Goal: Task Accomplishment & Management: Use online tool/utility

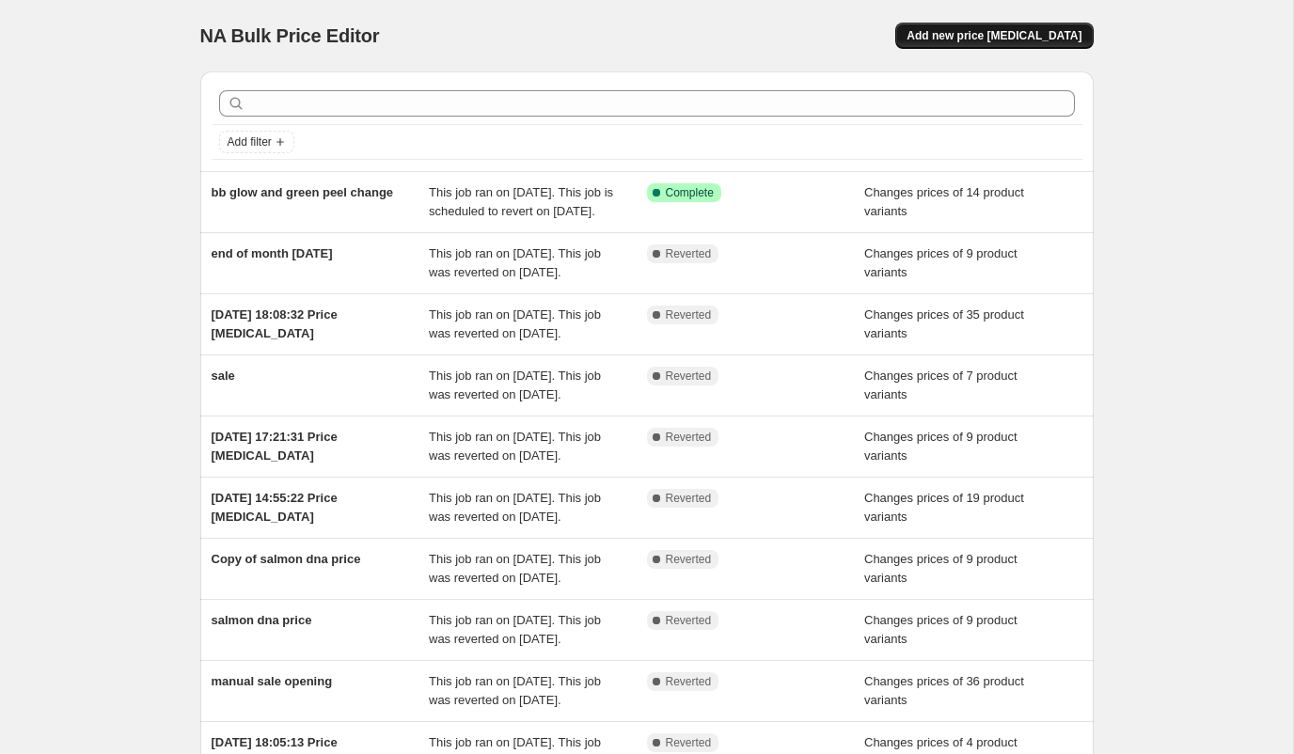
click at [979, 24] on button "Add new price [MEDICAL_DATA]" at bounding box center [994, 36] width 198 height 26
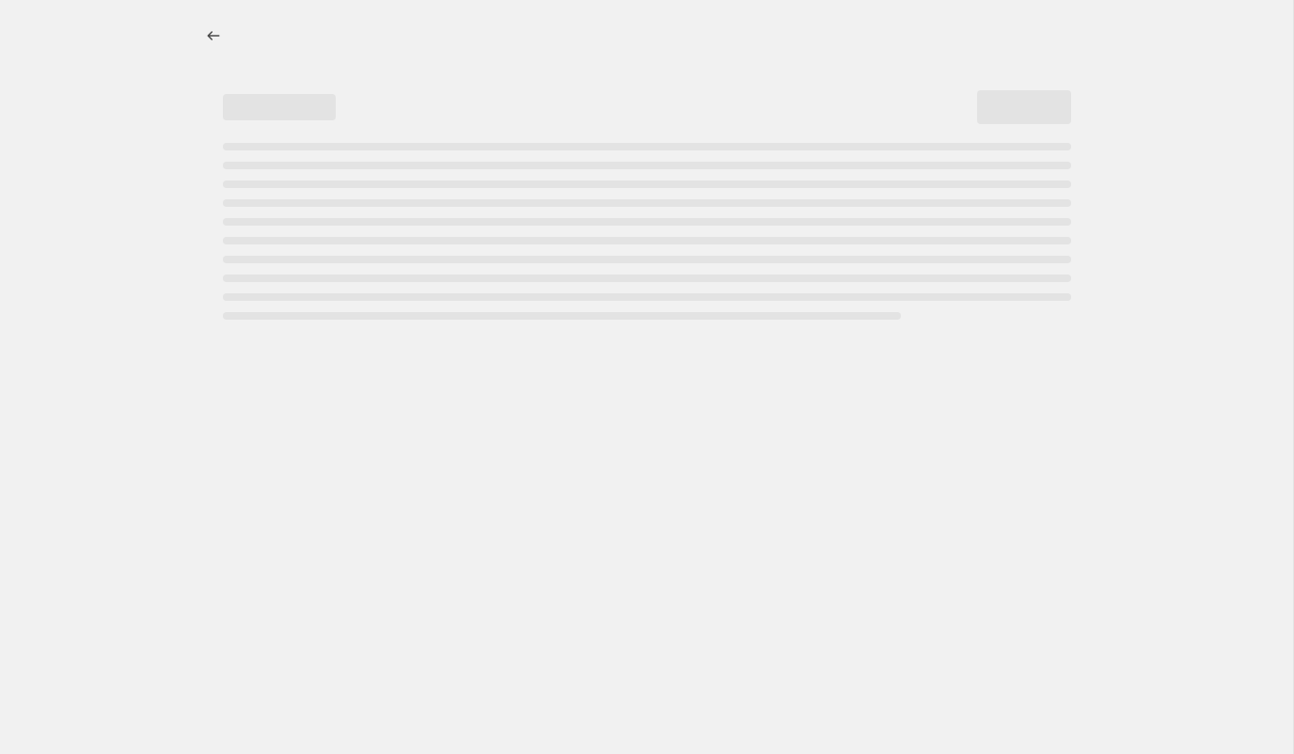
select select "percentage"
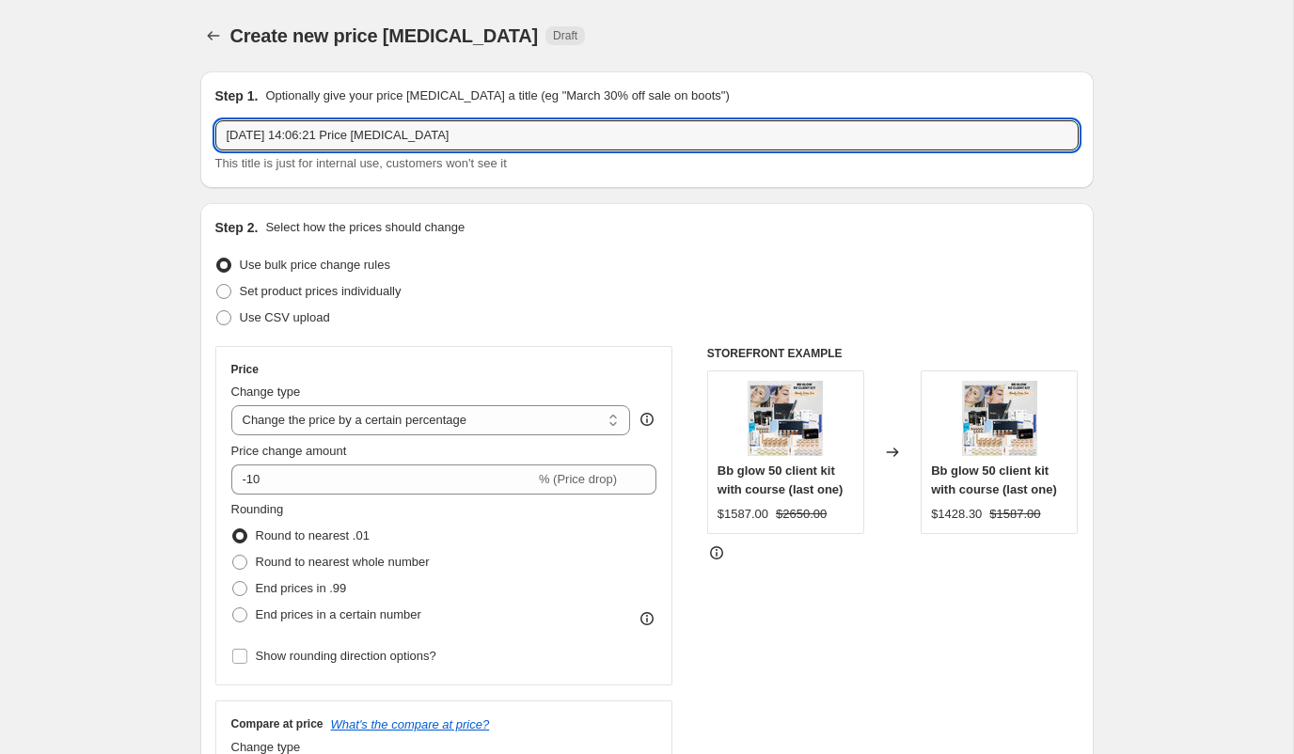
drag, startPoint x: 520, startPoint y: 140, endPoint x: 146, endPoint y: 140, distance: 374.3
type input "99 course"
click at [526, 422] on select "Change the price to a certain amount Change the price by a certain amount Chang…" at bounding box center [431, 420] width 400 height 30
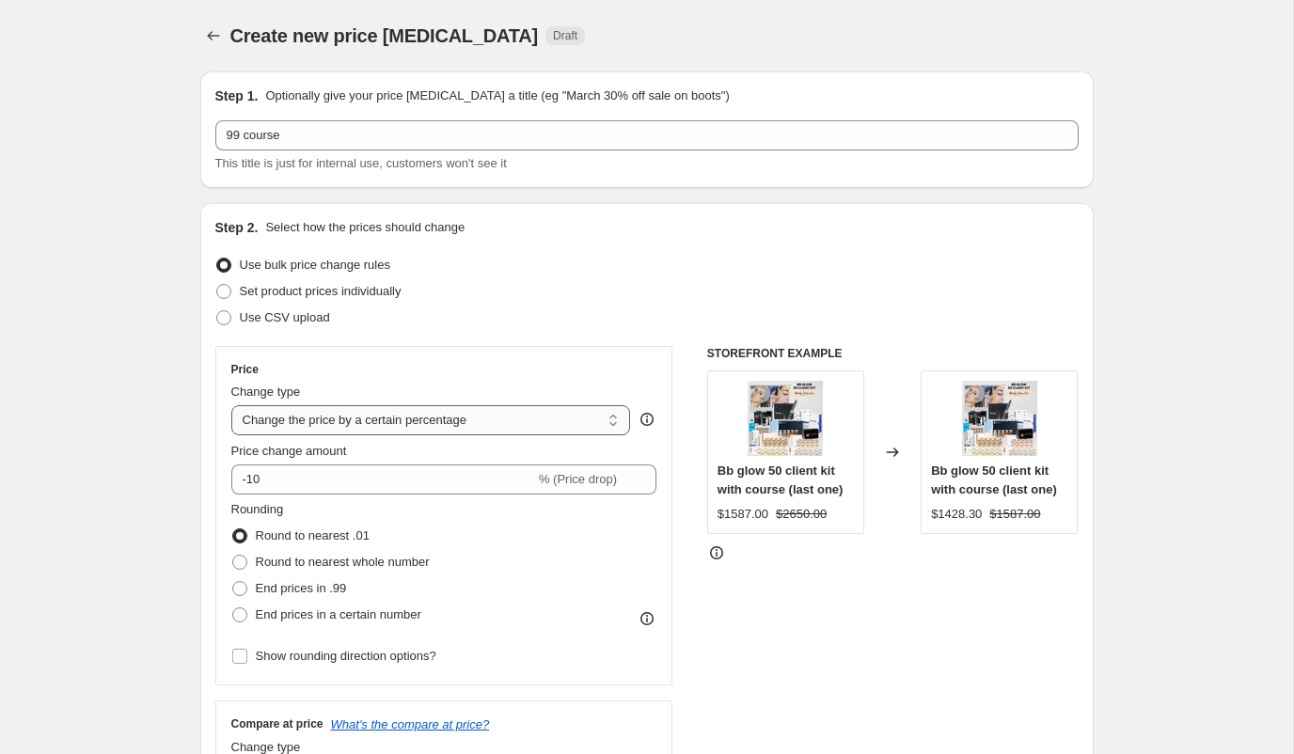
click at [585, 425] on select "Change the price to a certain amount Change the price by a certain amount Chang…" at bounding box center [431, 420] width 400 height 30
click at [229, 290] on span at bounding box center [223, 291] width 17 height 17
click at [217, 285] on input "Set product prices individually" at bounding box center [216, 284] width 1 height 1
radio input "true"
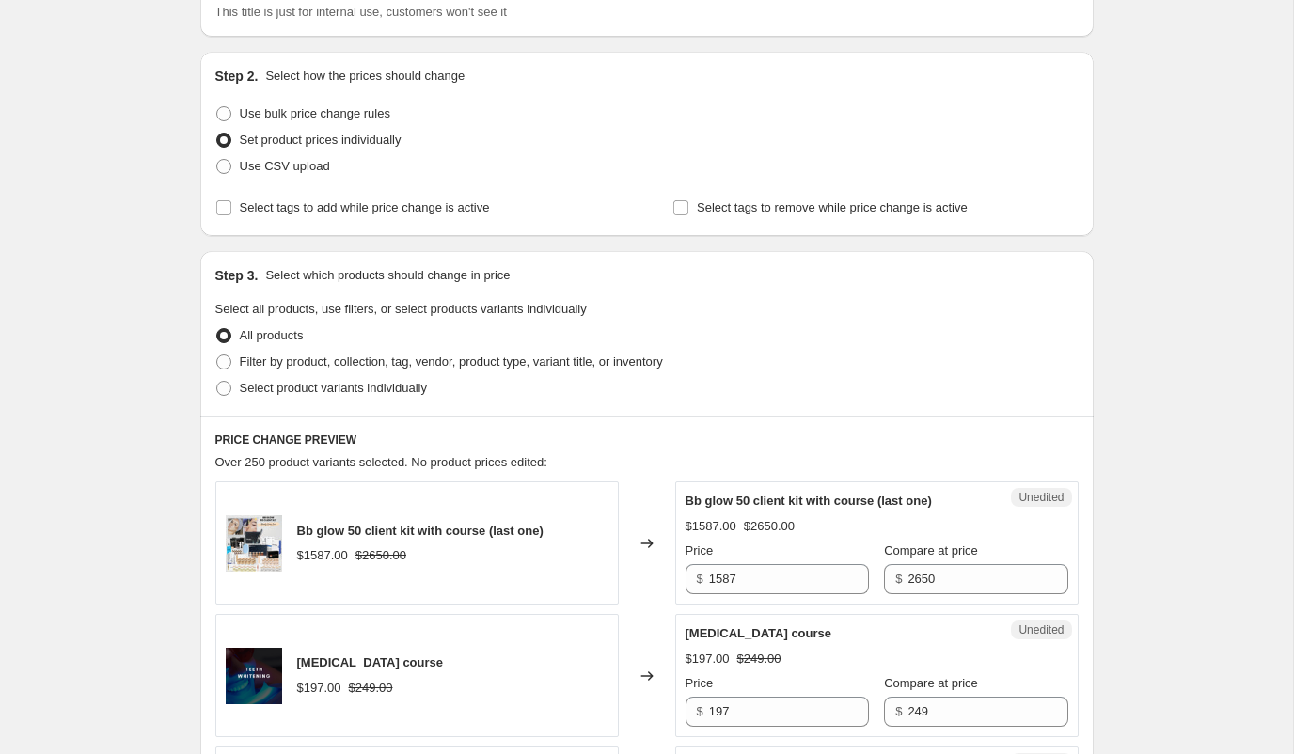
scroll to position [215, 0]
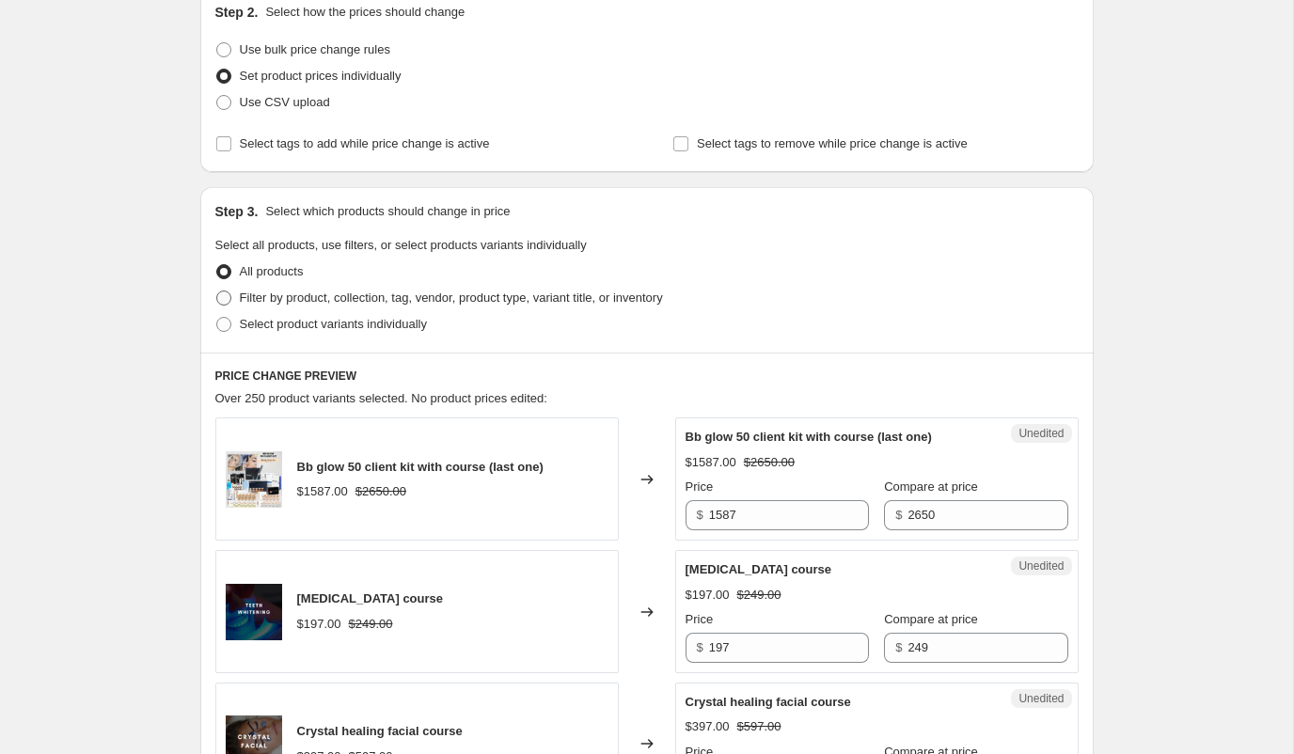
click at [232, 305] on label "Filter by product, collection, tag, vendor, product type, variant title, or inv…" at bounding box center [439, 298] width 448 height 26
click at [217, 292] on input "Filter by product, collection, tag, vendor, product type, variant title, or inv…" at bounding box center [216, 291] width 1 height 1
radio input "true"
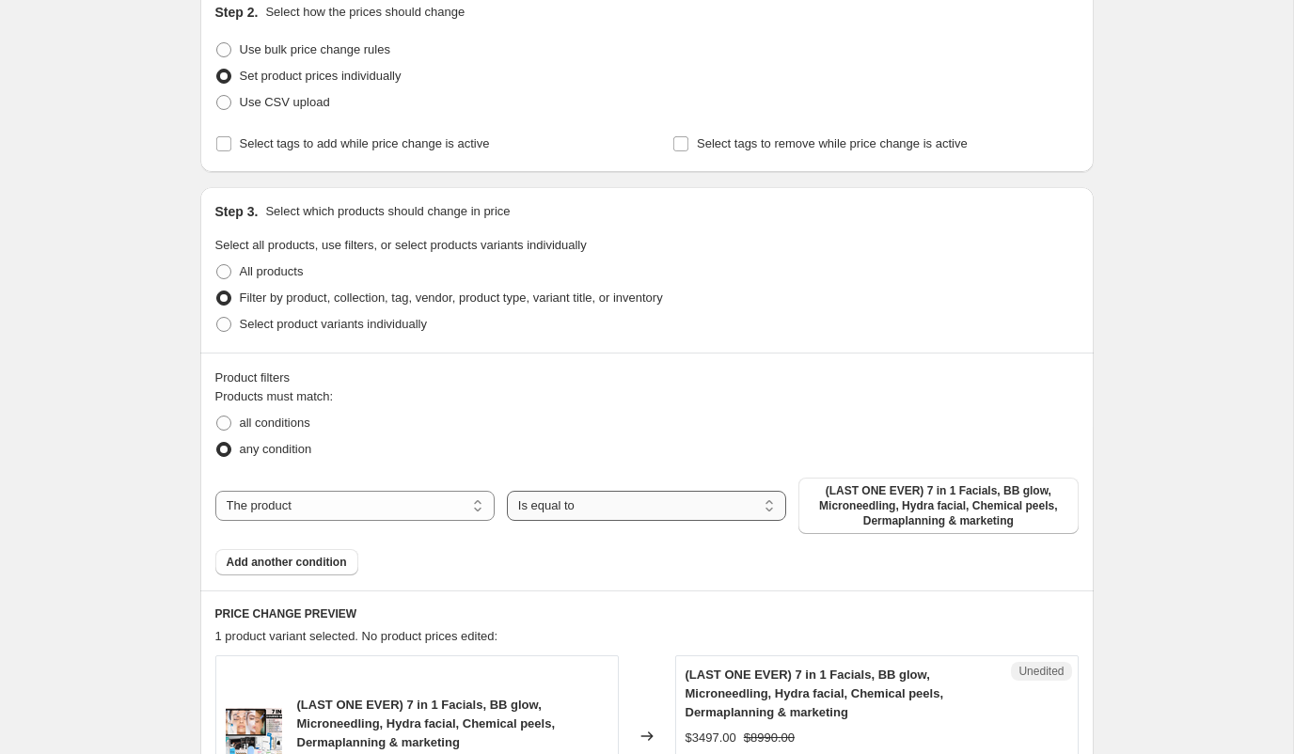
click at [583, 514] on select "Is equal to Is not equal to" at bounding box center [646, 506] width 279 height 30
click at [374, 508] on select "The product The product's collection The product's tag The product's vendor The…" at bounding box center [354, 506] width 279 height 30
select select "collection"
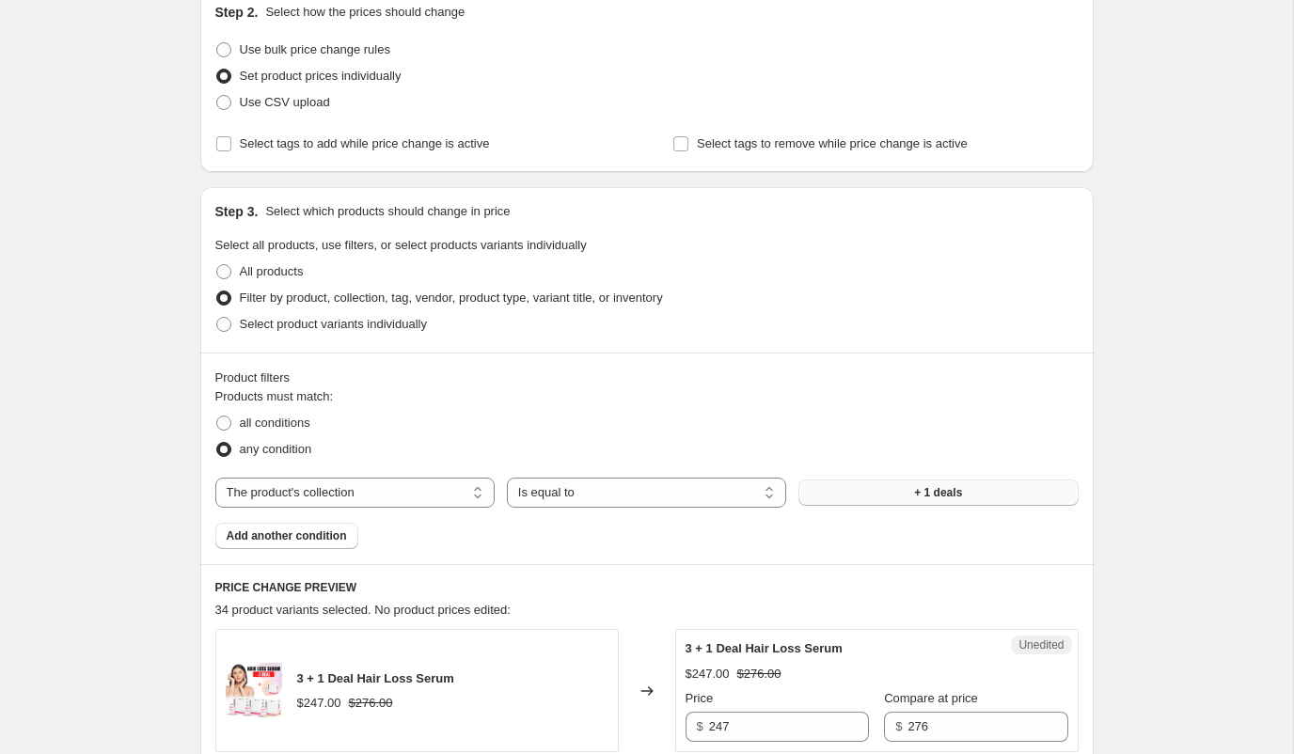
click at [900, 486] on button "+ 1 deals" at bounding box center [938, 493] width 279 height 26
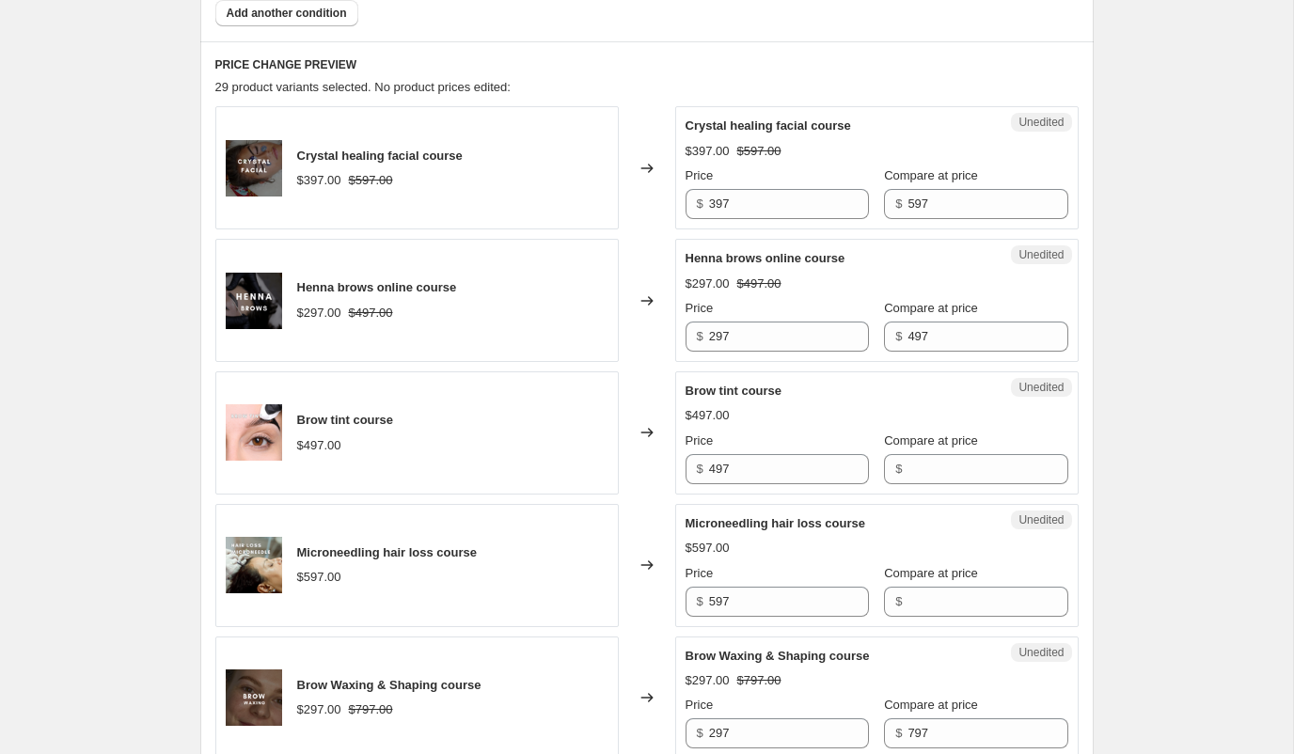
scroll to position [741, 0]
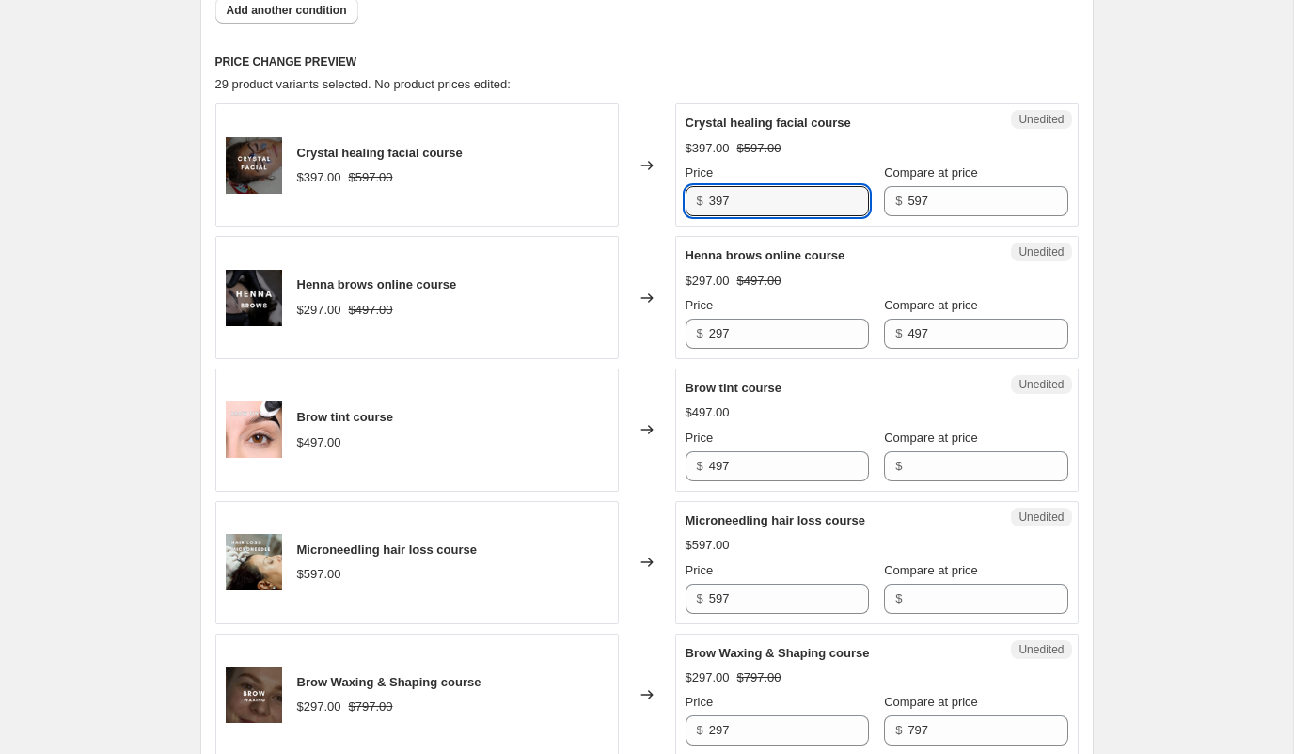
drag, startPoint x: 748, startPoint y: 198, endPoint x: 691, endPoint y: 198, distance: 56.4
click at [691, 198] on div "$ 397" at bounding box center [777, 201] width 183 height 30
type input "4"
type input "49"
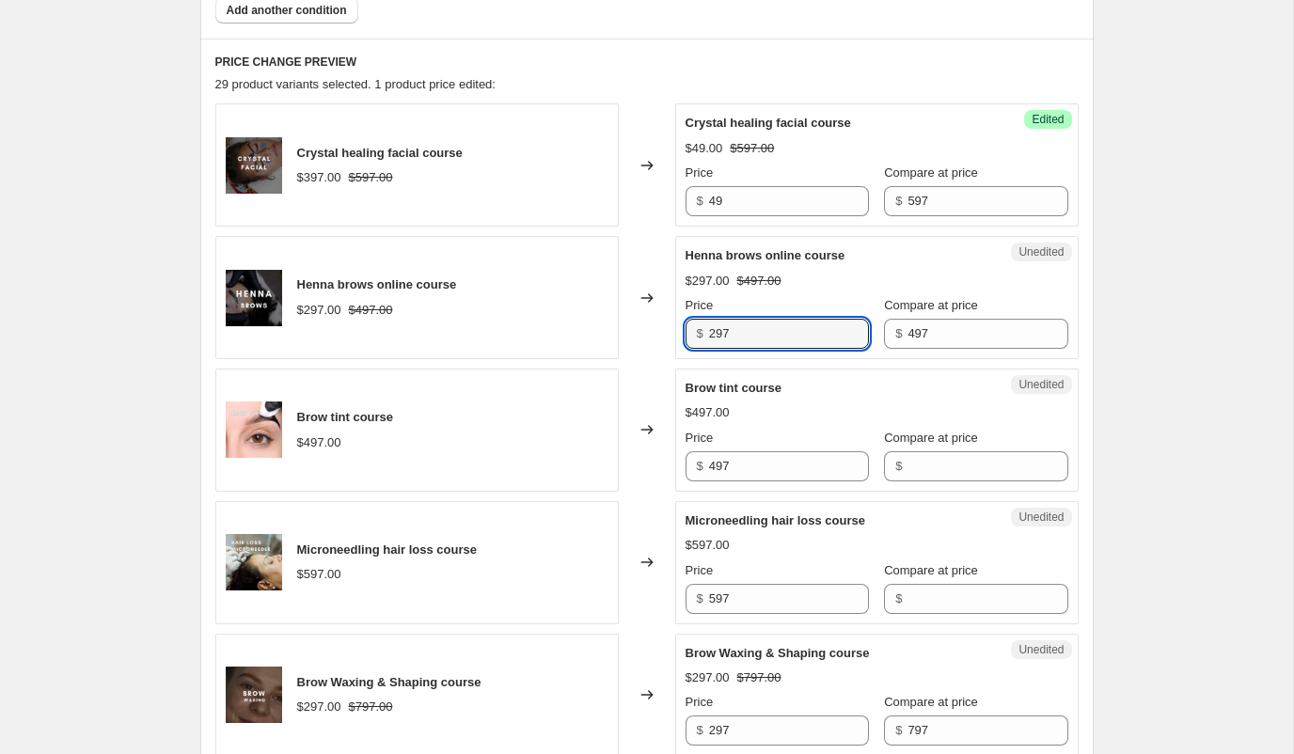
drag, startPoint x: 748, startPoint y: 330, endPoint x: 636, endPoint y: 332, distance: 111.9
click at [636, 332] on div "Henna brows online course $297.00 $497.00 Changed to Unedited Henna brows onlin…" at bounding box center [646, 297] width 863 height 123
type input "99"
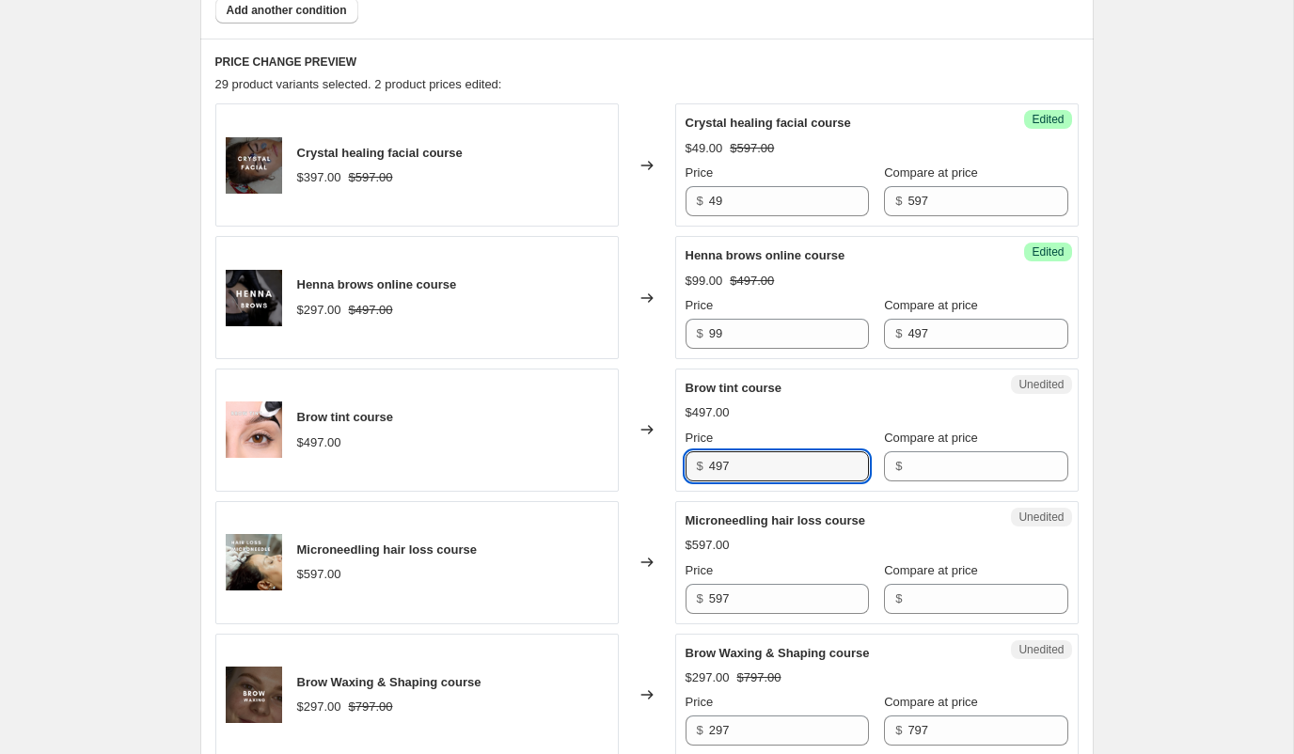
drag, startPoint x: 744, startPoint y: 468, endPoint x: 668, endPoint y: 468, distance: 76.2
click at [668, 468] on div "Brow tint course $497.00 Changed to Unedited Brow tint course $497.00 Price $ 4…" at bounding box center [646, 430] width 863 height 123
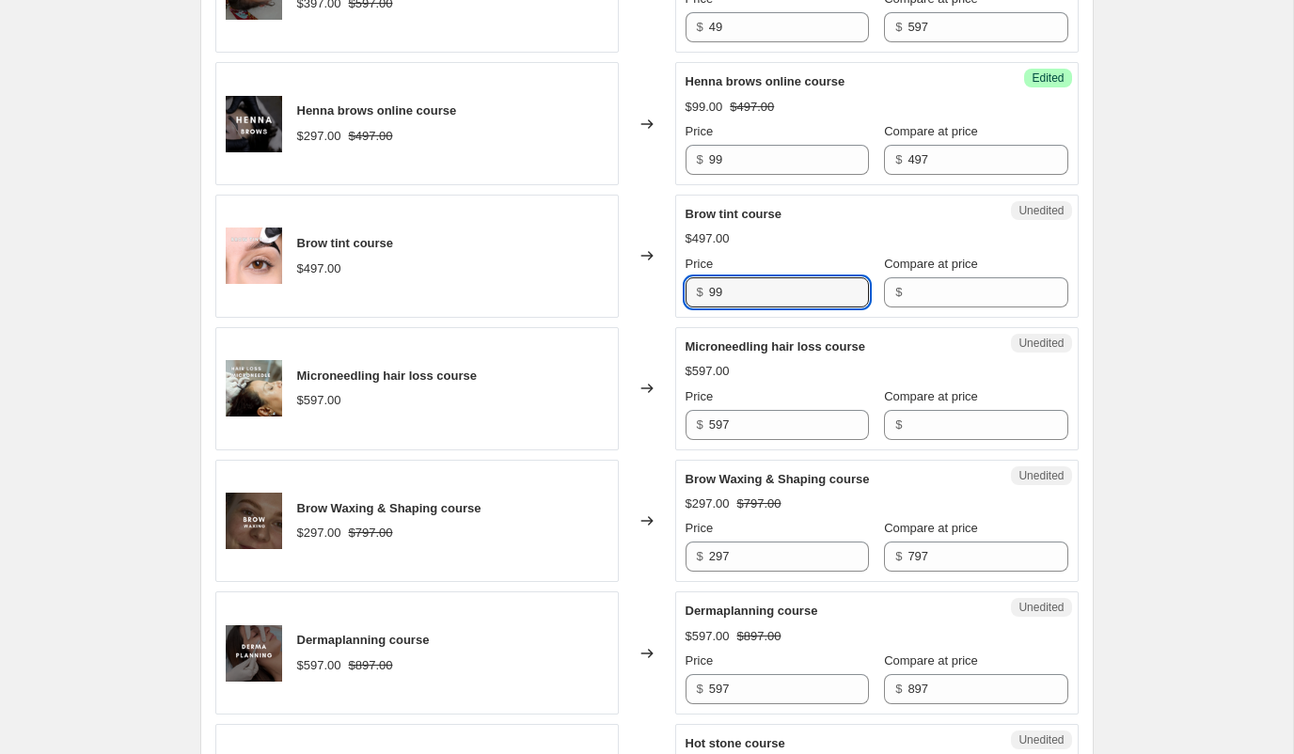
scroll to position [950, 0]
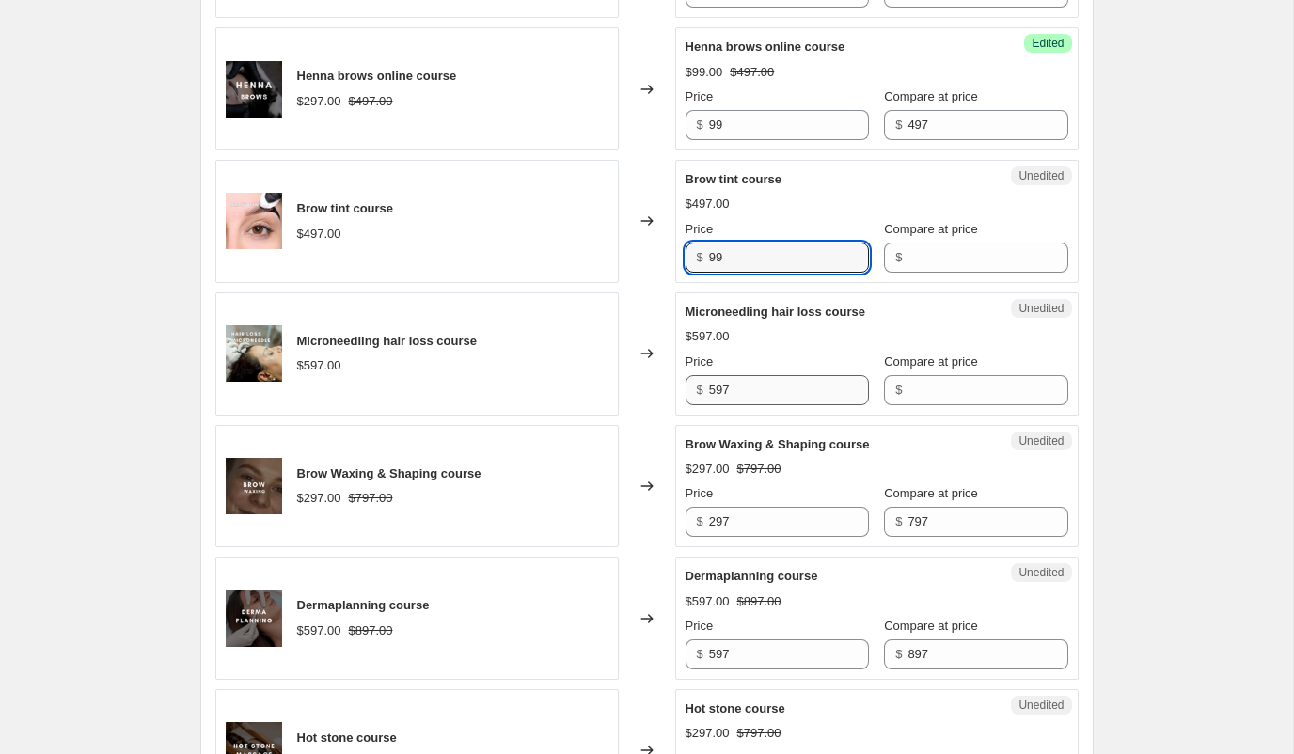
type input "99"
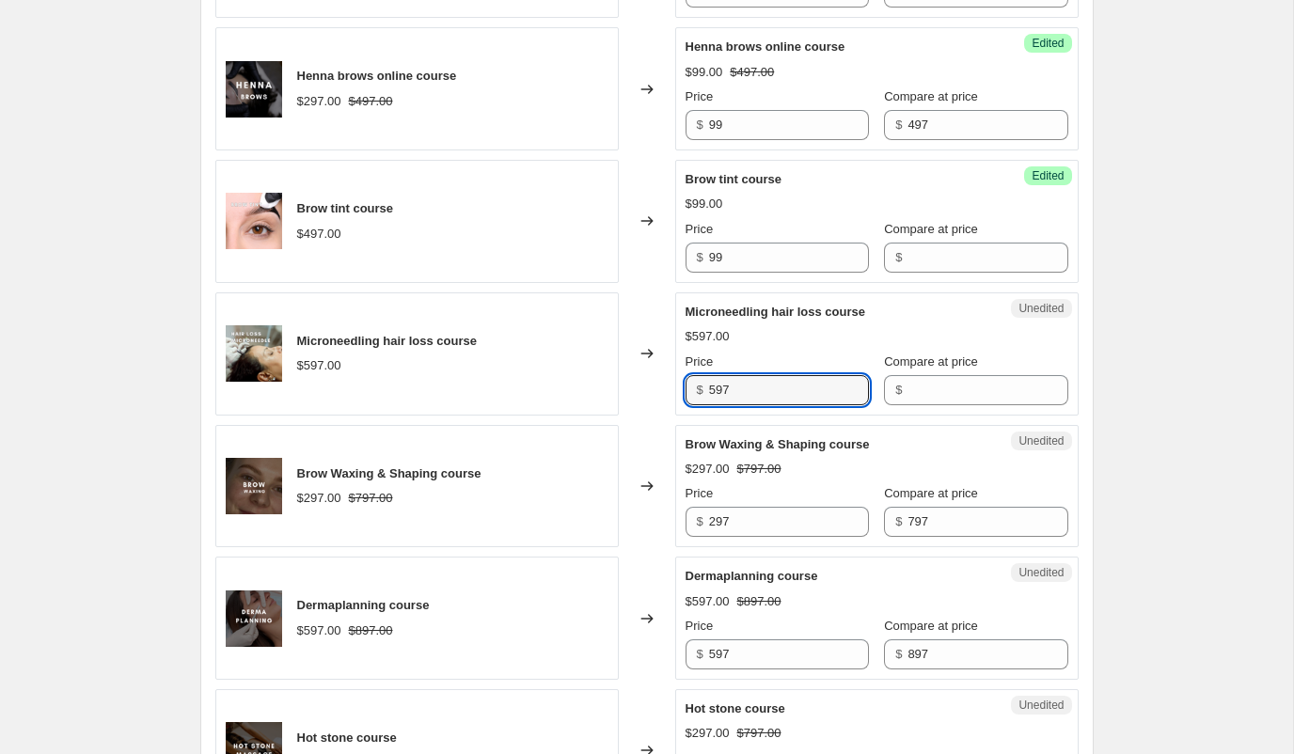
drag, startPoint x: 738, startPoint y: 391, endPoint x: 688, endPoint y: 390, distance: 49.9
click at [688, 390] on div "$ 597" at bounding box center [777, 390] width 183 height 30
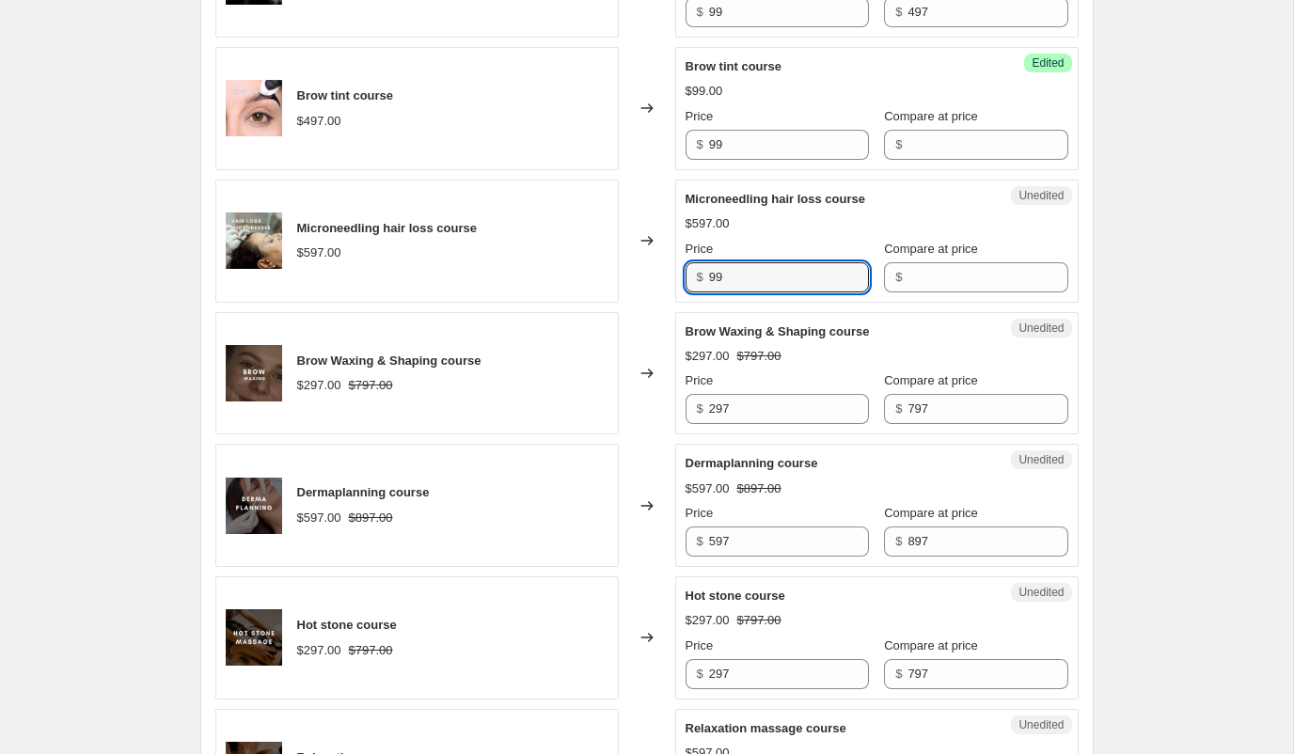
scroll to position [1109, 0]
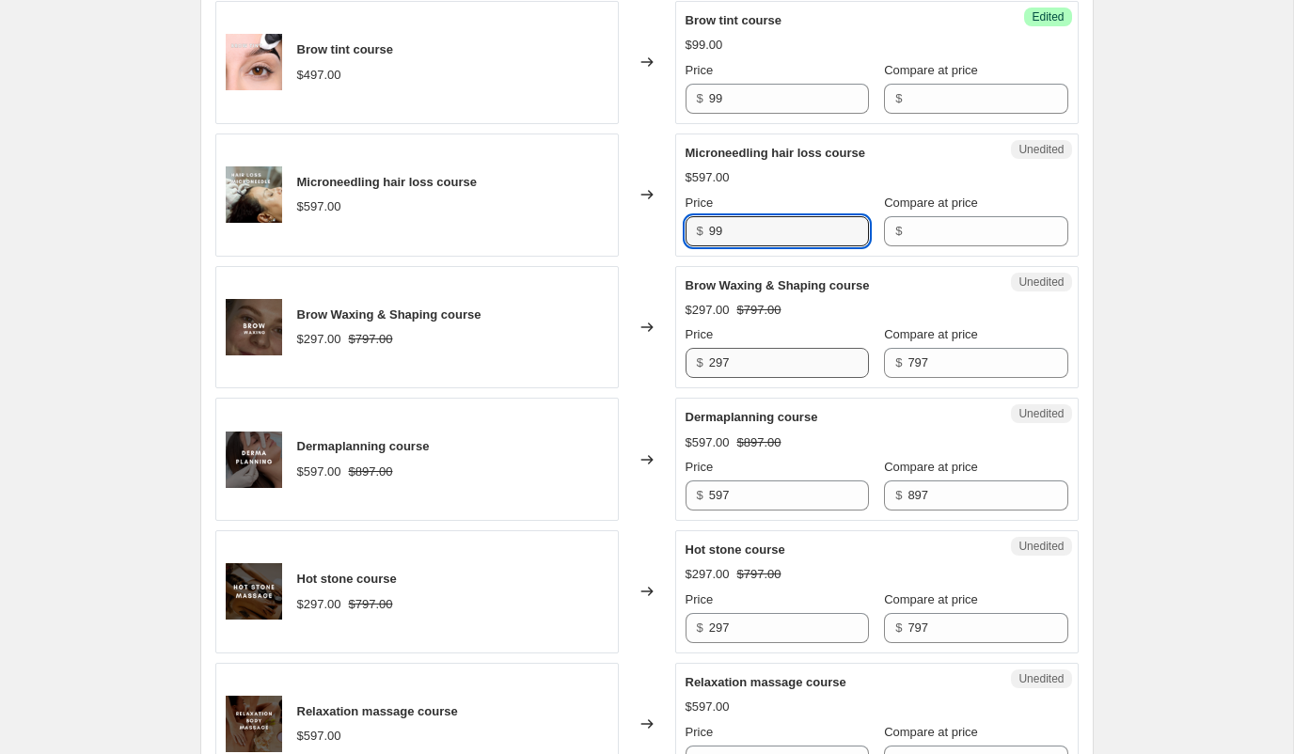
type input "99"
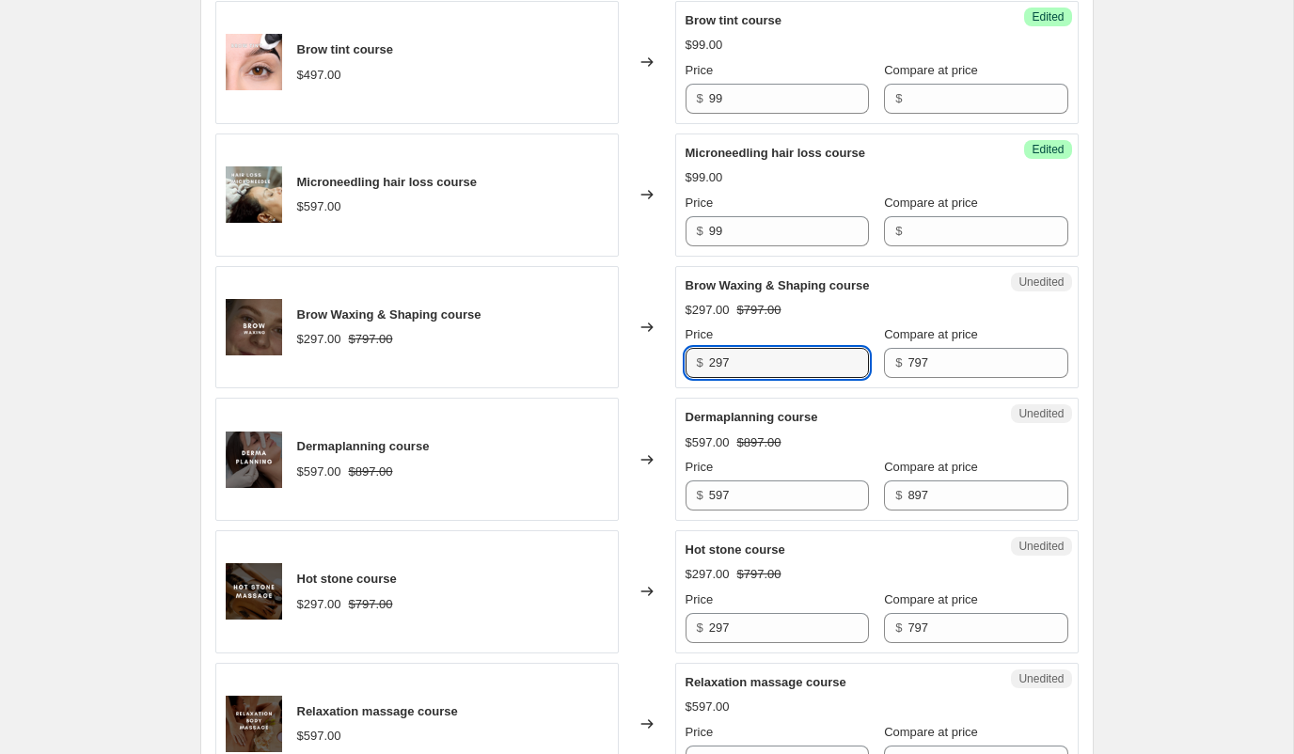
drag, startPoint x: 746, startPoint y: 360, endPoint x: 656, endPoint y: 361, distance: 90.3
click at [656, 361] on div "Brow Waxing & Shaping course $297.00 $797.00 Changed to Unedited Brow Waxing & …" at bounding box center [646, 327] width 863 height 123
type input "99"
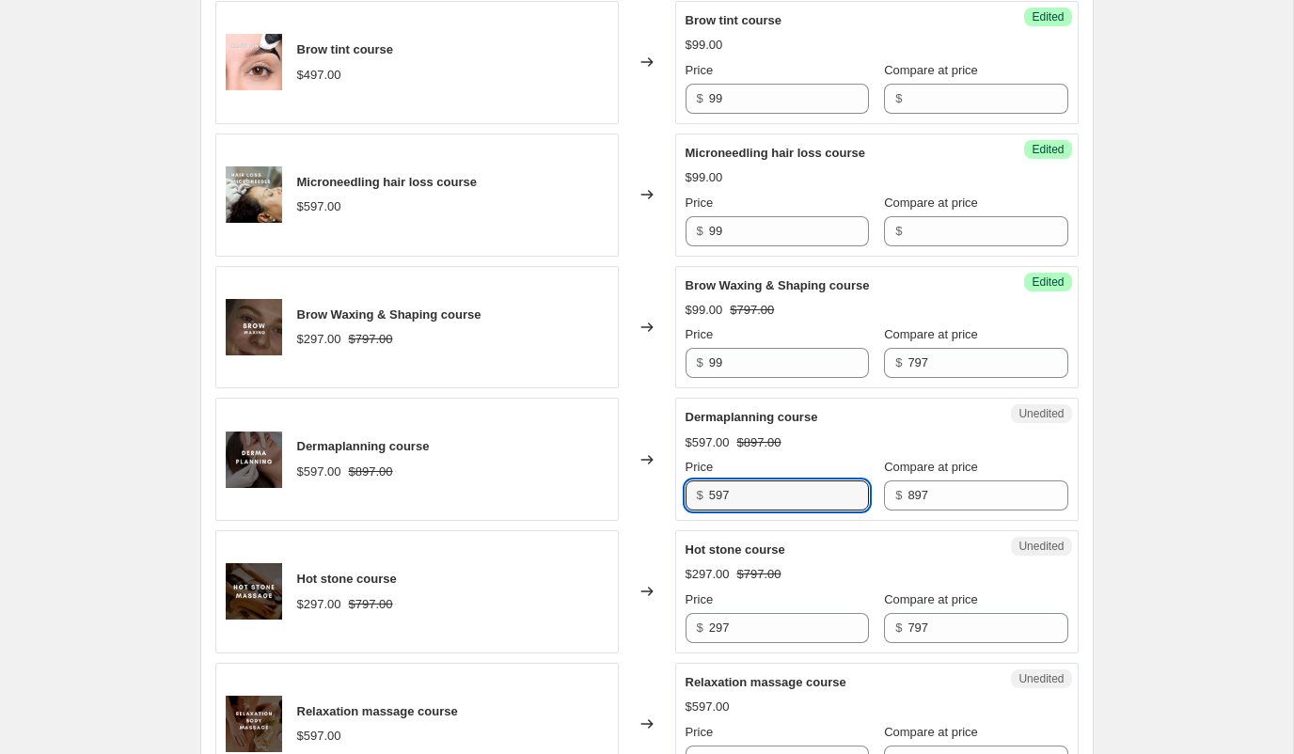
drag, startPoint x: 762, startPoint y: 496, endPoint x: 676, endPoint y: 496, distance: 85.6
click at [676, 496] on div "Unedited Dermaplanning course $597.00 $897.00 Price $ 597 Compare at price $ 897" at bounding box center [877, 459] width 404 height 123
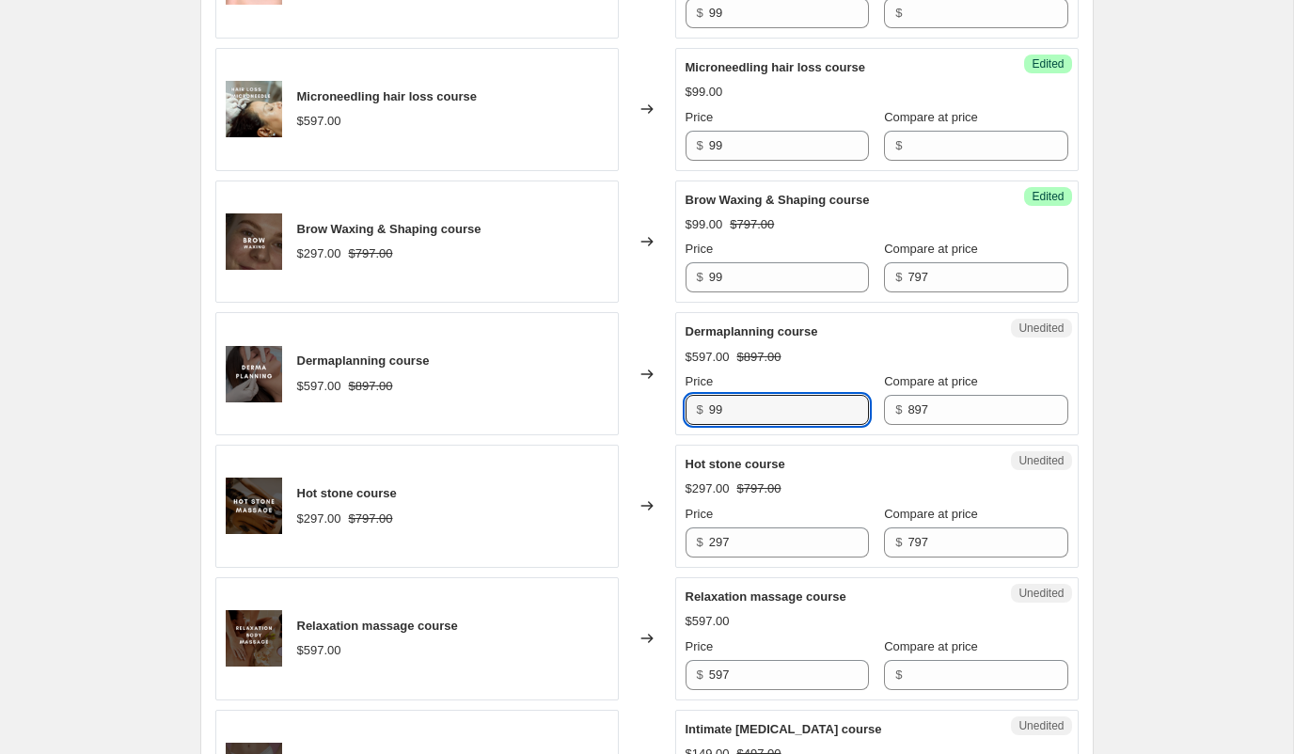
scroll to position [1214, 0]
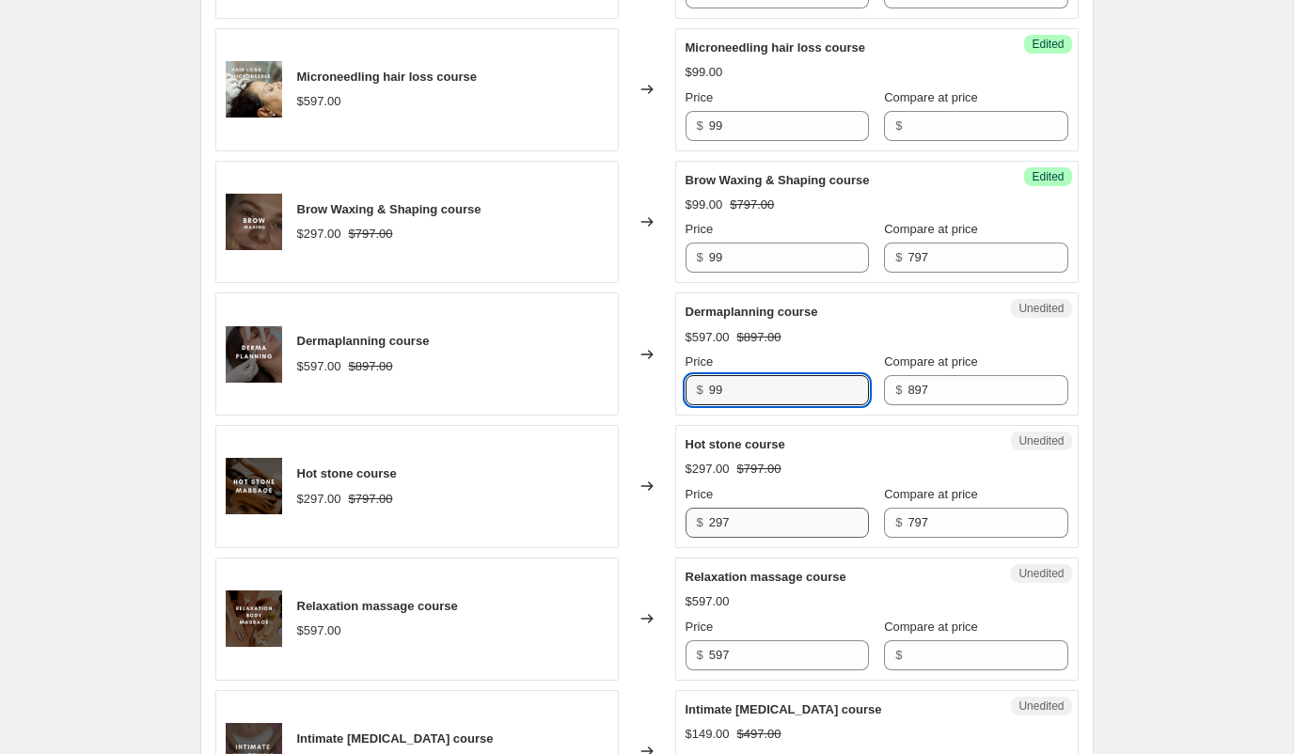
type input "99"
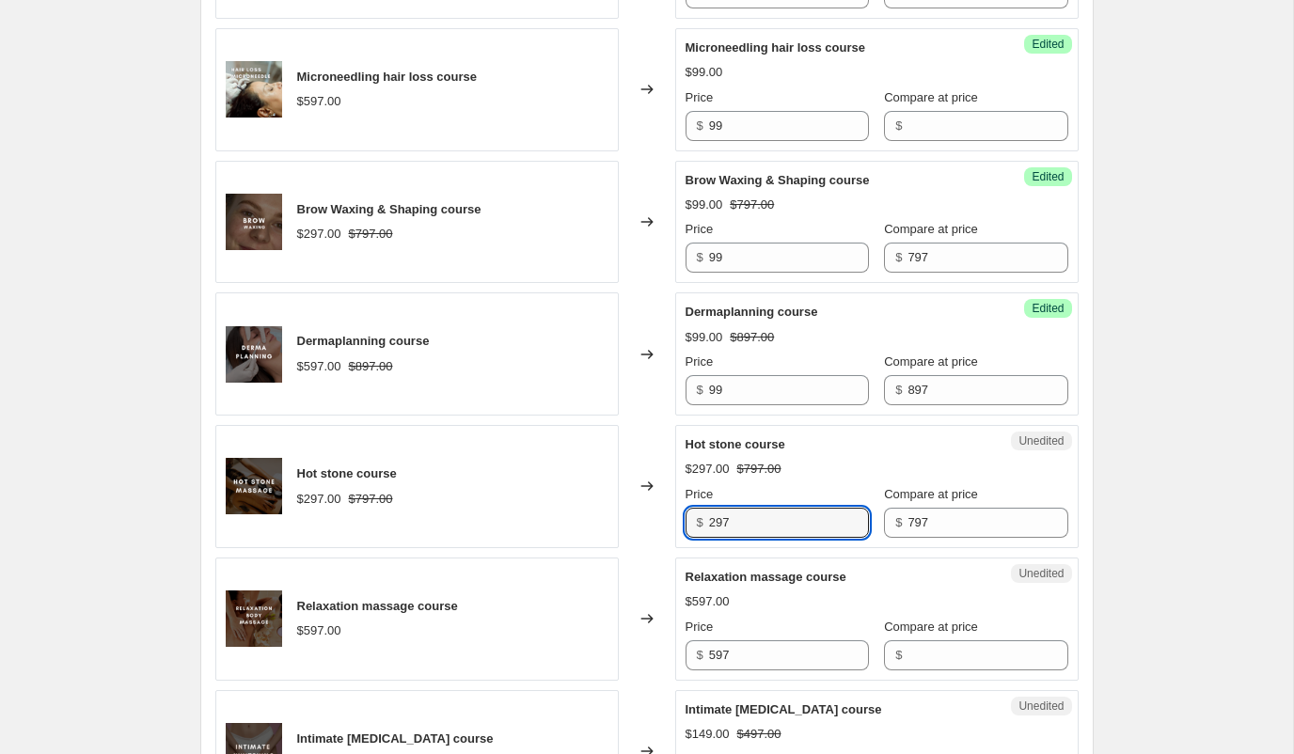
drag, startPoint x: 736, startPoint y: 523, endPoint x: 657, endPoint y: 521, distance: 78.1
click at [657, 521] on div "Hot stone course $297.00 $797.00 Changed to Unedited Hot stone course $297.00 $…" at bounding box center [646, 486] width 863 height 123
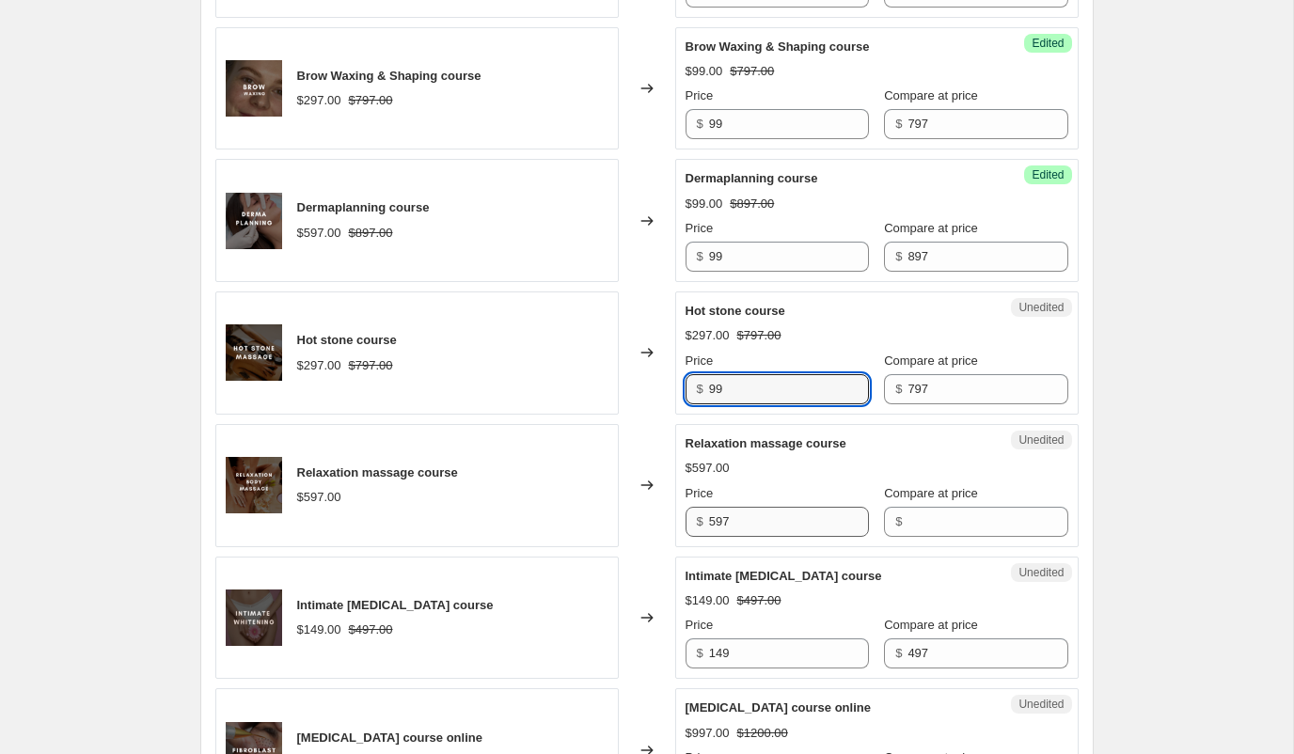
type input "99"
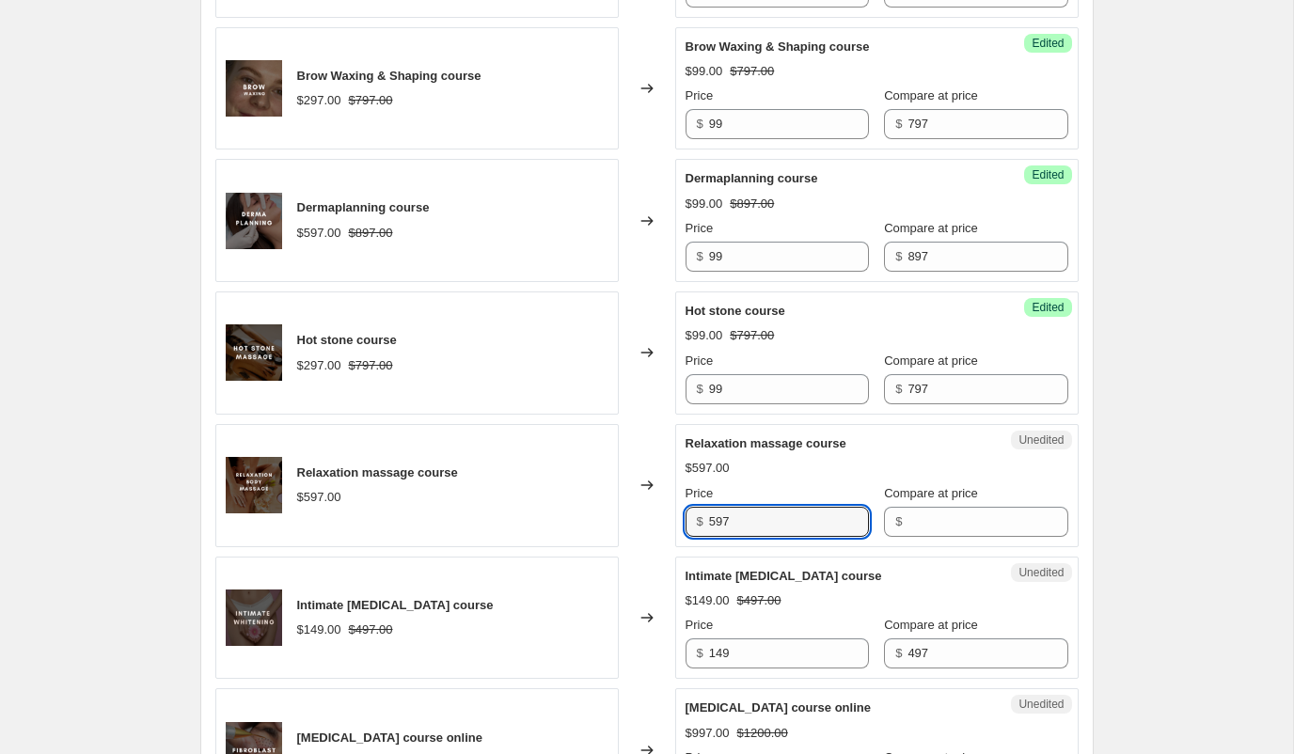
drag, startPoint x: 751, startPoint y: 523, endPoint x: 666, endPoint y: 514, distance: 85.1
click at [666, 514] on div "Relaxation massage course $597.00 Changed to Unedited Relaxation massage course…" at bounding box center [646, 485] width 863 height 123
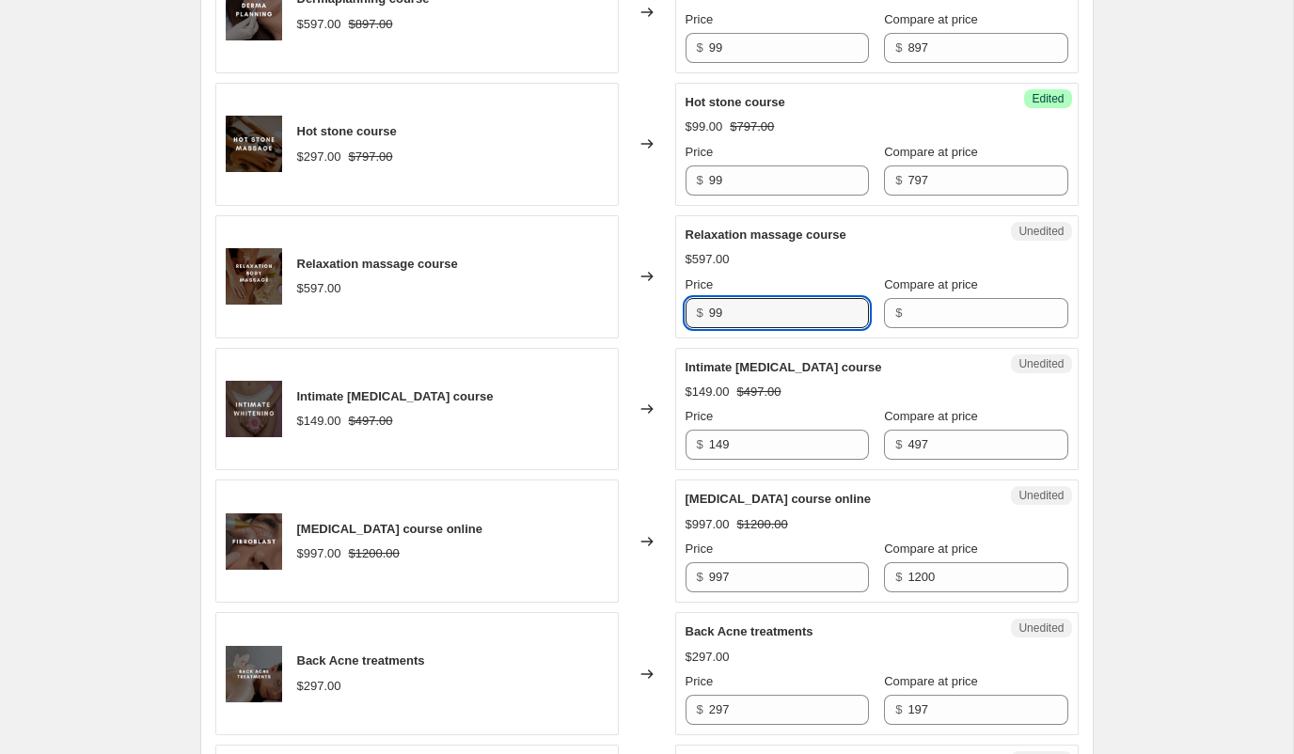
scroll to position [1576, 0]
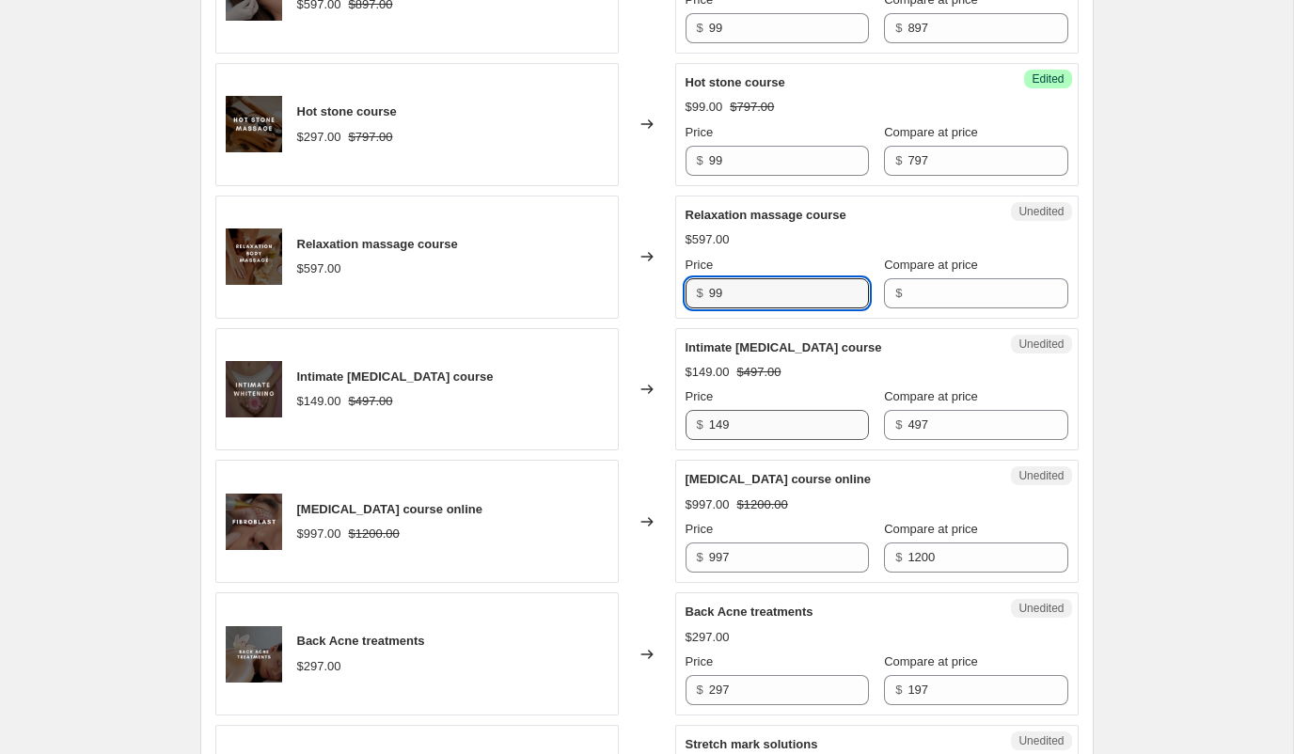
type input "99"
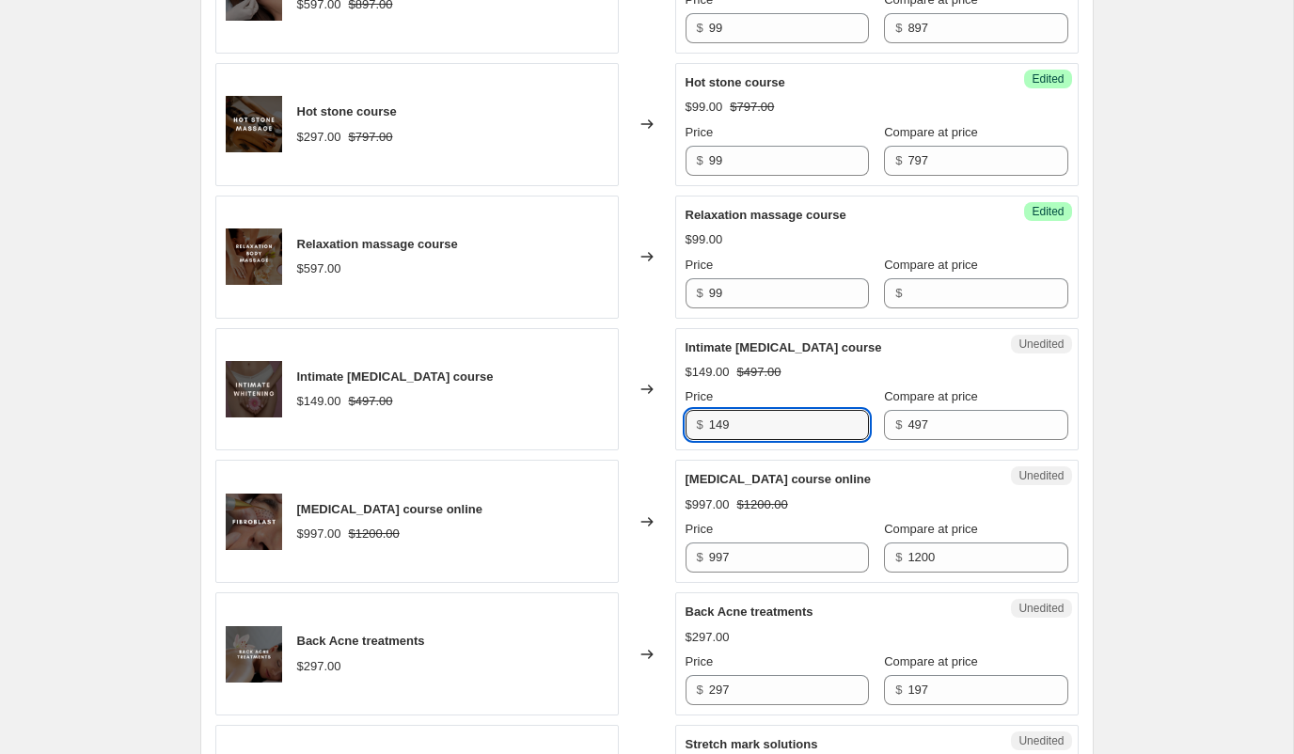
drag, startPoint x: 742, startPoint y: 430, endPoint x: 664, endPoint y: 430, distance: 78.1
click at [664, 430] on div "Intimate [MEDICAL_DATA] course $149.00 $497.00 Changed to Unedited Intimate [ME…" at bounding box center [646, 389] width 863 height 123
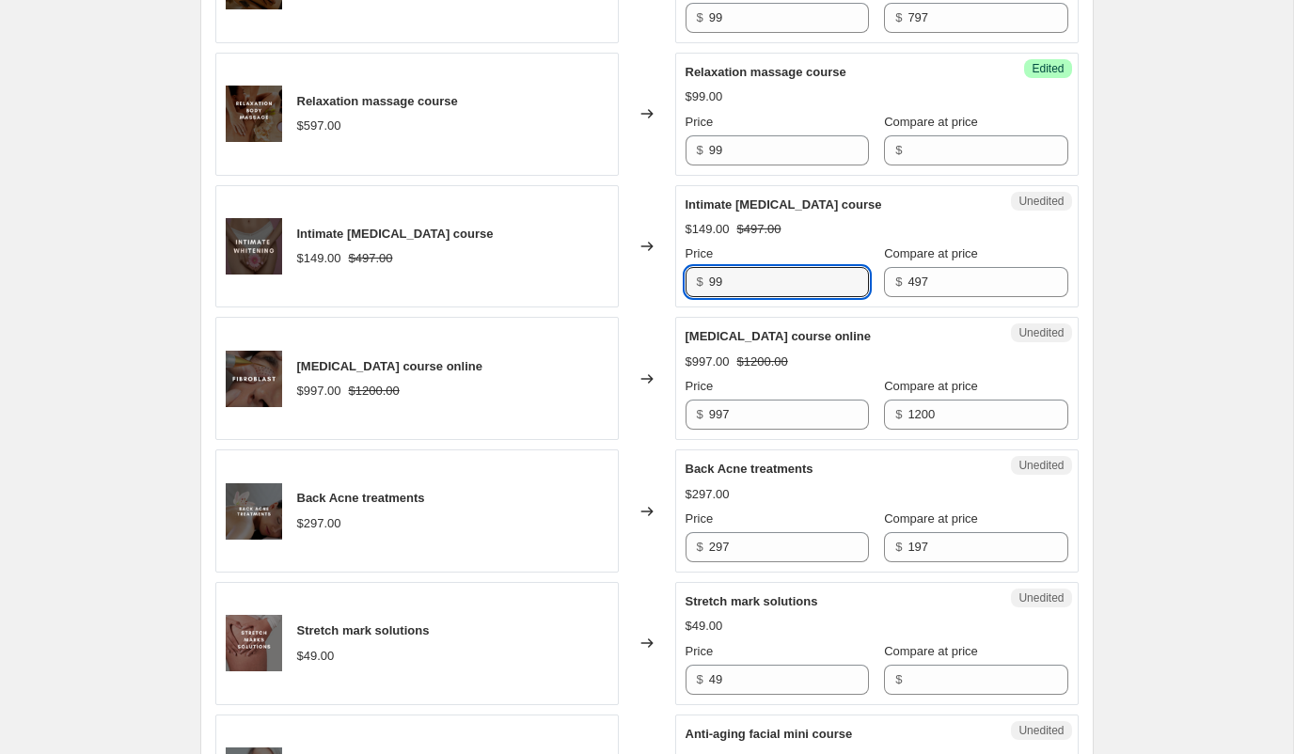
scroll to position [1751, 0]
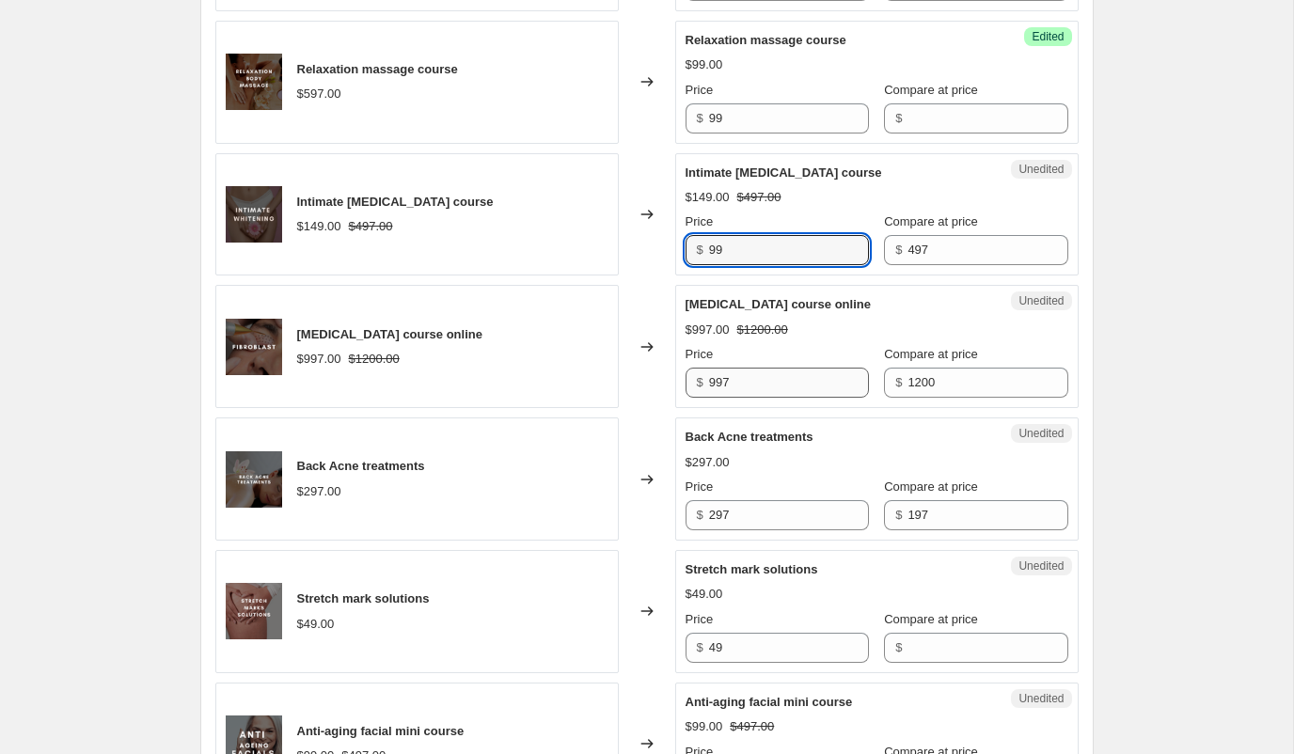
type input "99"
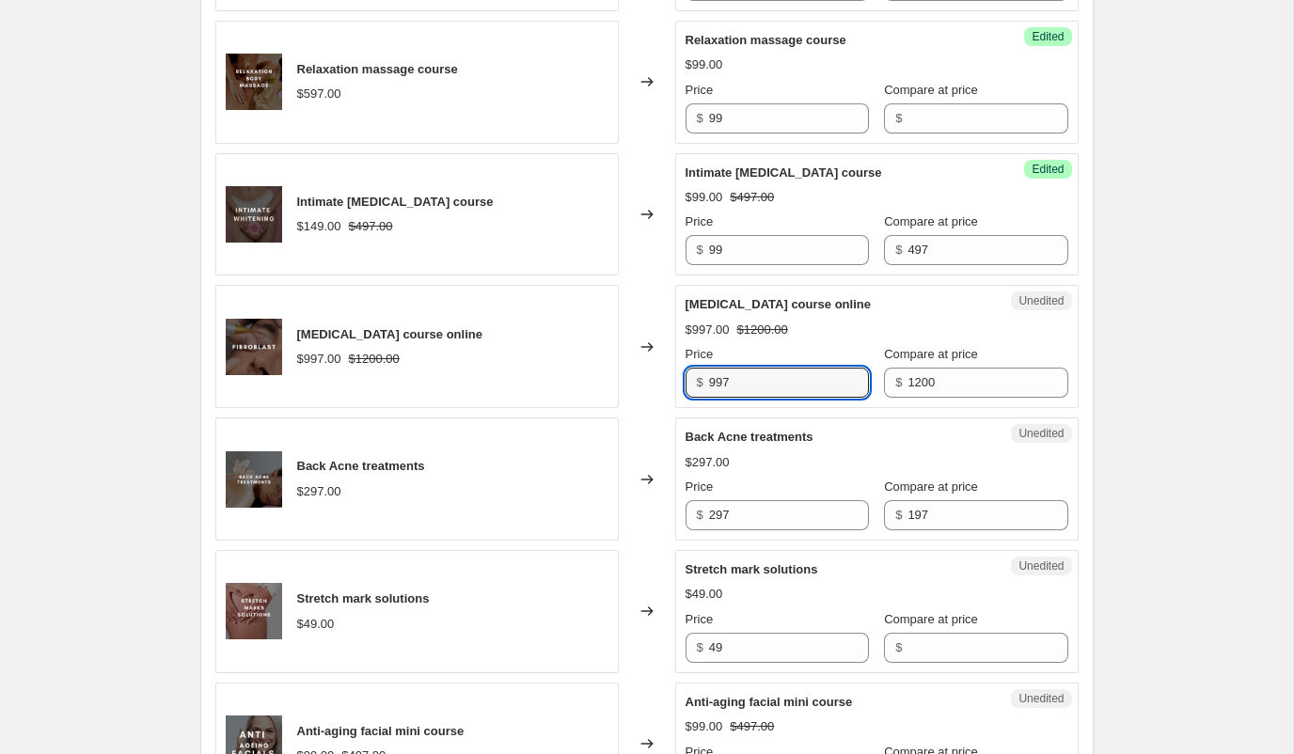
drag, startPoint x: 768, startPoint y: 379, endPoint x: 666, endPoint y: 379, distance: 102.5
click at [666, 379] on div "[MEDICAL_DATA] course online $997.00 $1200.00 Changed to Unedited [MEDICAL_DATA…" at bounding box center [646, 346] width 863 height 123
type input "497"
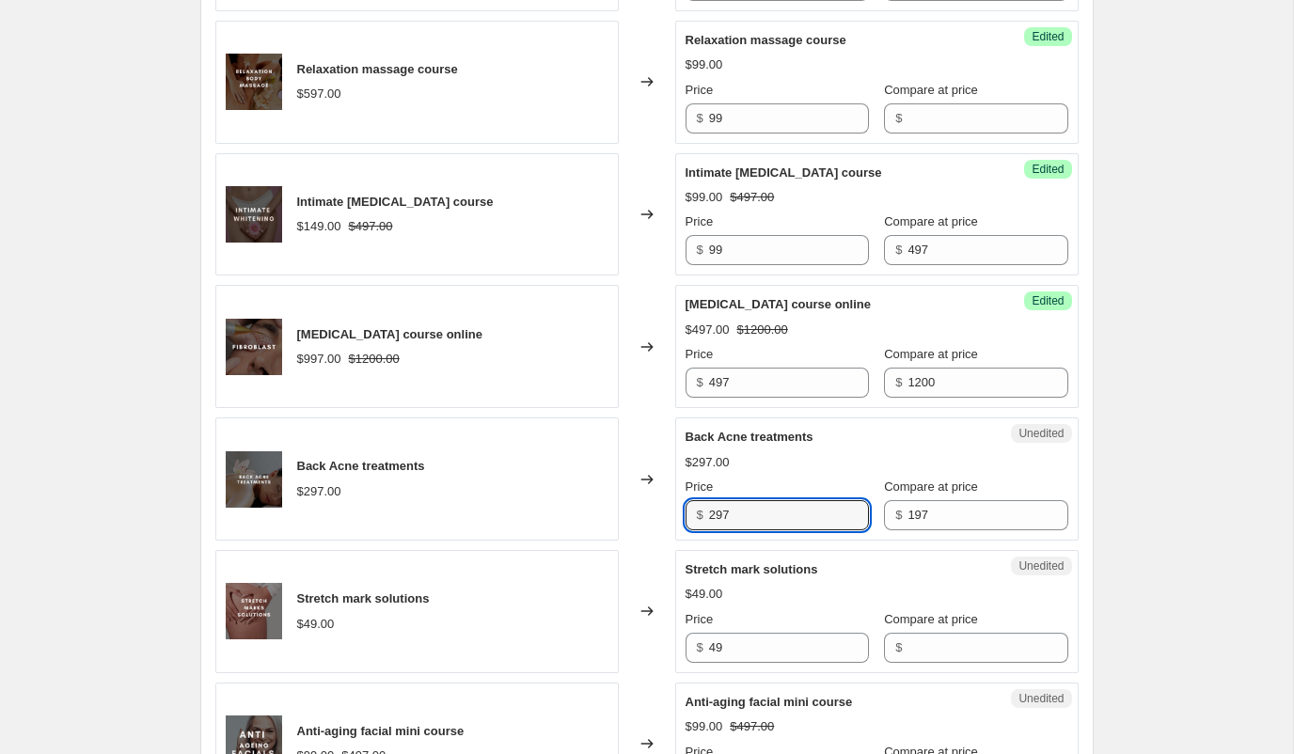
drag, startPoint x: 747, startPoint y: 519, endPoint x: 660, endPoint y: 519, distance: 86.5
click at [660, 519] on div "Back Acne treatments $297.00 Changed to Unedited Back Acne treatments $297.00 P…" at bounding box center [646, 479] width 863 height 123
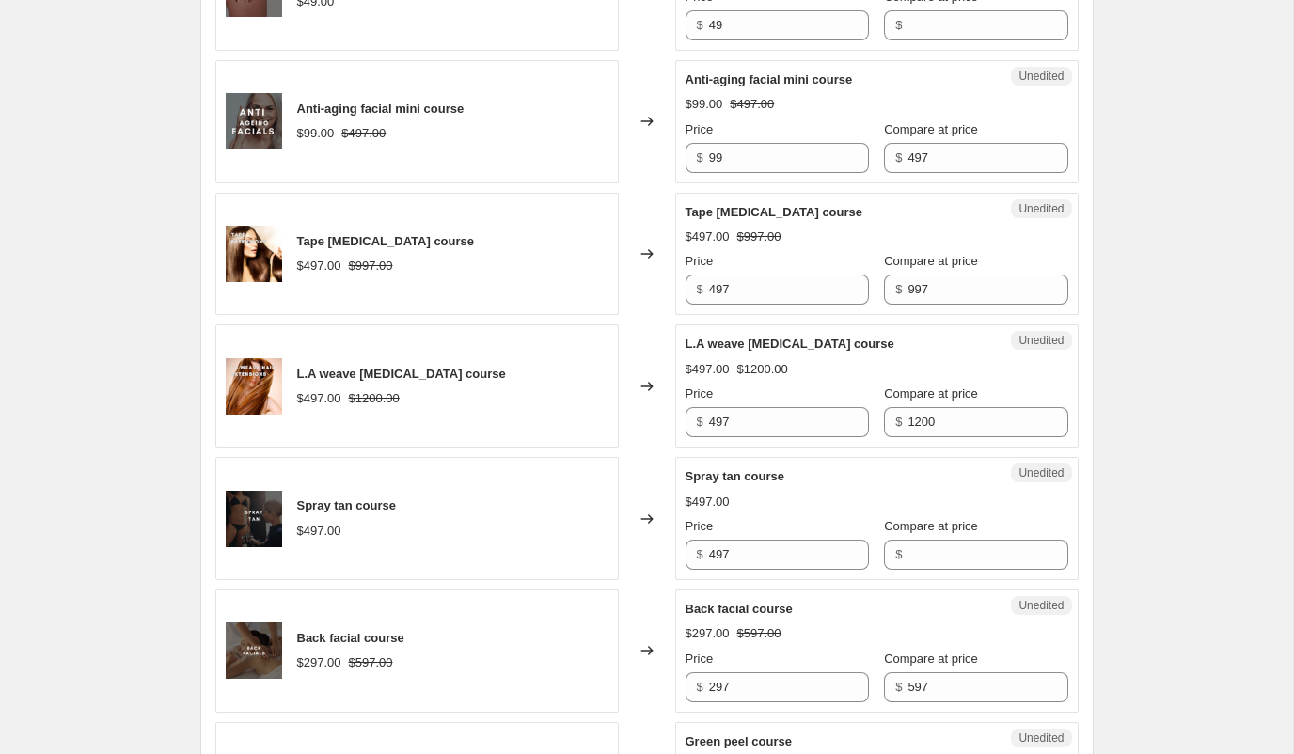
scroll to position [2389, 0]
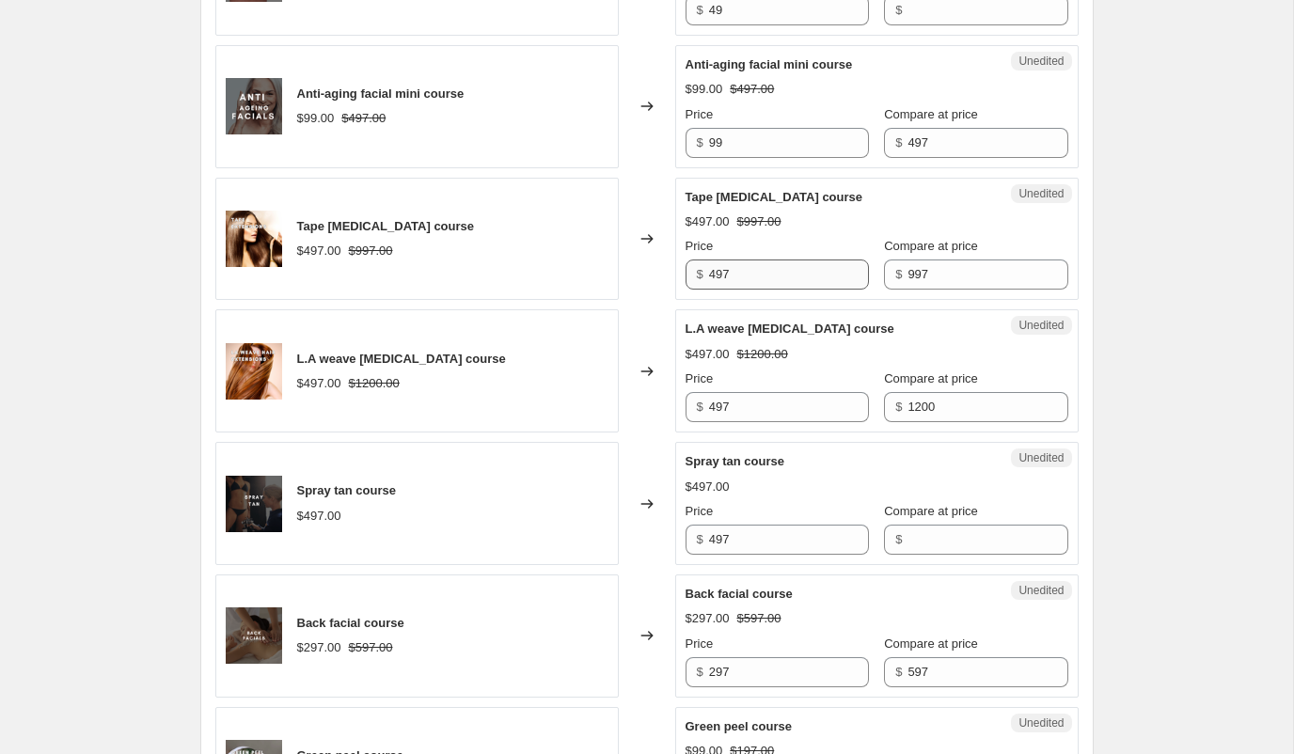
type input "99"
drag, startPoint x: 745, startPoint y: 274, endPoint x: 678, endPoint y: 271, distance: 66.8
click at [678, 271] on div "Unedited Tape [MEDICAL_DATA] course $497.00 $997.00 Price $ 497 Compare at pric…" at bounding box center [877, 239] width 404 height 123
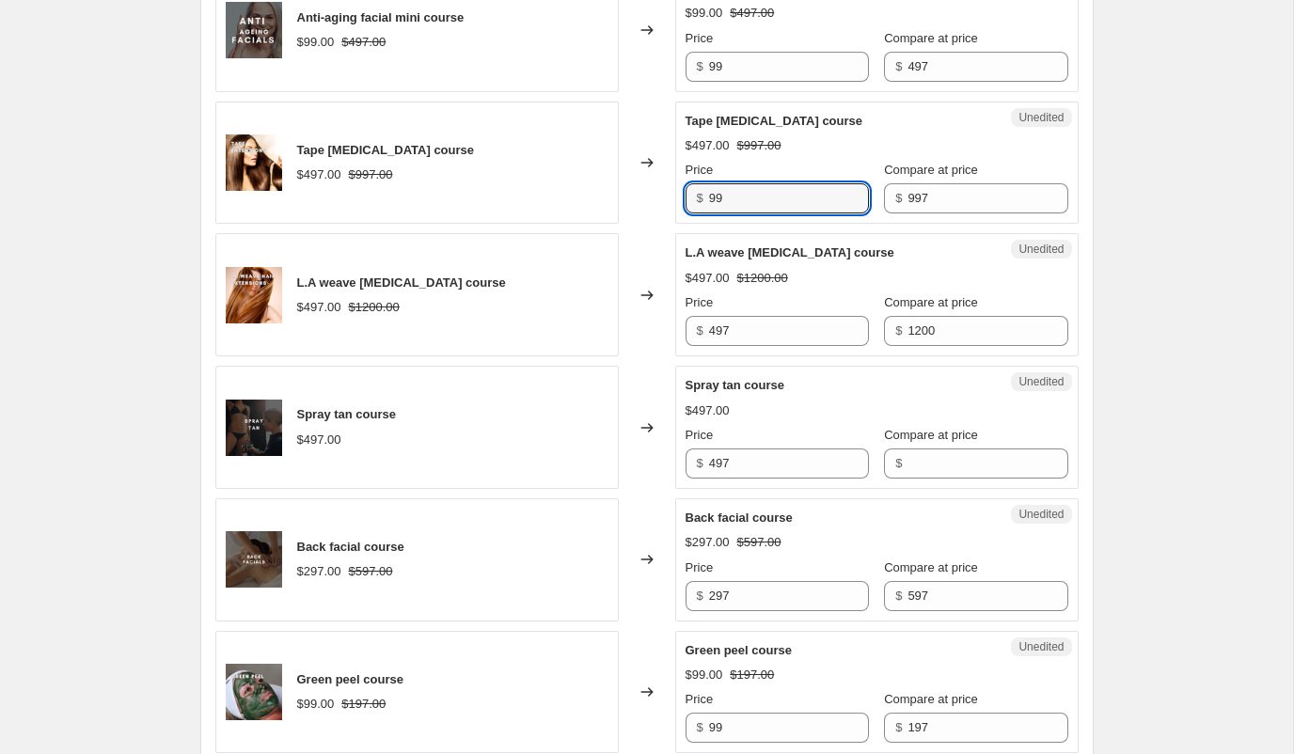
scroll to position [2484, 0]
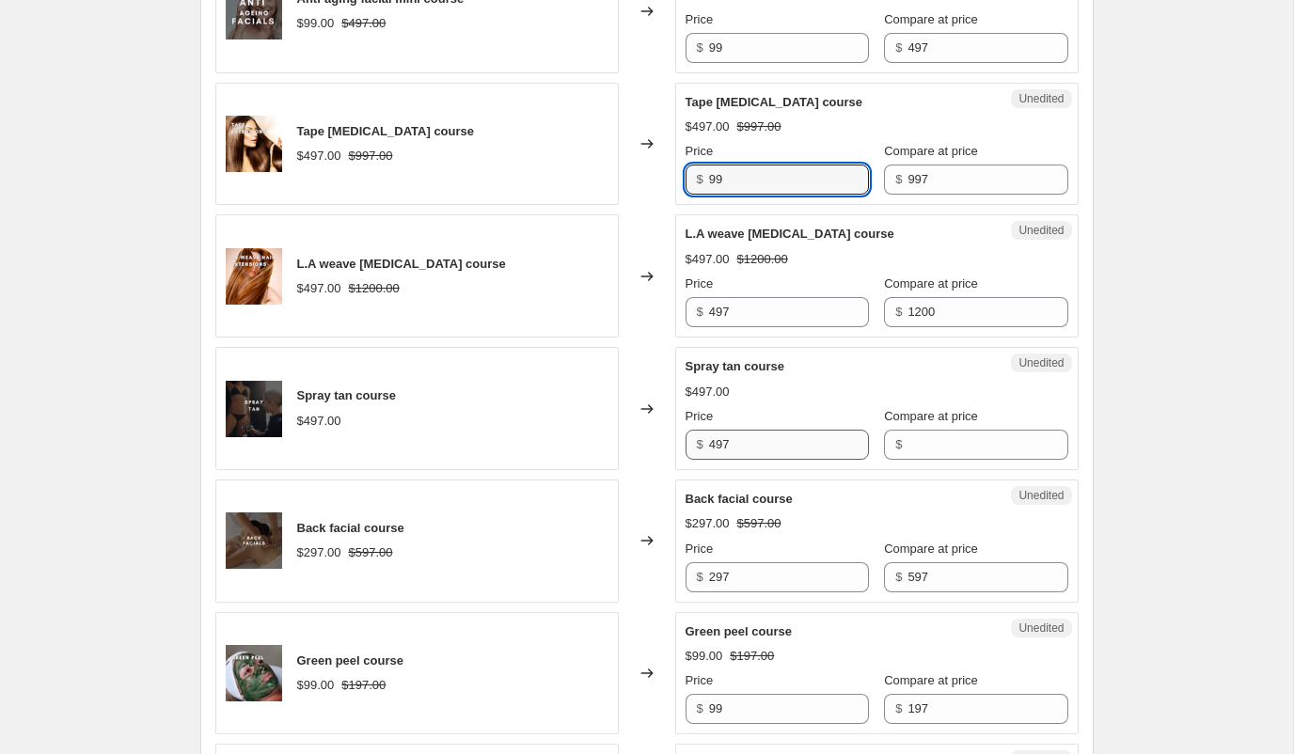
type input "99"
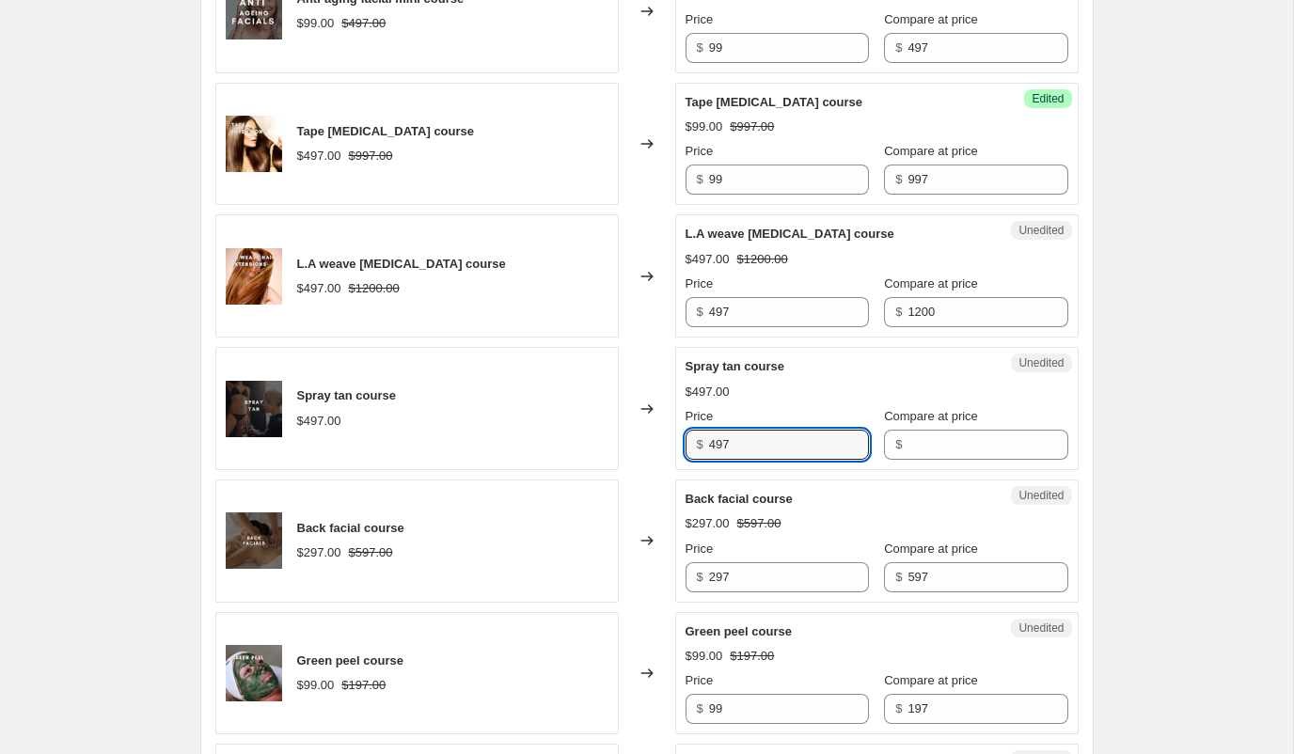
drag, startPoint x: 746, startPoint y: 455, endPoint x: 667, endPoint y: 455, distance: 79.0
click at [667, 455] on div "Spray tan course $497.00 Changed to Unedited Spray tan course $497.00 Price $ 4…" at bounding box center [646, 408] width 863 height 123
drag, startPoint x: 739, startPoint y: 445, endPoint x: 660, endPoint y: 444, distance: 79.0
click at [660, 444] on div "Spray tan course $497.00 Changed to Unedited Spray tan course $497.00 Price $ 4…" at bounding box center [646, 408] width 863 height 123
type input "99"
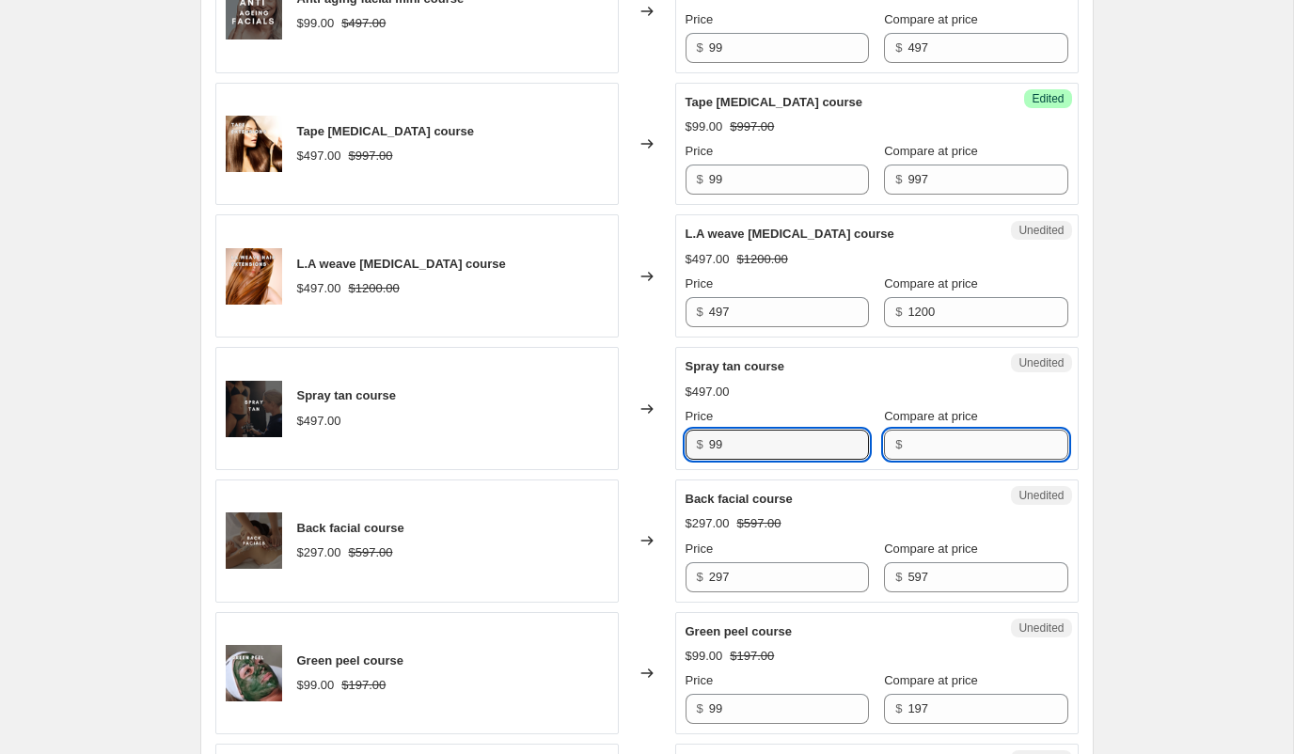
click at [931, 444] on input "Compare at price" at bounding box center [988, 445] width 160 height 30
type input "497"
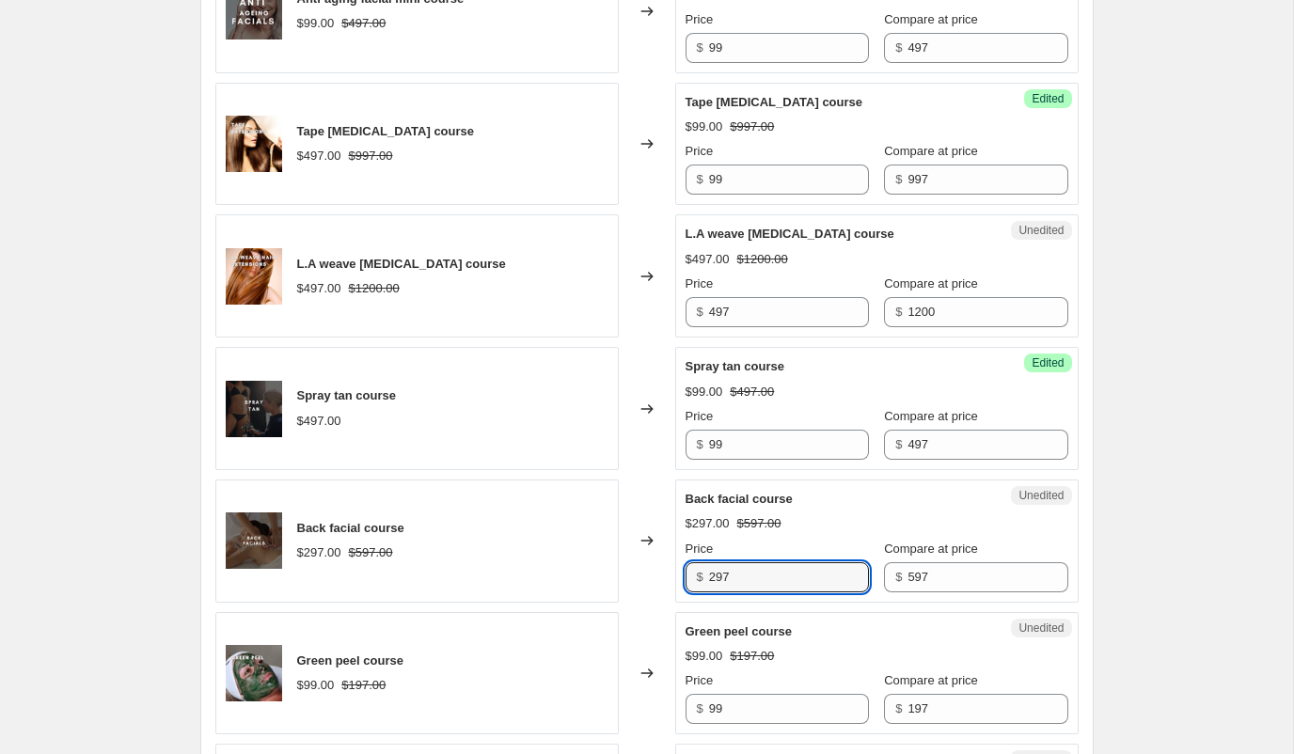
drag, startPoint x: 742, startPoint y: 580, endPoint x: 649, endPoint y: 580, distance: 93.1
click at [649, 580] on div "Back facial course $297.00 $597.00 Changed to Unedited Back facial course $297.…" at bounding box center [646, 541] width 863 height 123
type input "99"
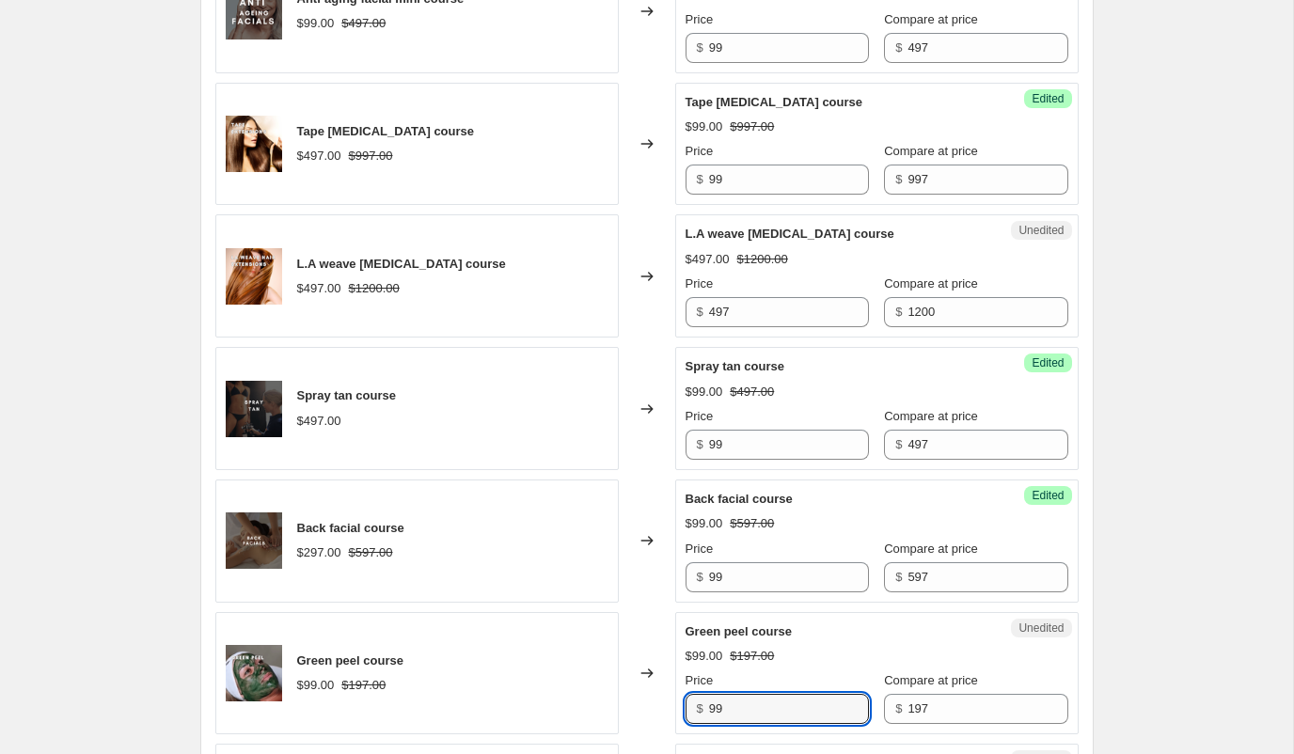
drag, startPoint x: 728, startPoint y: 704, endPoint x: 679, endPoint y: 704, distance: 48.9
click at [679, 704] on div "Unedited Green peel course $99.00 $197.00 Price $ 99 Compare at price $ 197" at bounding box center [877, 673] width 404 height 123
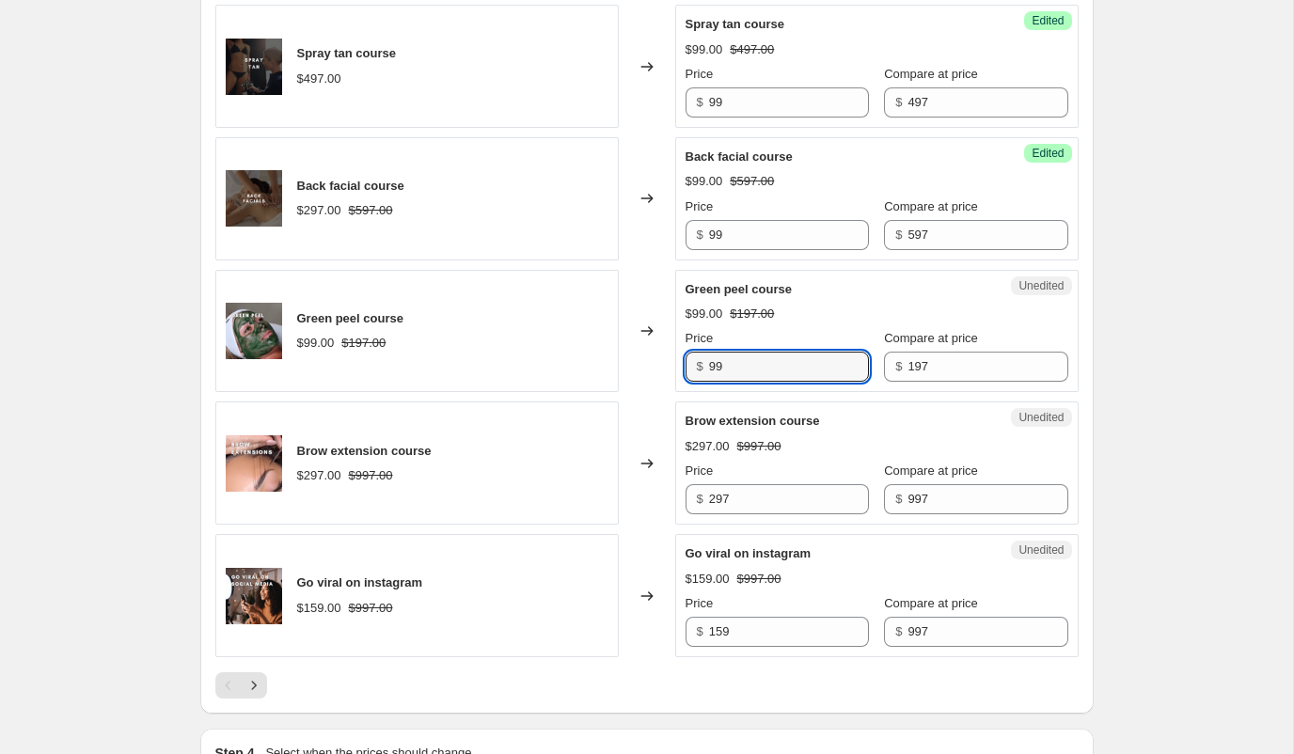
scroll to position [2832, 0]
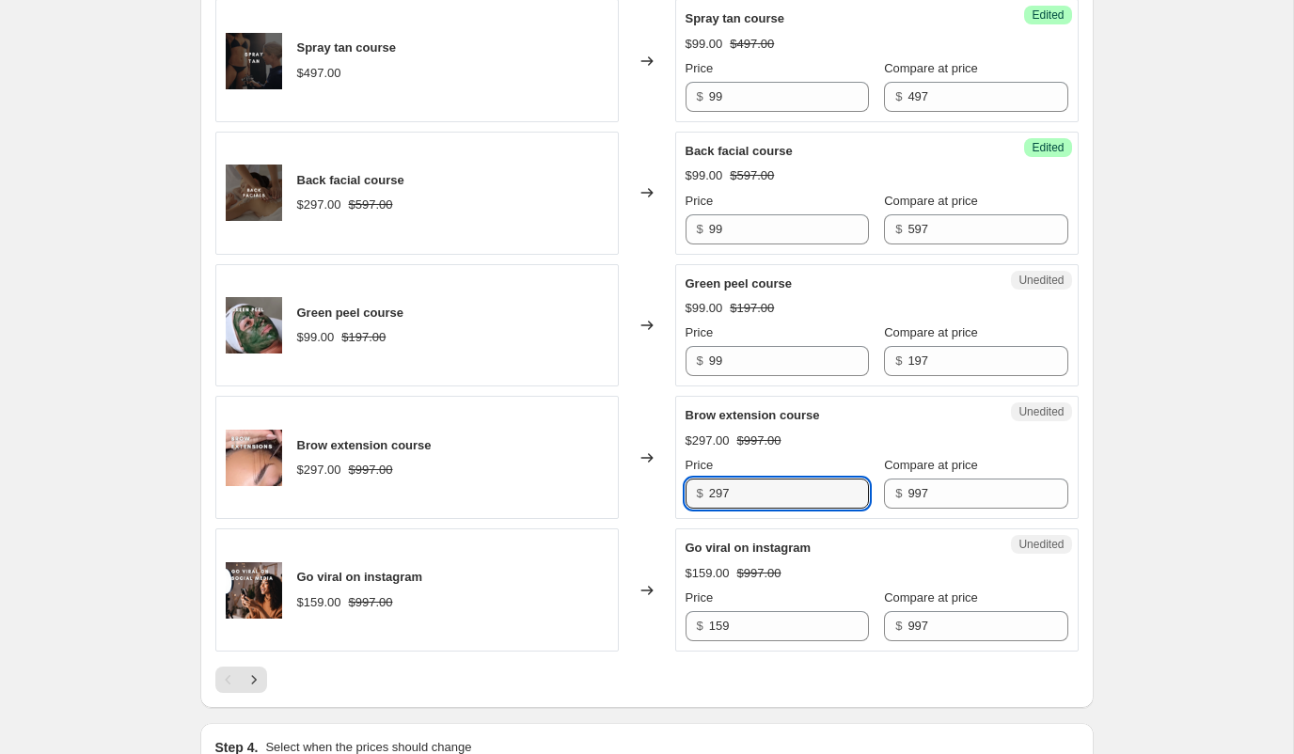
drag, startPoint x: 724, startPoint y: 494, endPoint x: 683, endPoint y: 492, distance: 41.4
click at [683, 492] on div "Unedited Brow extension course $297.00 $997.00 Price $ 297 Compare at price $ 9…" at bounding box center [877, 457] width 404 height 123
type input "99"
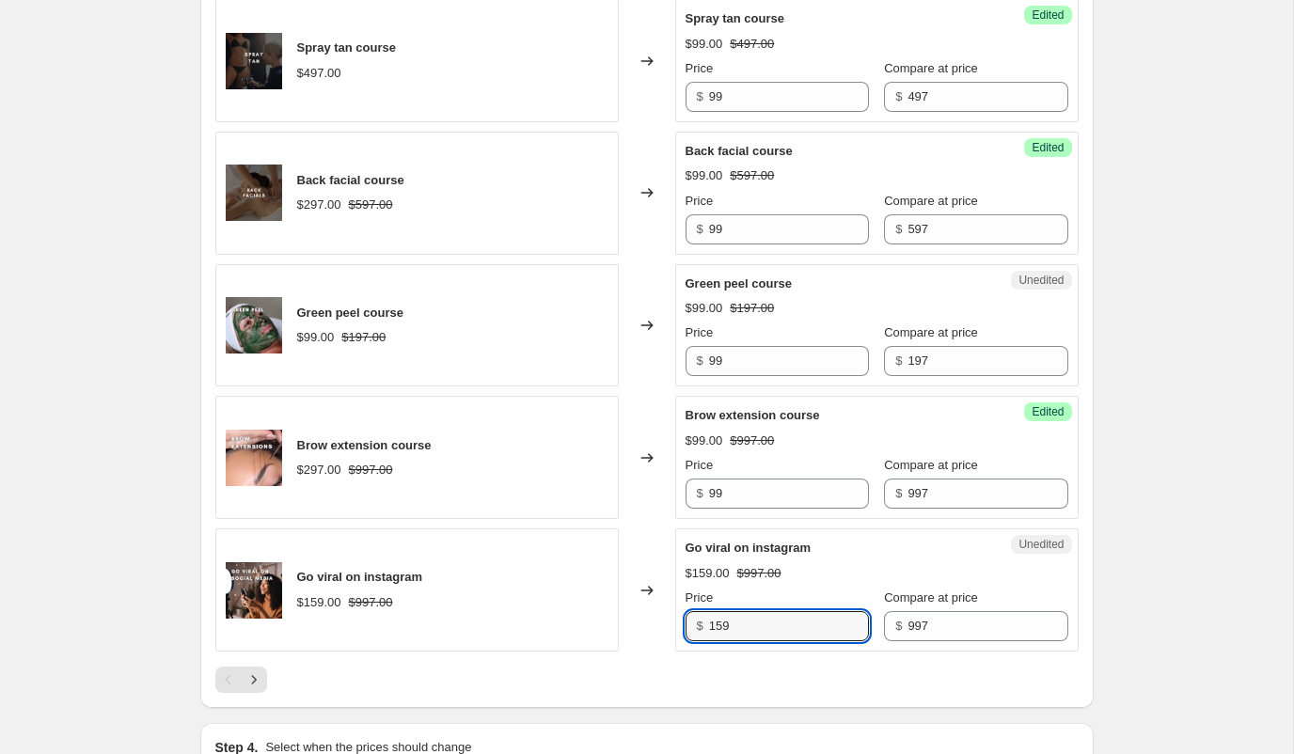
drag, startPoint x: 734, startPoint y: 625, endPoint x: 678, endPoint y: 625, distance: 55.5
click at [678, 625] on div "Unedited Go viral on instagram $159.00 $997.00 Price $ 159 Compare at price $ 9…" at bounding box center [877, 590] width 404 height 123
type input "40"
click at [259, 684] on icon "Next" at bounding box center [254, 680] width 19 height 19
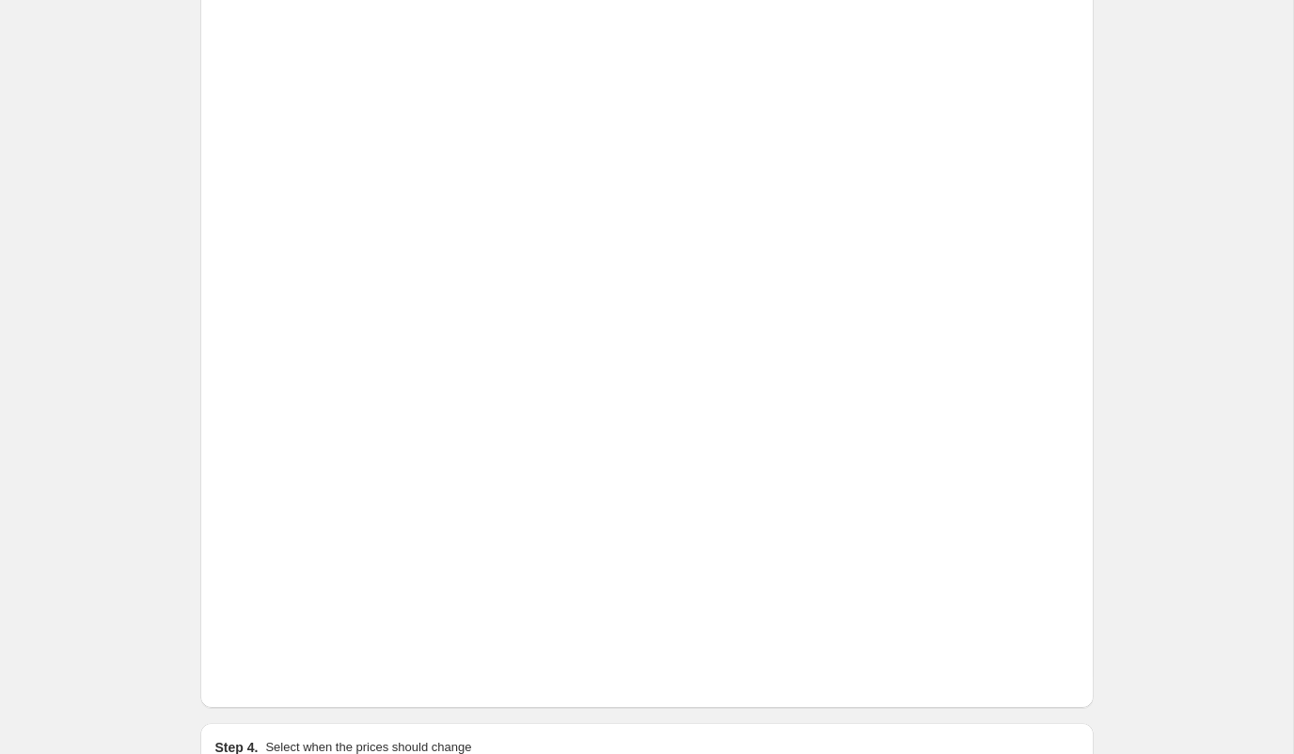
scroll to position [1621, 0]
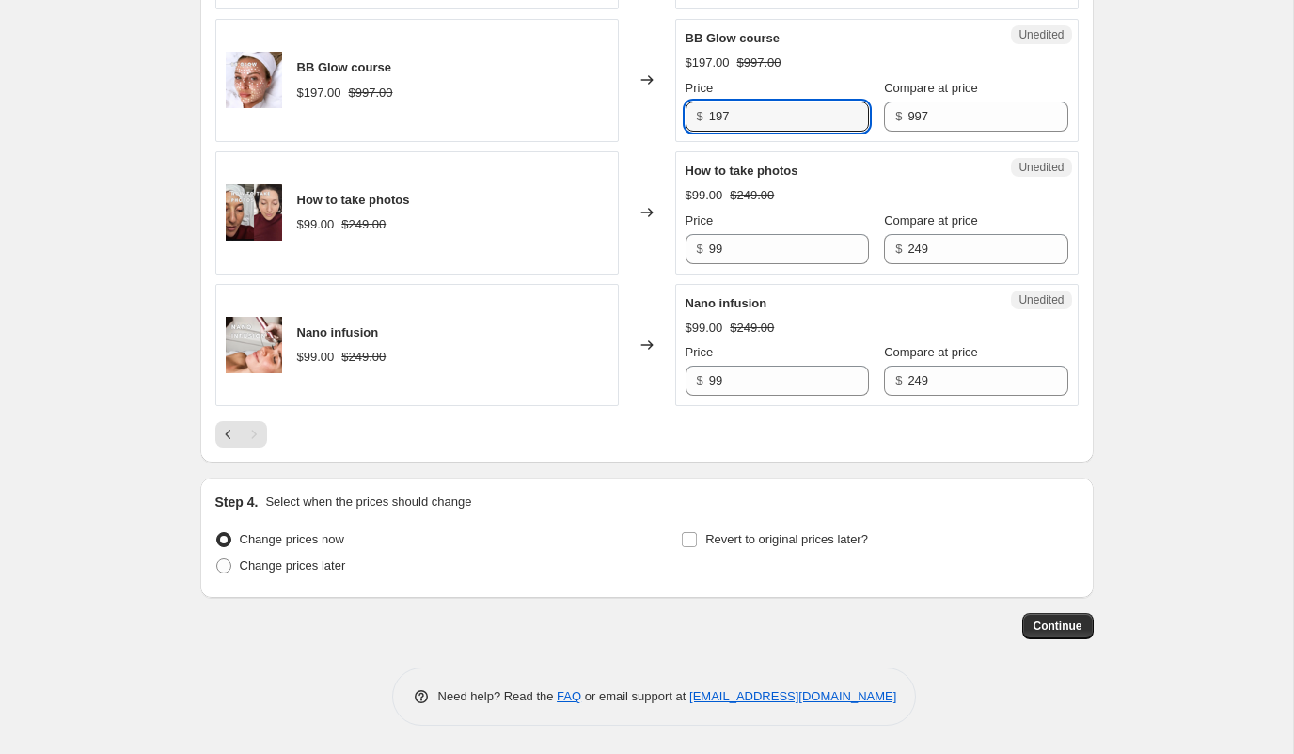
drag, startPoint x: 728, startPoint y: 118, endPoint x: 679, endPoint y: 112, distance: 49.2
click at [679, 112] on div "Unedited BB Glow course $197.00 $997.00 Price $ 197 Compare at price $ 997" at bounding box center [877, 80] width 404 height 123
type input "99"
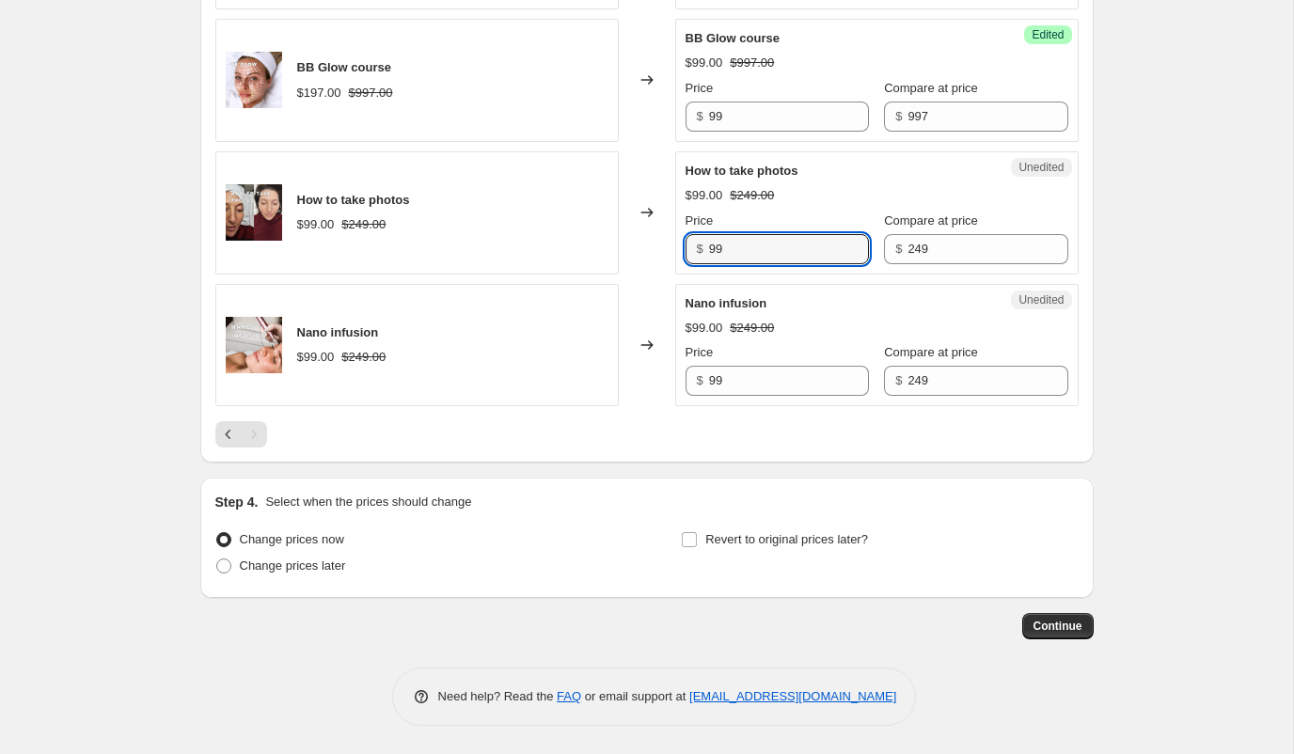
drag, startPoint x: 728, startPoint y: 256, endPoint x: 695, endPoint y: 253, distance: 33.0
click at [695, 253] on div "$ 99" at bounding box center [777, 249] width 183 height 30
type input "49"
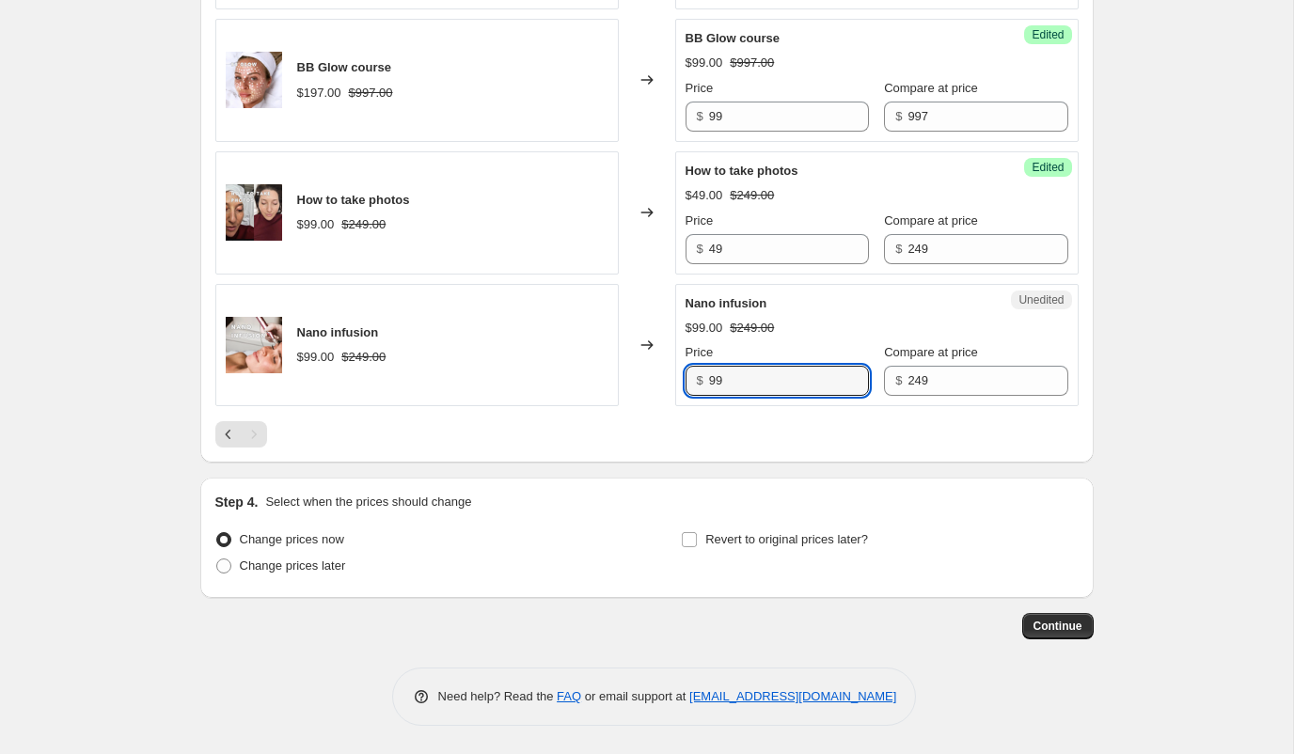
drag, startPoint x: 738, startPoint y: 386, endPoint x: 678, endPoint y: 382, distance: 60.3
click at [678, 382] on div "Unedited Nano infusion $99.00 $249.00 Price $ 99 Compare at price $ 249" at bounding box center [877, 345] width 404 height 123
type input "49"
click at [696, 538] on input "Revert to original prices later?" at bounding box center [689, 539] width 15 height 15
checkbox input "true"
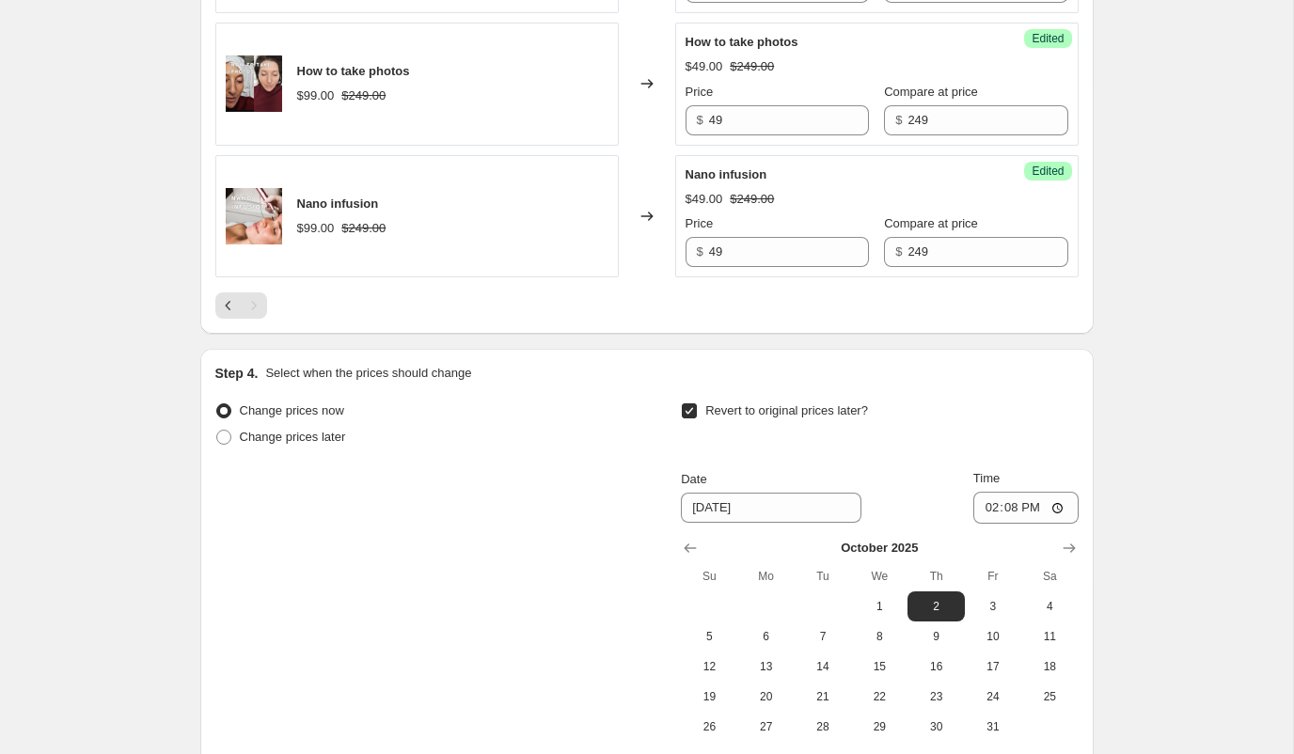
scroll to position [1816, 0]
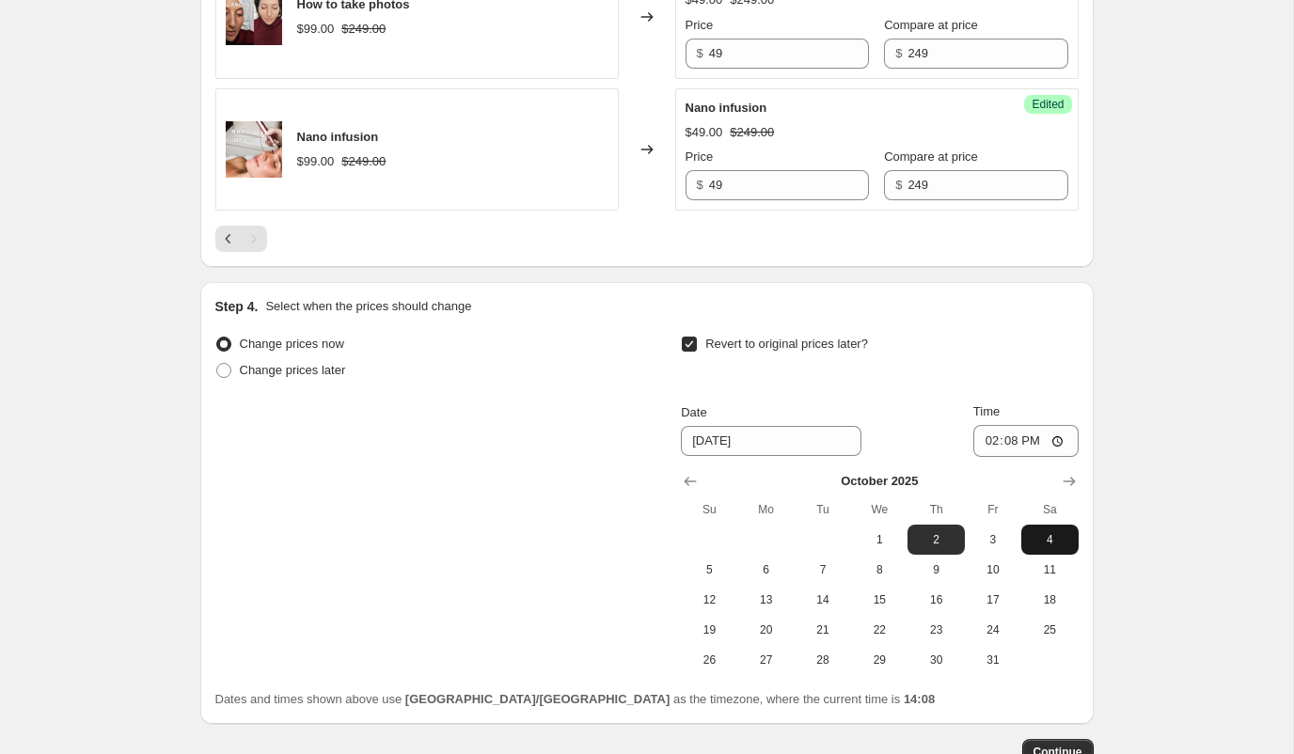
click at [1036, 538] on span "4" at bounding box center [1049, 539] width 41 height 15
click at [886, 542] on span "1" at bounding box center [879, 539] width 41 height 15
type input "[DATE]"
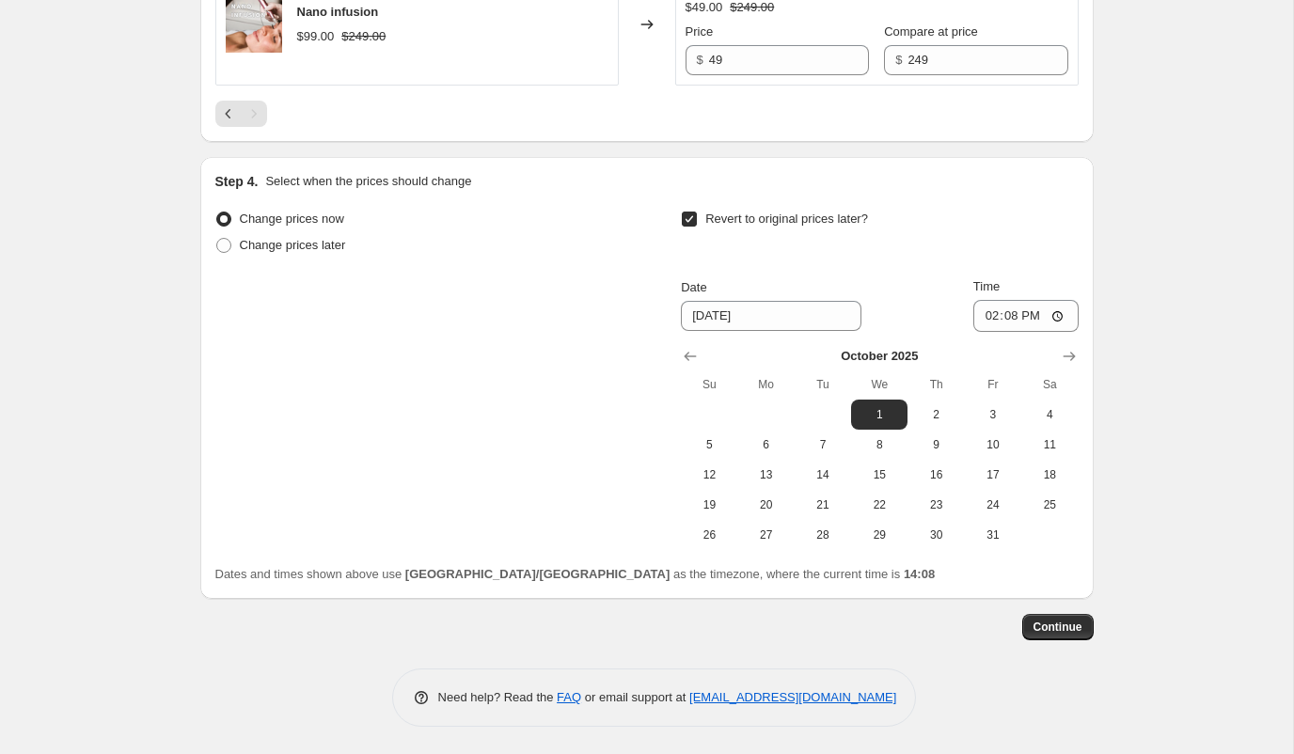
scroll to position [1942, 0]
click at [331, 248] on span "Change prices later" at bounding box center [293, 244] width 106 height 14
click at [217, 238] on input "Change prices later" at bounding box center [216, 237] width 1 height 1
radio input "true"
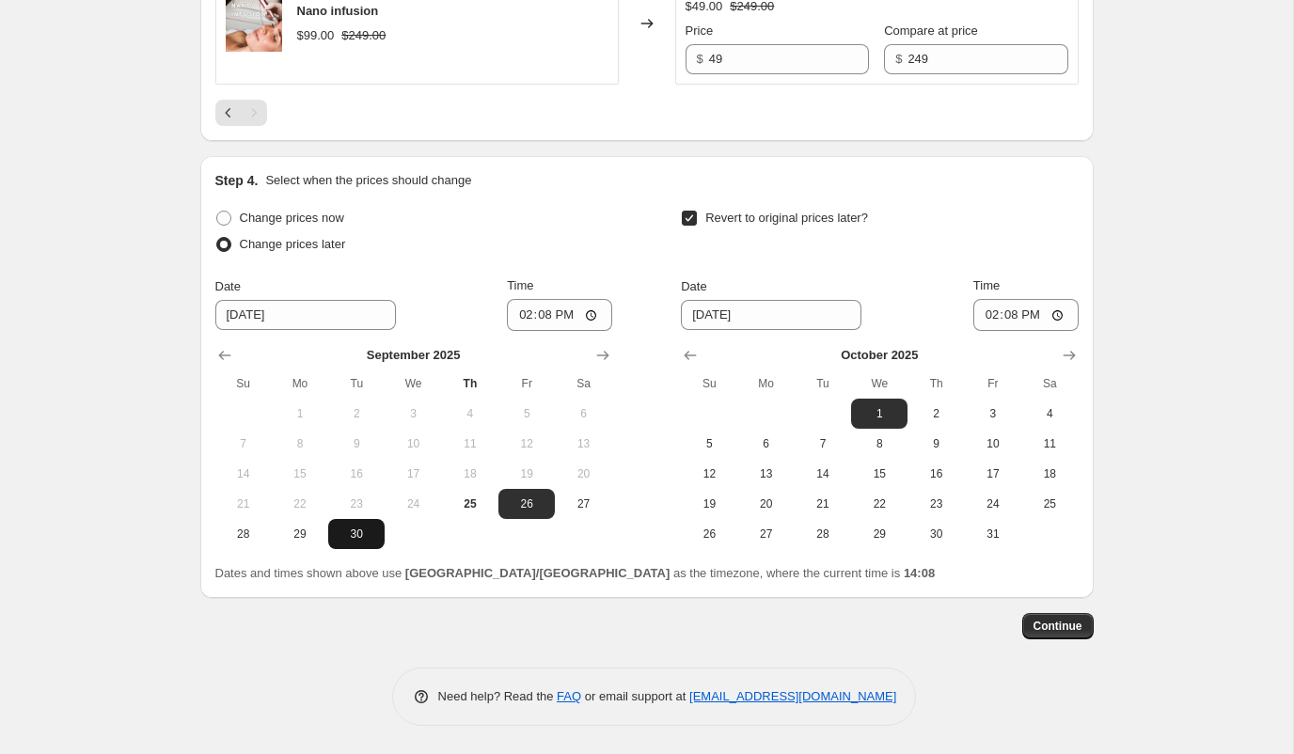
click at [363, 527] on span "30" at bounding box center [356, 534] width 41 height 15
click at [473, 499] on span "25" at bounding box center [470, 504] width 41 height 15
click at [365, 523] on button "30" at bounding box center [356, 534] width 56 height 30
click at [467, 498] on span "25" at bounding box center [470, 504] width 41 height 15
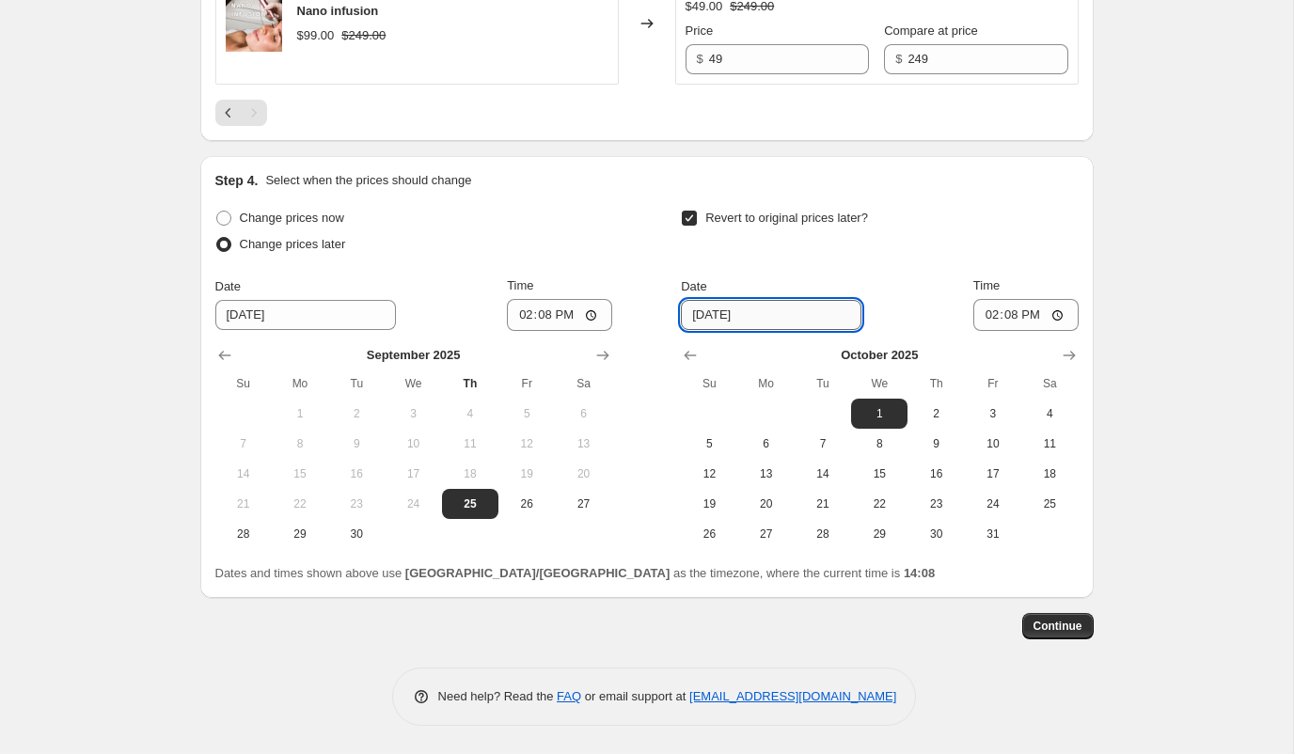
click at [797, 319] on input "[DATE]" at bounding box center [771, 315] width 181 height 30
click at [372, 524] on button "30" at bounding box center [356, 534] width 56 height 30
click at [464, 508] on span "25" at bounding box center [470, 504] width 41 height 15
click at [243, 525] on button "28" at bounding box center [243, 534] width 56 height 30
click at [479, 507] on span "25" at bounding box center [470, 504] width 41 height 15
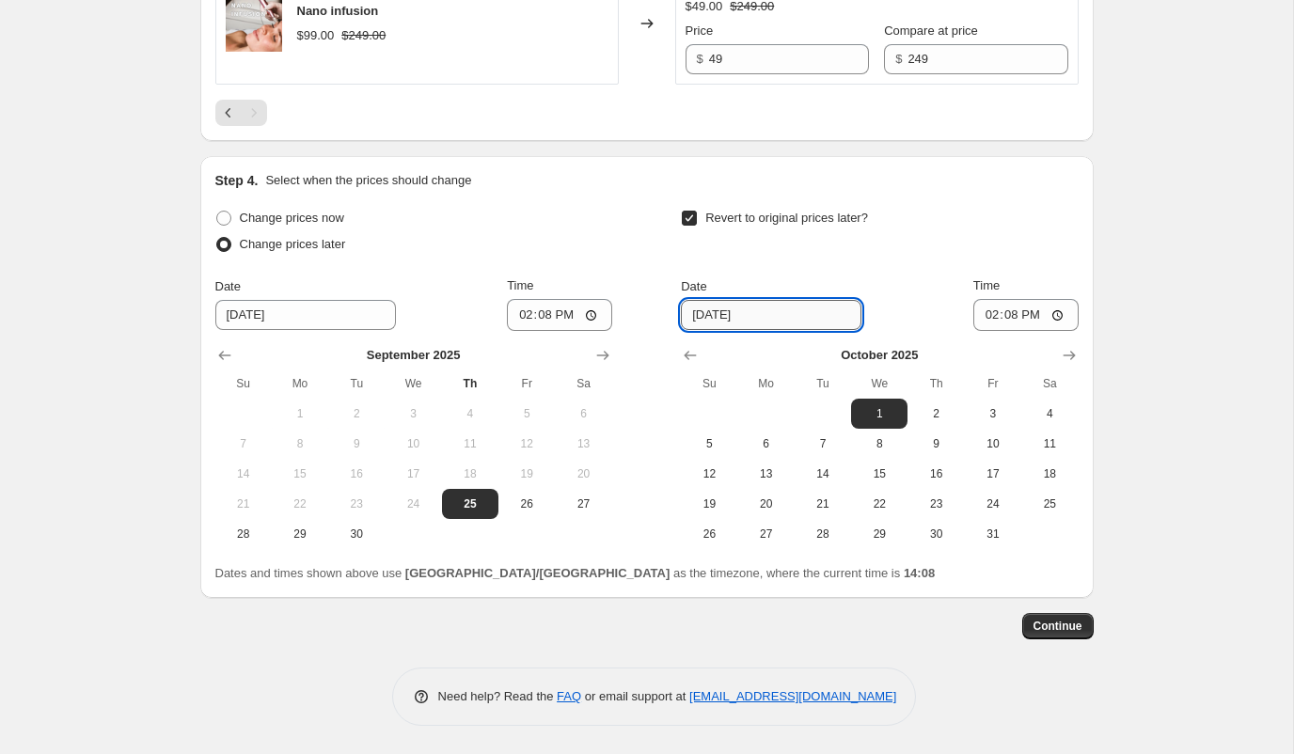
click at [787, 317] on input "[DATE]" at bounding box center [771, 315] width 181 height 30
click at [248, 525] on button "28" at bounding box center [243, 534] width 56 height 30
click at [700, 317] on input "[DATE]" at bounding box center [771, 315] width 181 height 30
click at [452, 508] on span "25" at bounding box center [470, 504] width 41 height 15
type input "[DATE]"
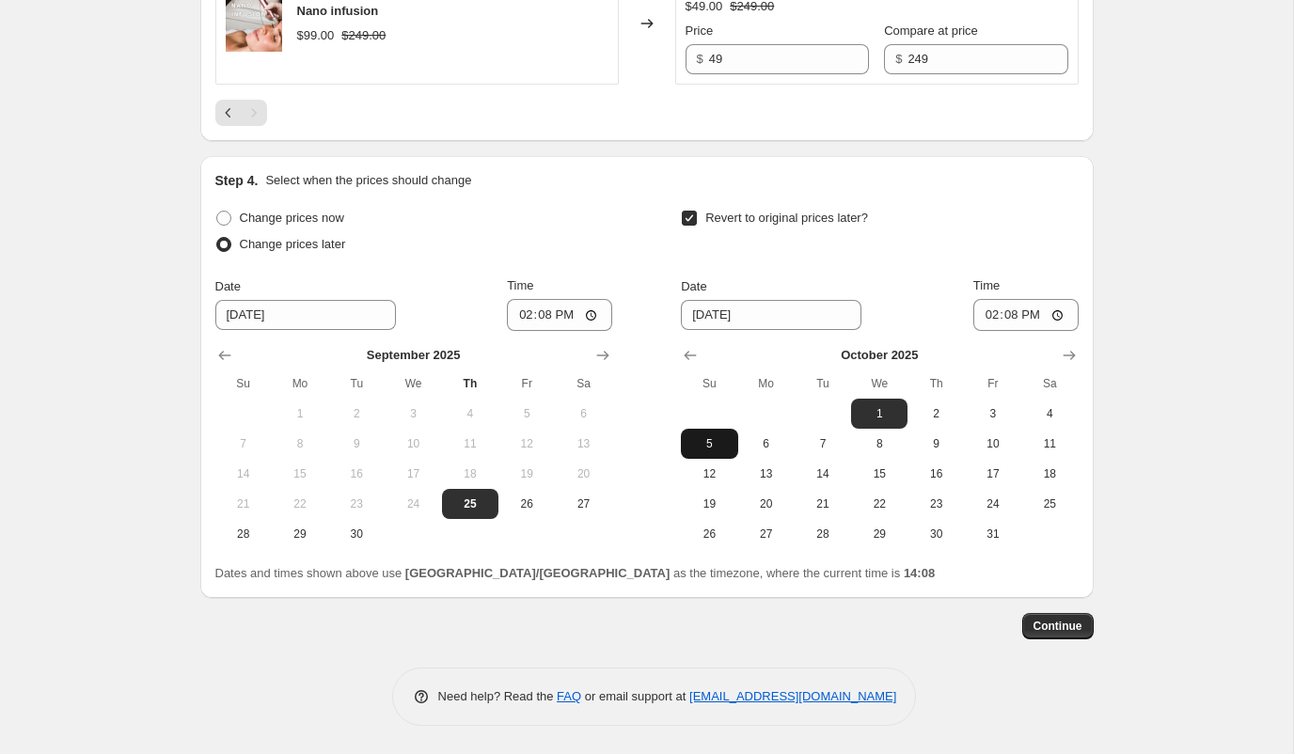
click at [720, 445] on span "5" at bounding box center [708, 443] width 41 height 15
click at [883, 404] on button "1" at bounding box center [879, 414] width 56 height 30
type input "[DATE]"
click at [1083, 625] on button "Continue" at bounding box center [1057, 626] width 71 height 26
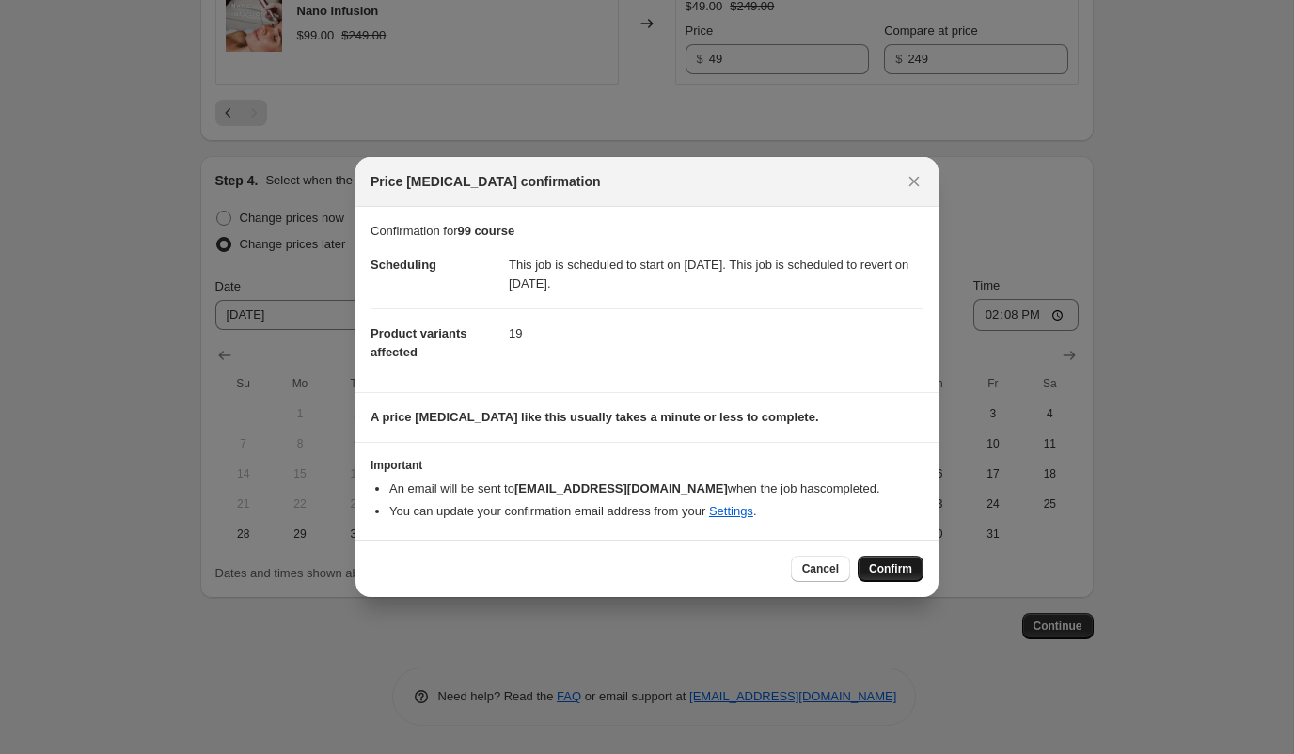
click at [891, 577] on span "Confirm" at bounding box center [890, 569] width 43 height 15
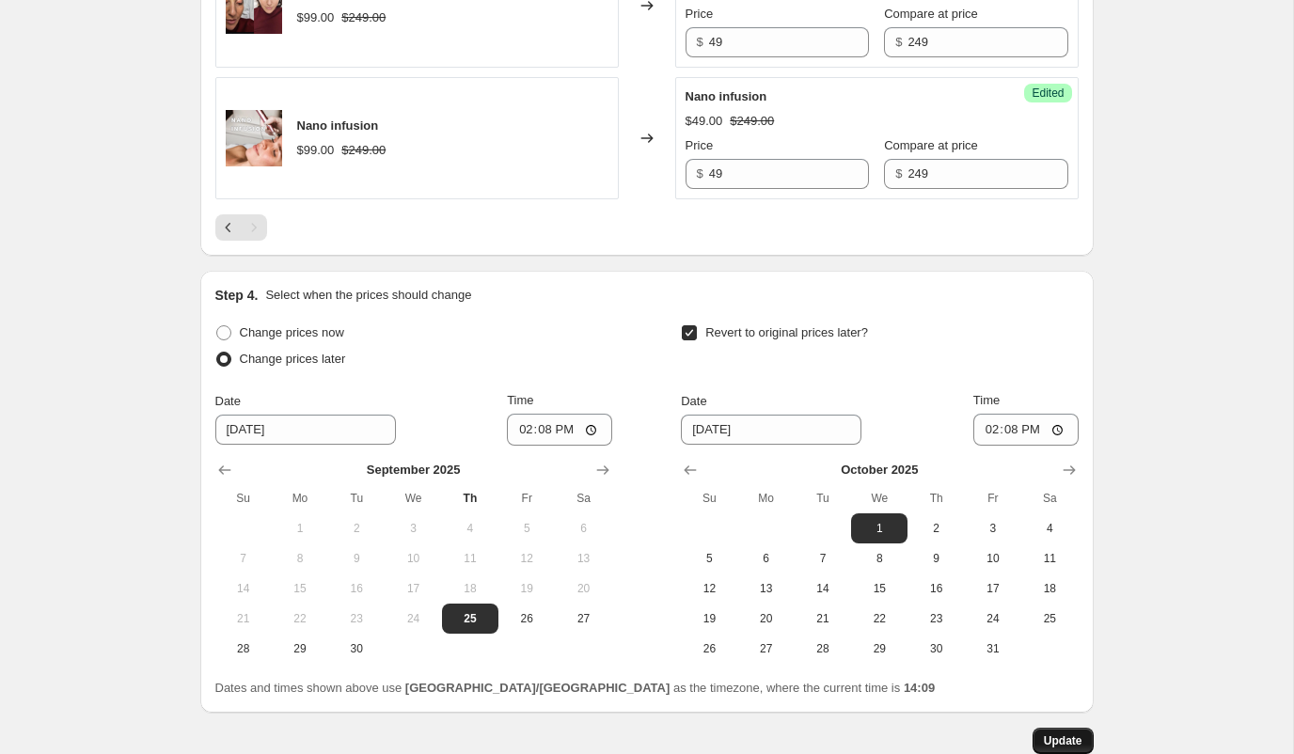
click at [1060, 738] on span "Update" at bounding box center [1063, 741] width 39 height 15
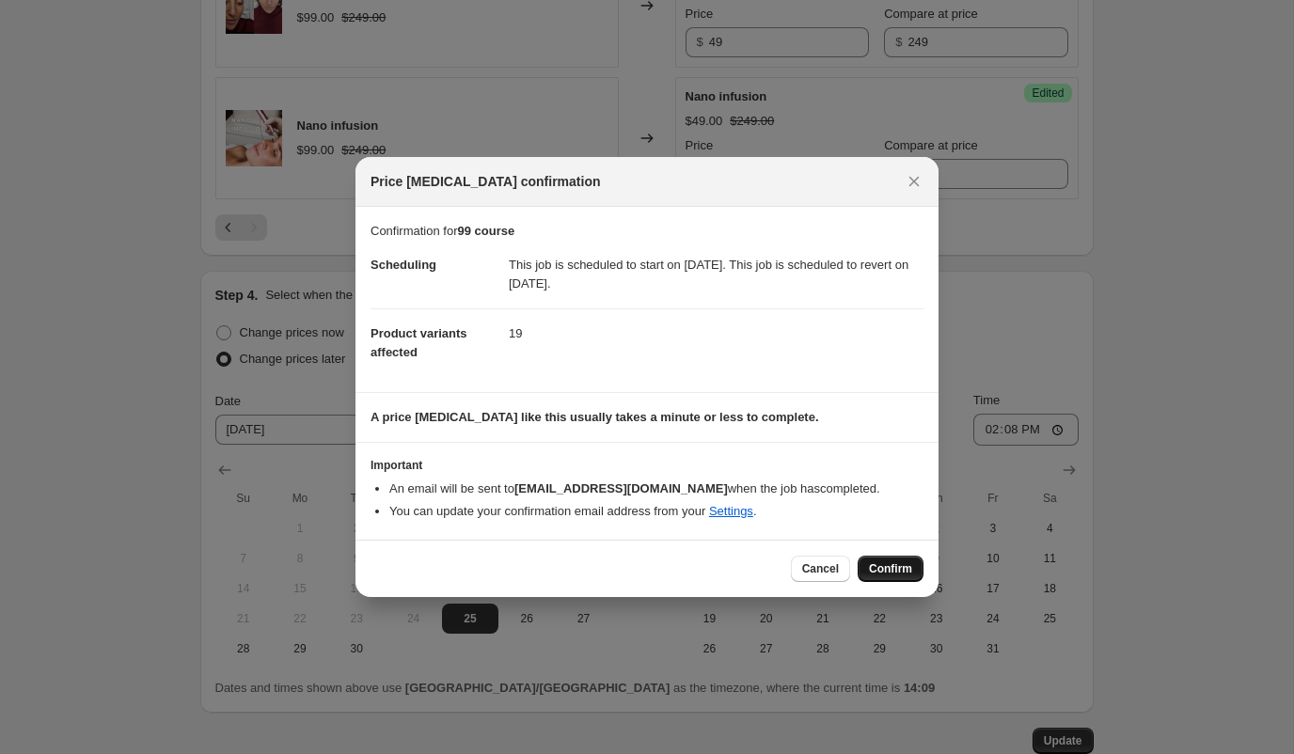
click at [880, 568] on button "Confirm" at bounding box center [891, 569] width 66 height 26
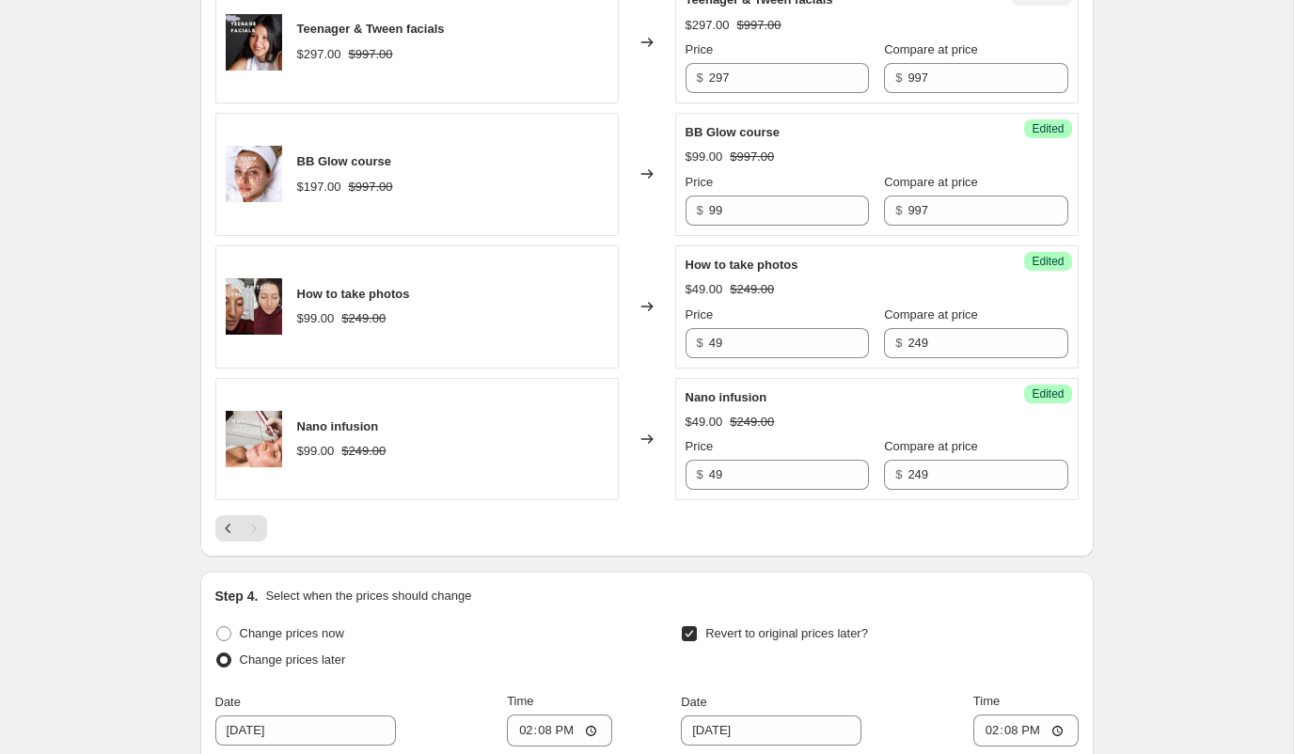
scroll to position [1408, 0]
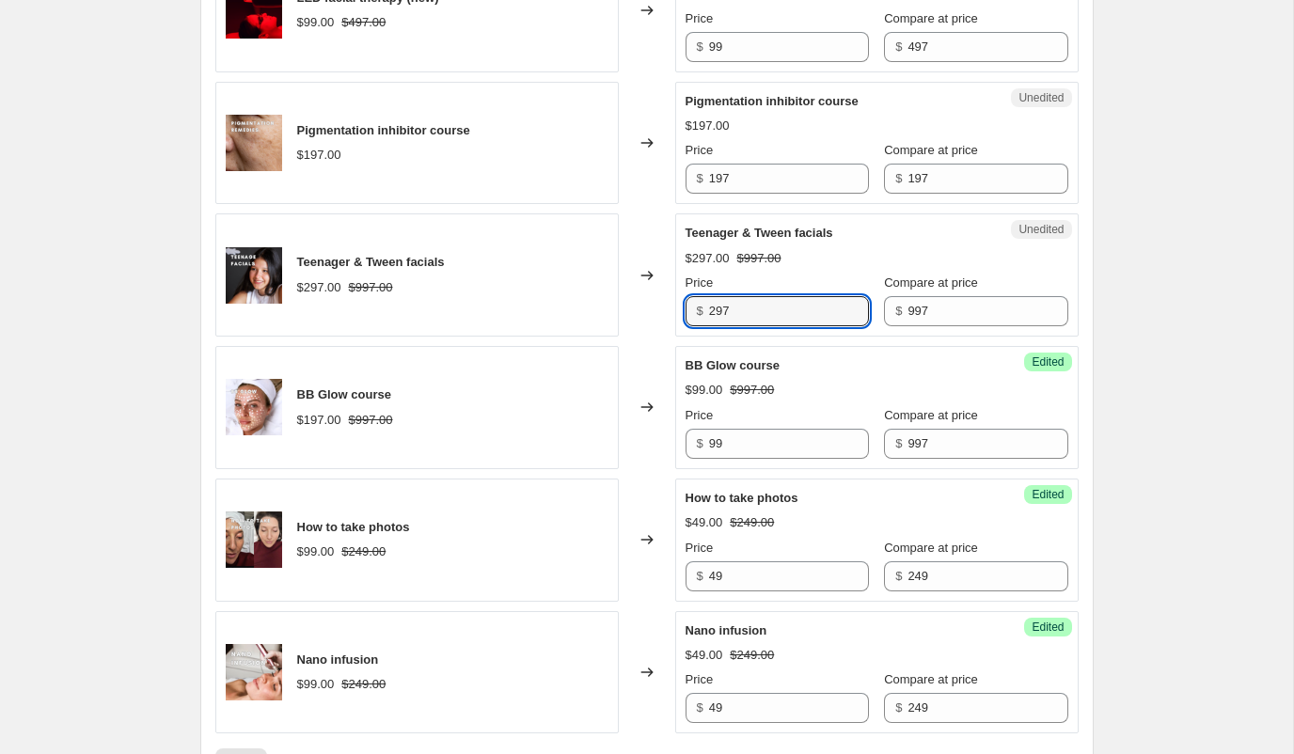
drag, startPoint x: 737, startPoint y: 305, endPoint x: 690, endPoint y: 297, distance: 47.6
click at [690, 297] on div "$ 297" at bounding box center [777, 311] width 183 height 30
type input "99"
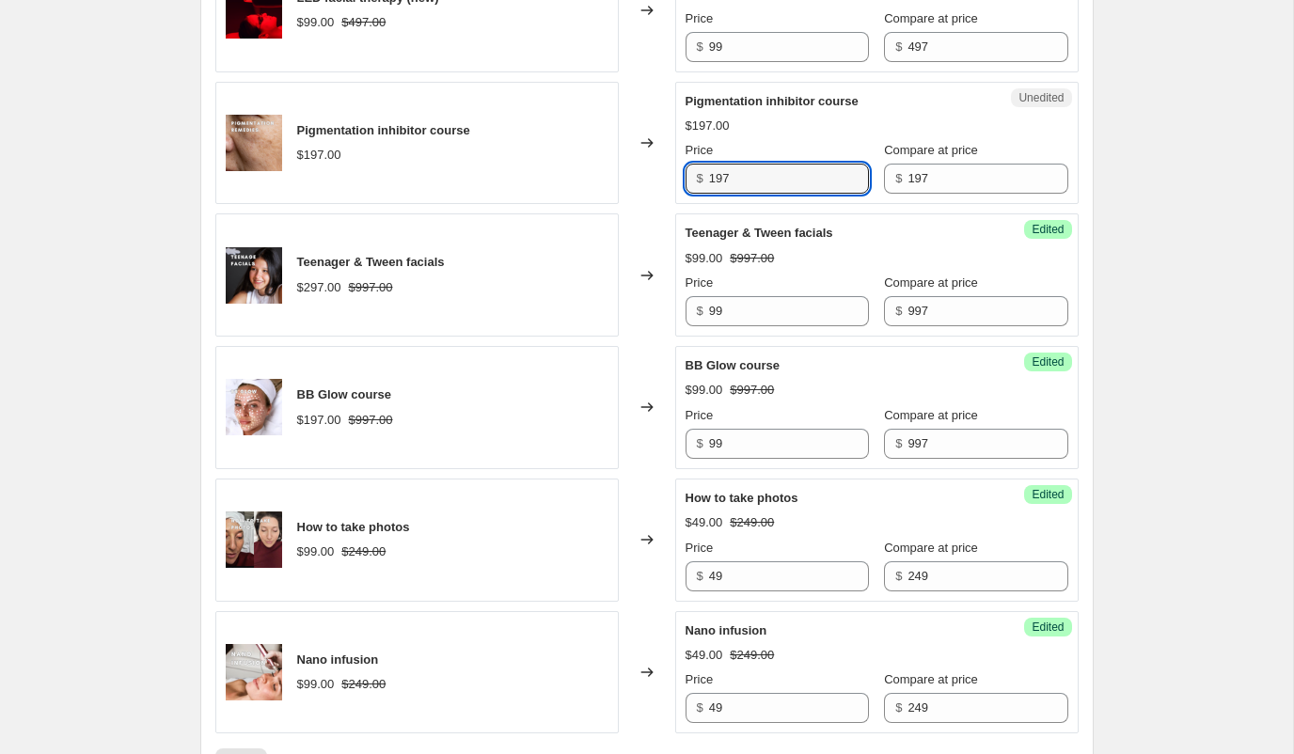
drag, startPoint x: 739, startPoint y: 187, endPoint x: 685, endPoint y: 176, distance: 55.7
click at [686, 176] on div "$ 197" at bounding box center [777, 179] width 183 height 30
drag, startPoint x: 747, startPoint y: 166, endPoint x: 736, endPoint y: 174, distance: 12.8
click at [736, 174] on input "99" at bounding box center [789, 179] width 160 height 30
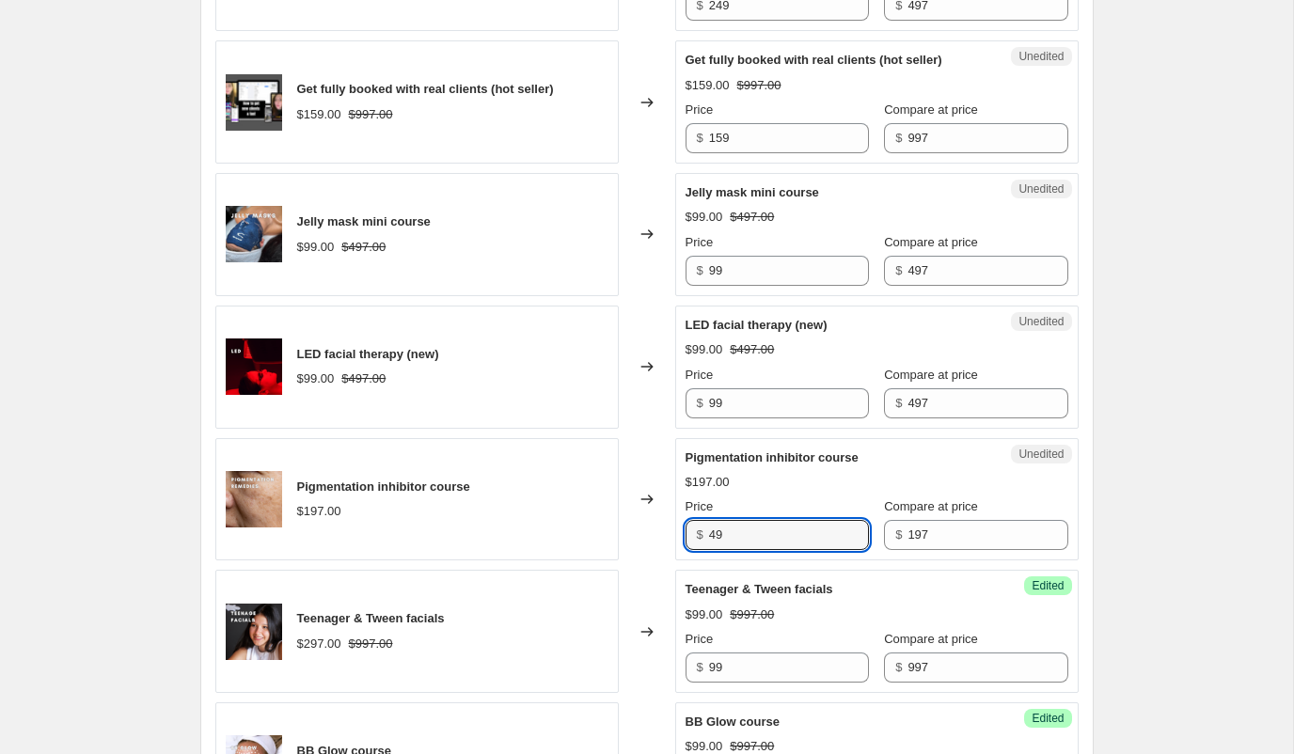
scroll to position [949, 0]
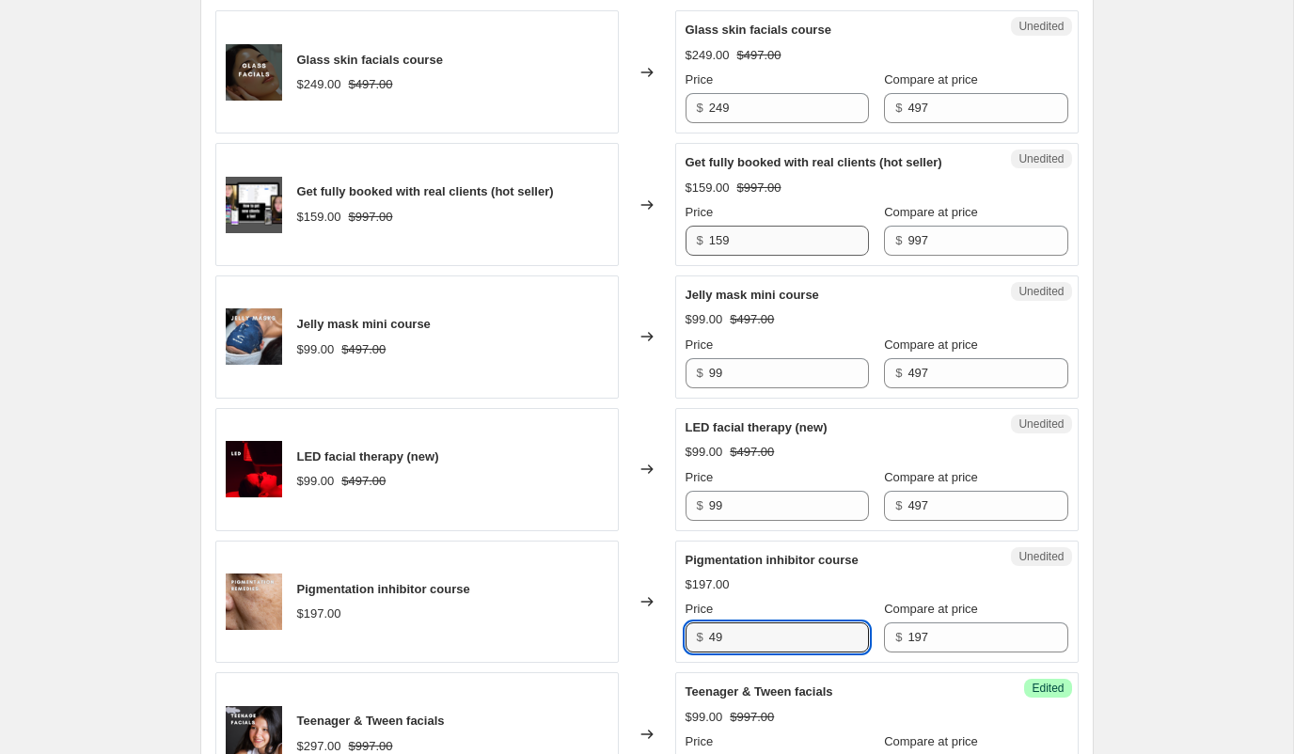
type input "49"
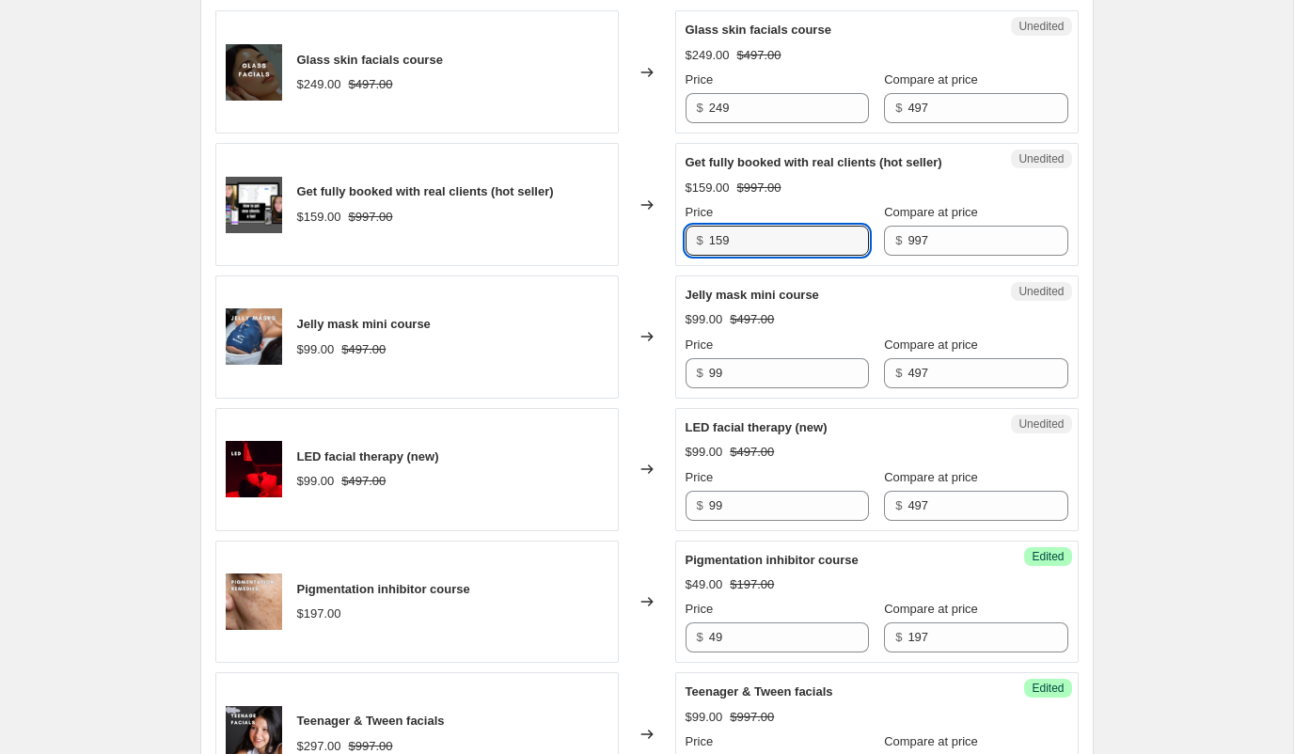
drag, startPoint x: 746, startPoint y: 245, endPoint x: 689, endPoint y: 238, distance: 56.9
click at [689, 238] on div "$ 159" at bounding box center [777, 241] width 183 height 30
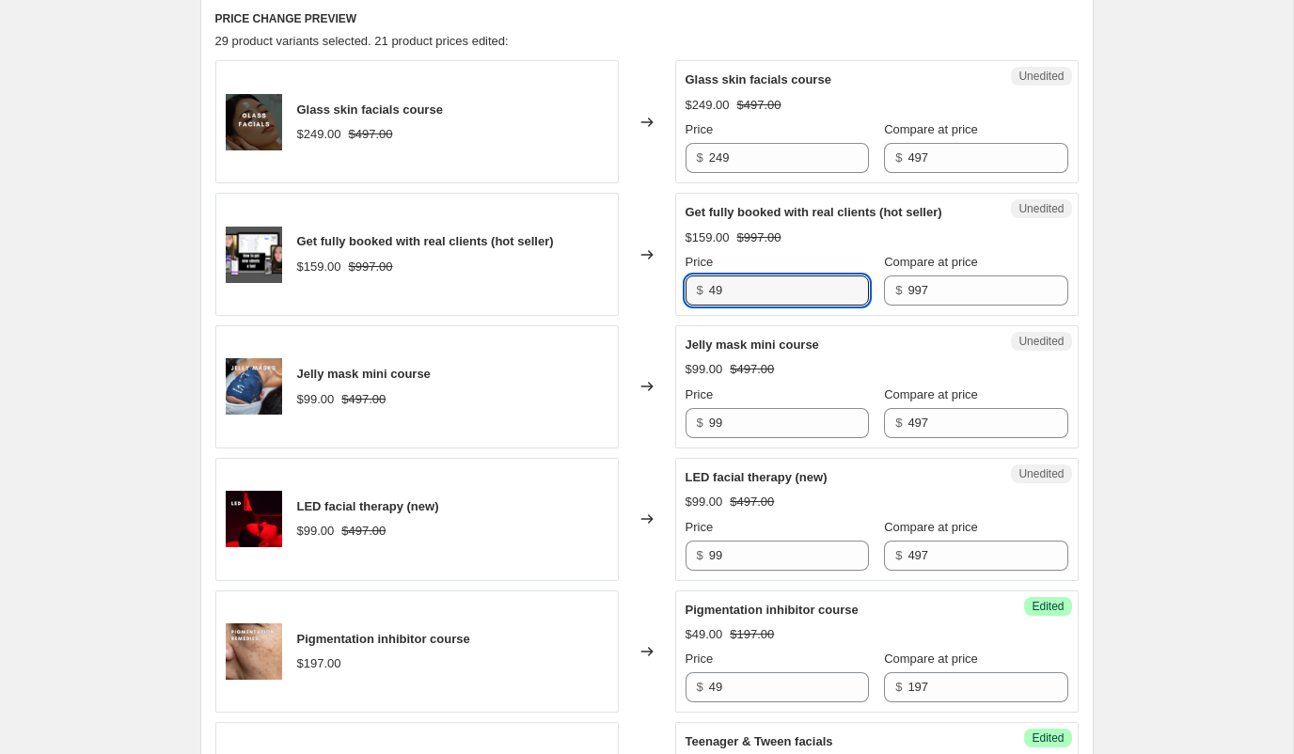
scroll to position [896, 0]
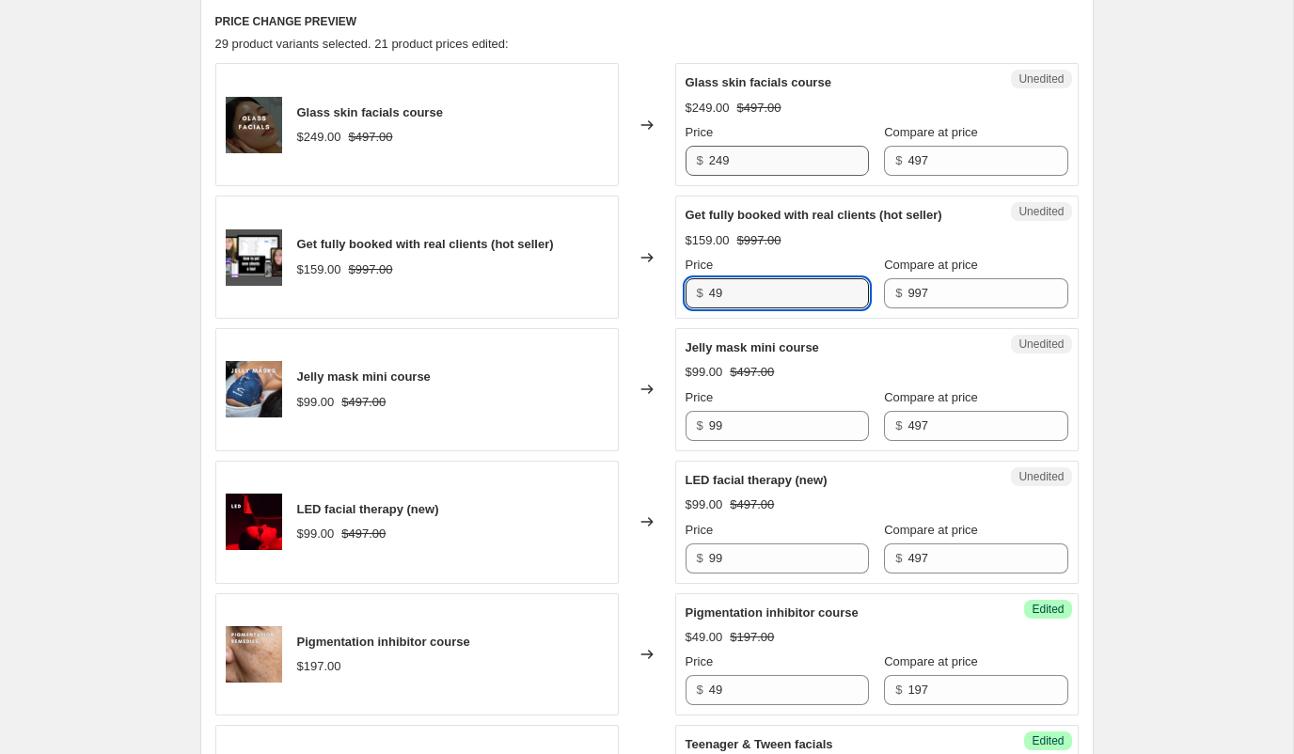
type input "49"
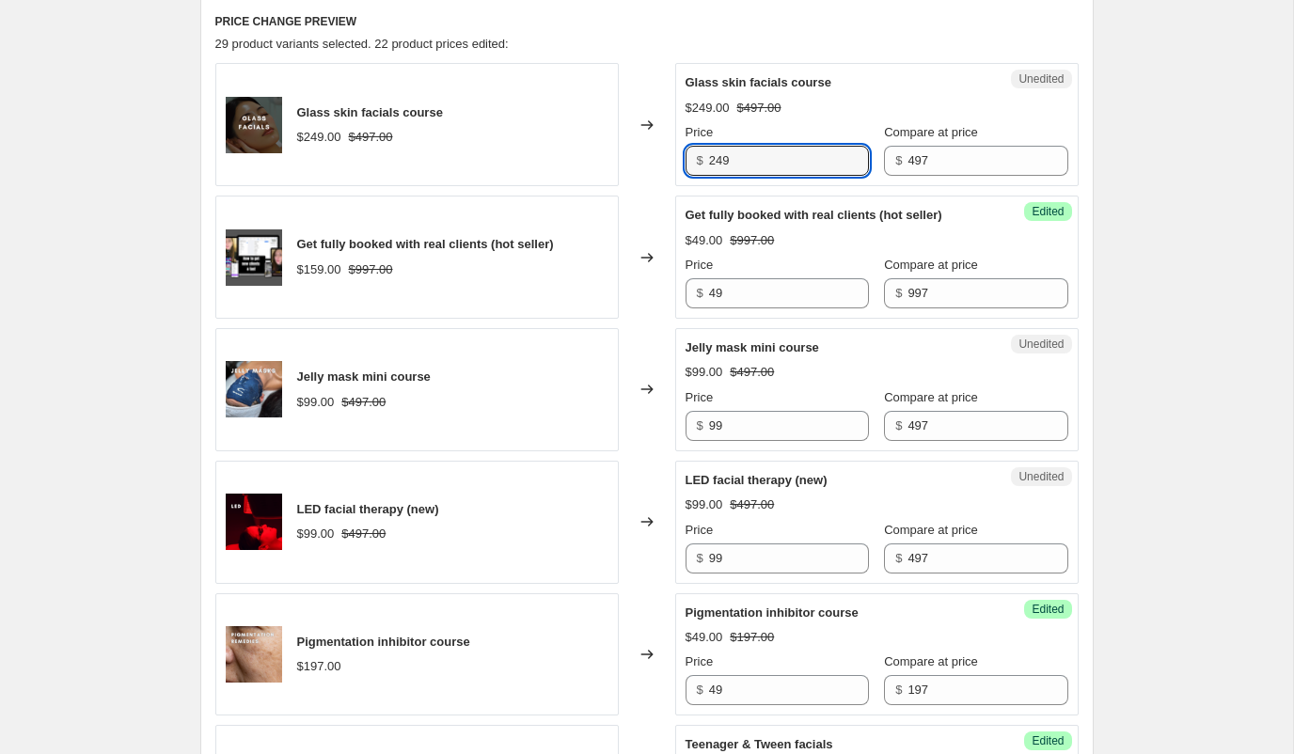
drag, startPoint x: 763, startPoint y: 163, endPoint x: 669, endPoint y: 160, distance: 94.1
click at [677, 162] on div "Unedited Glass skin facials course $249.00 $497.00 Price $ 249 Compare at price…" at bounding box center [877, 124] width 404 height 123
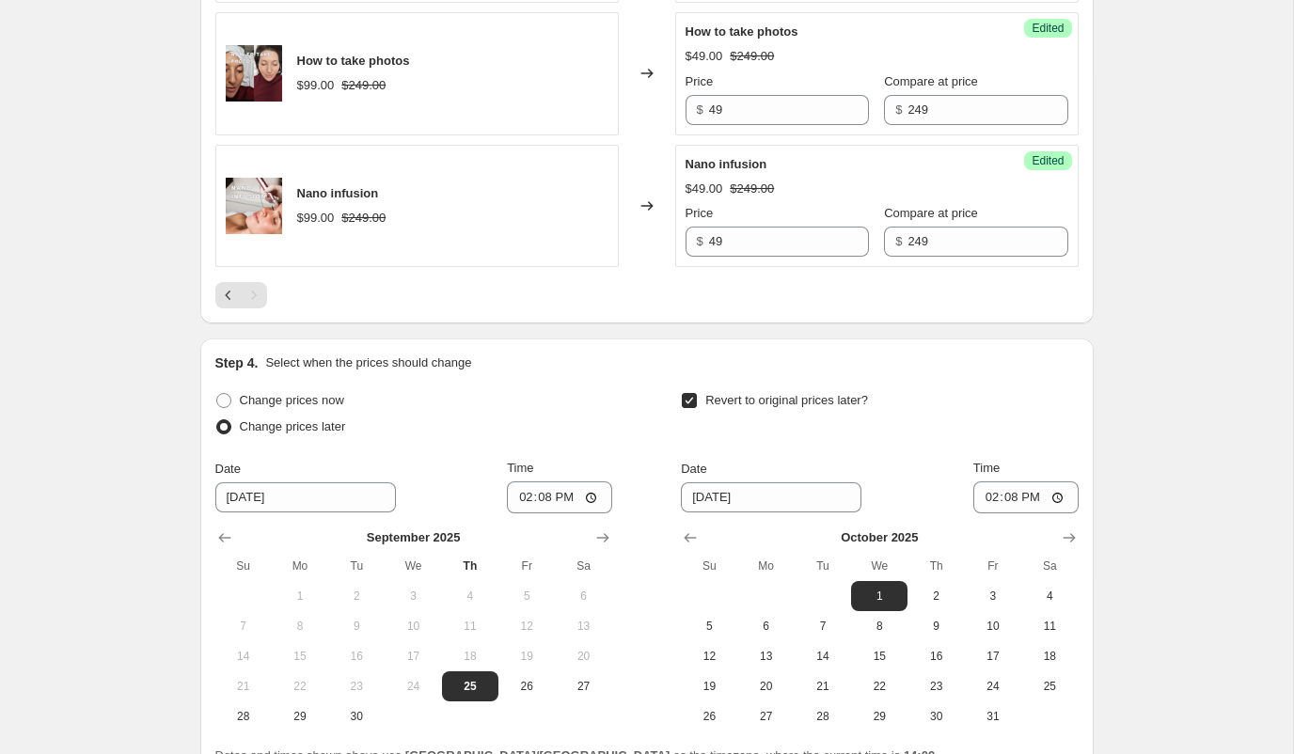
scroll to position [2057, 0]
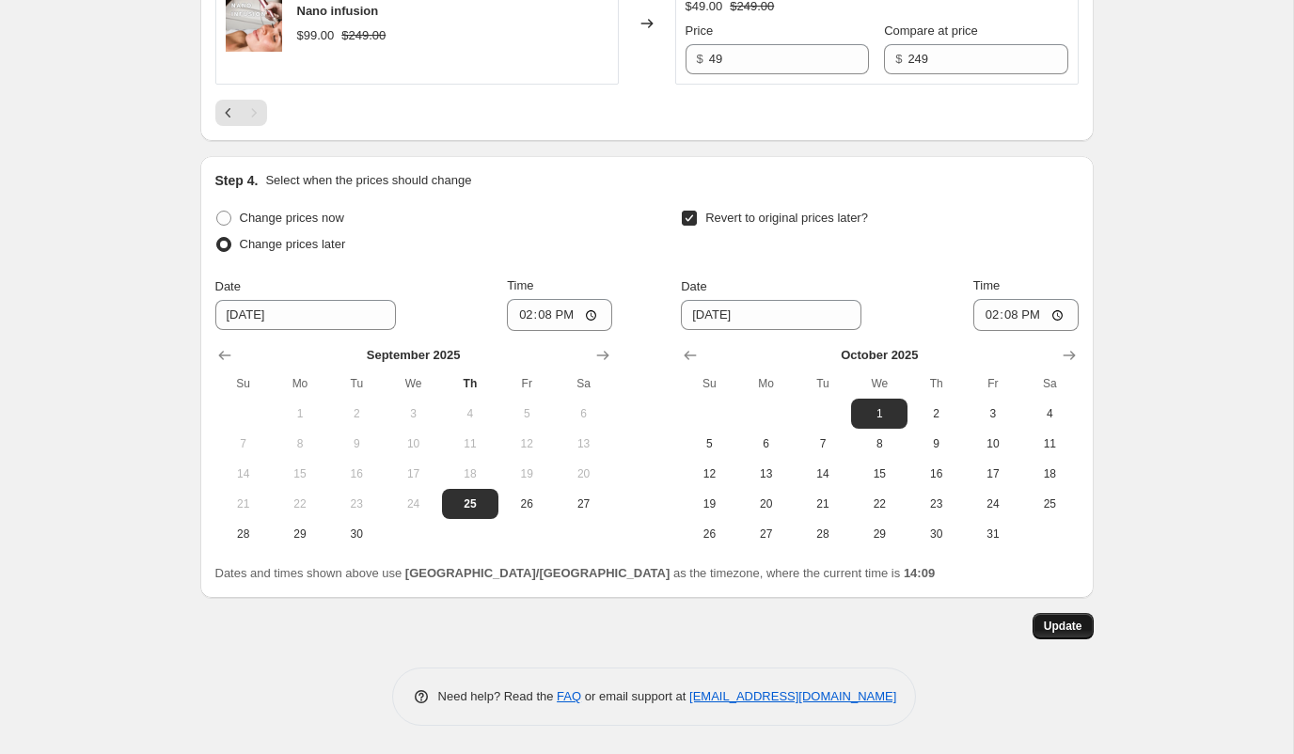
type input "99"
click at [1068, 625] on span "Update" at bounding box center [1063, 626] width 39 height 15
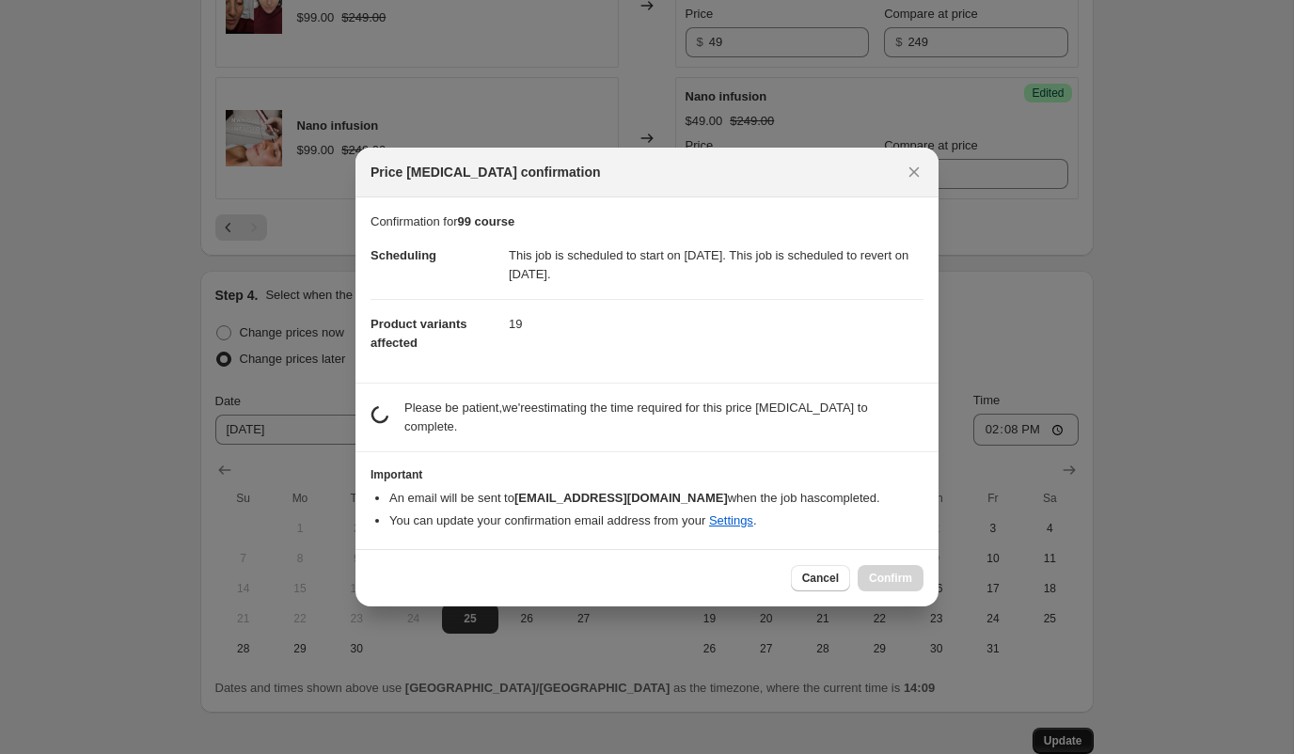
scroll to position [0, 0]
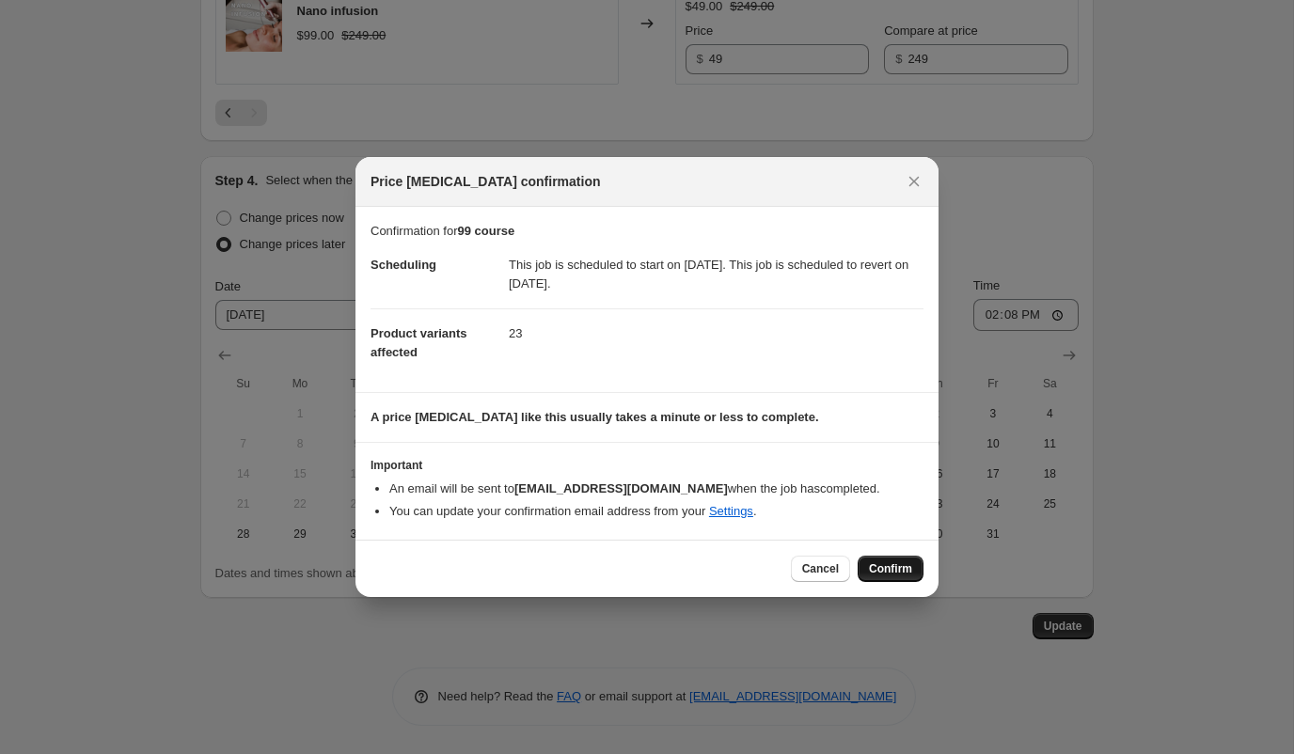
click at [892, 574] on span "Confirm" at bounding box center [890, 569] width 43 height 15
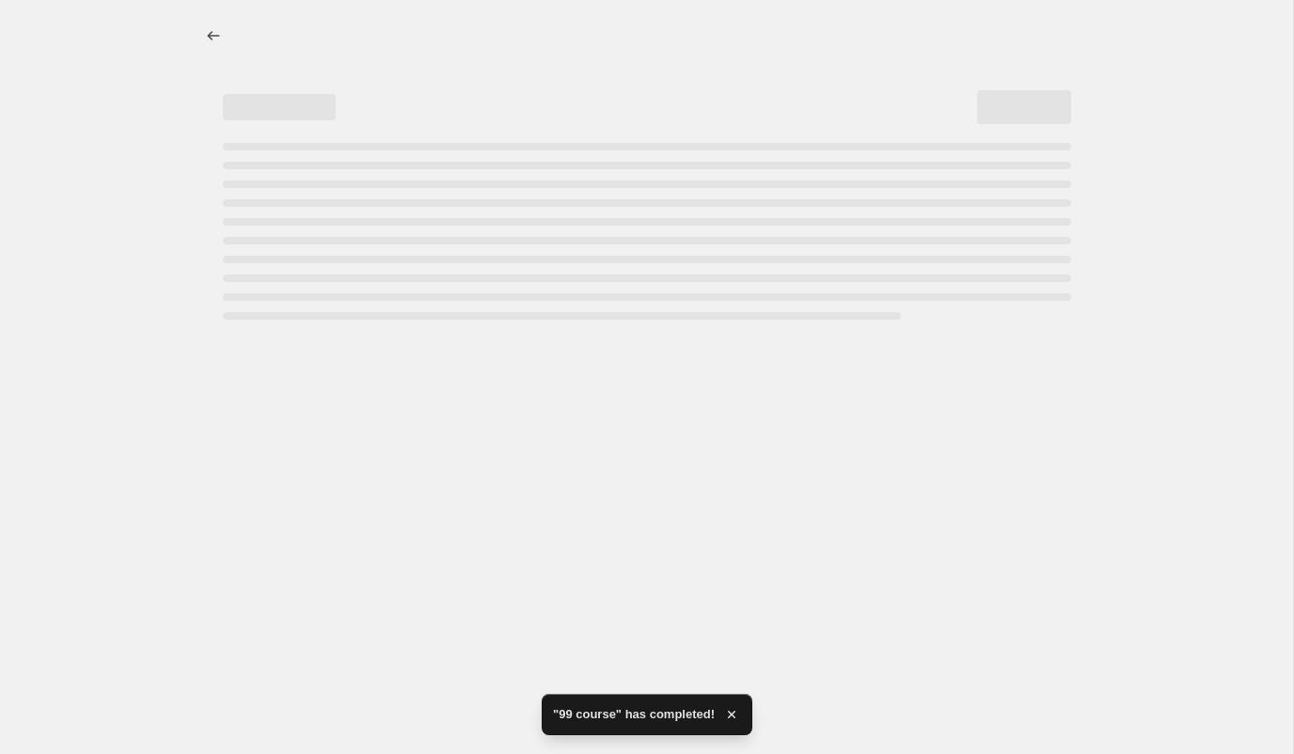
select select "collection"
